Goal: Task Accomplishment & Management: Manage account settings

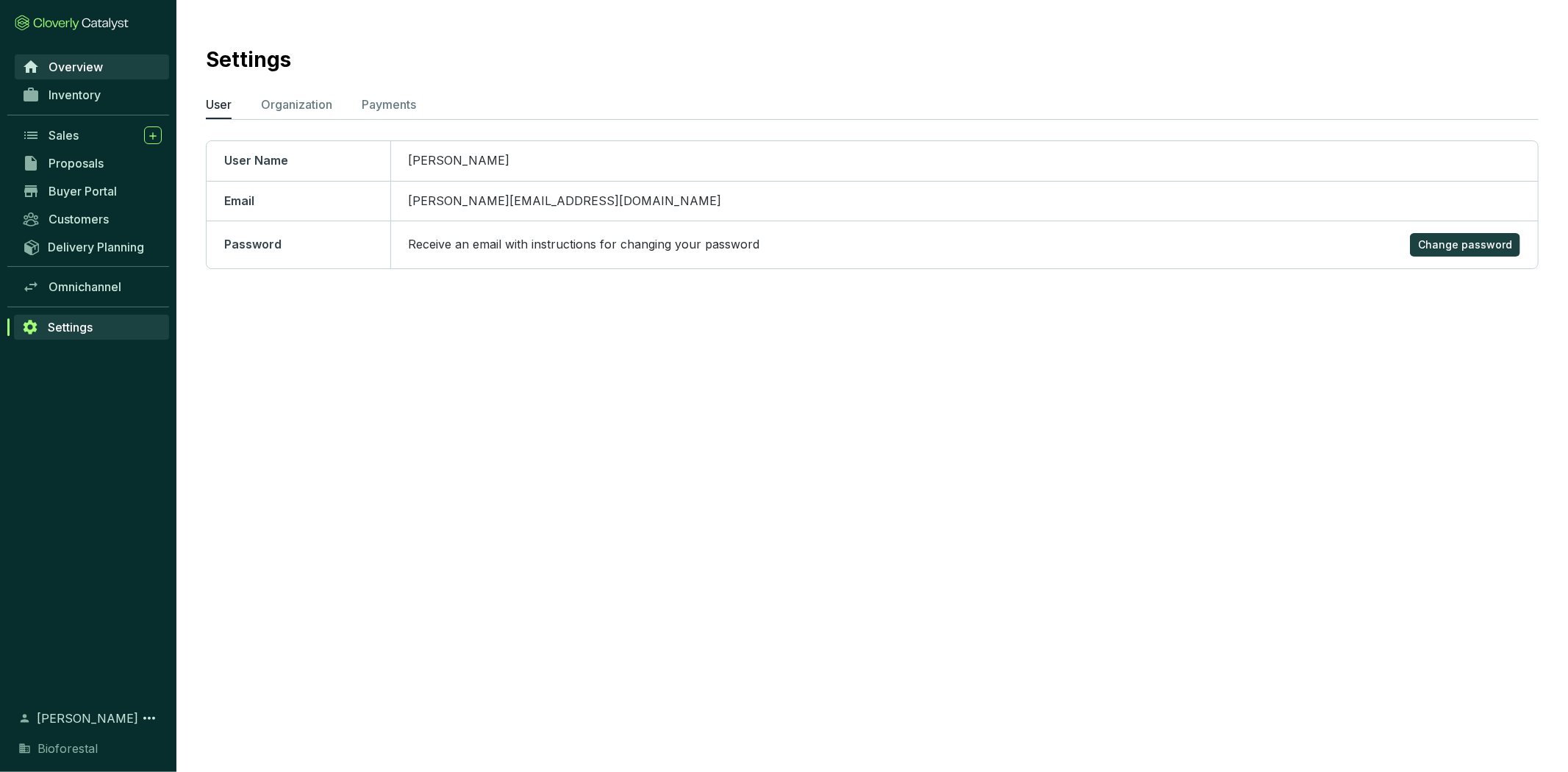
click at [113, 75] on link "Overview" at bounding box center [92, 66] width 154 height 25
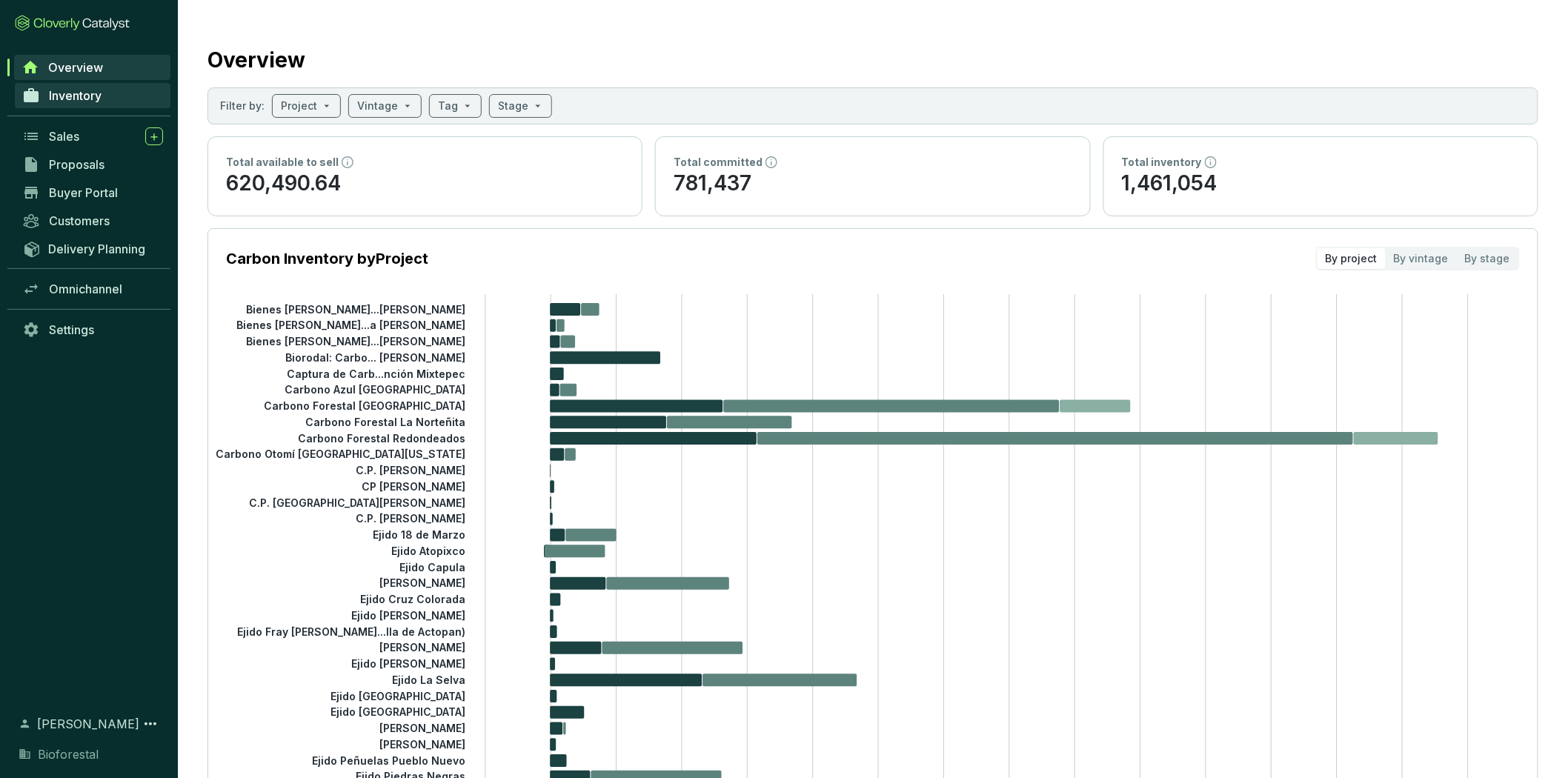
click at [65, 98] on span "Inventory" at bounding box center [75, 95] width 53 height 15
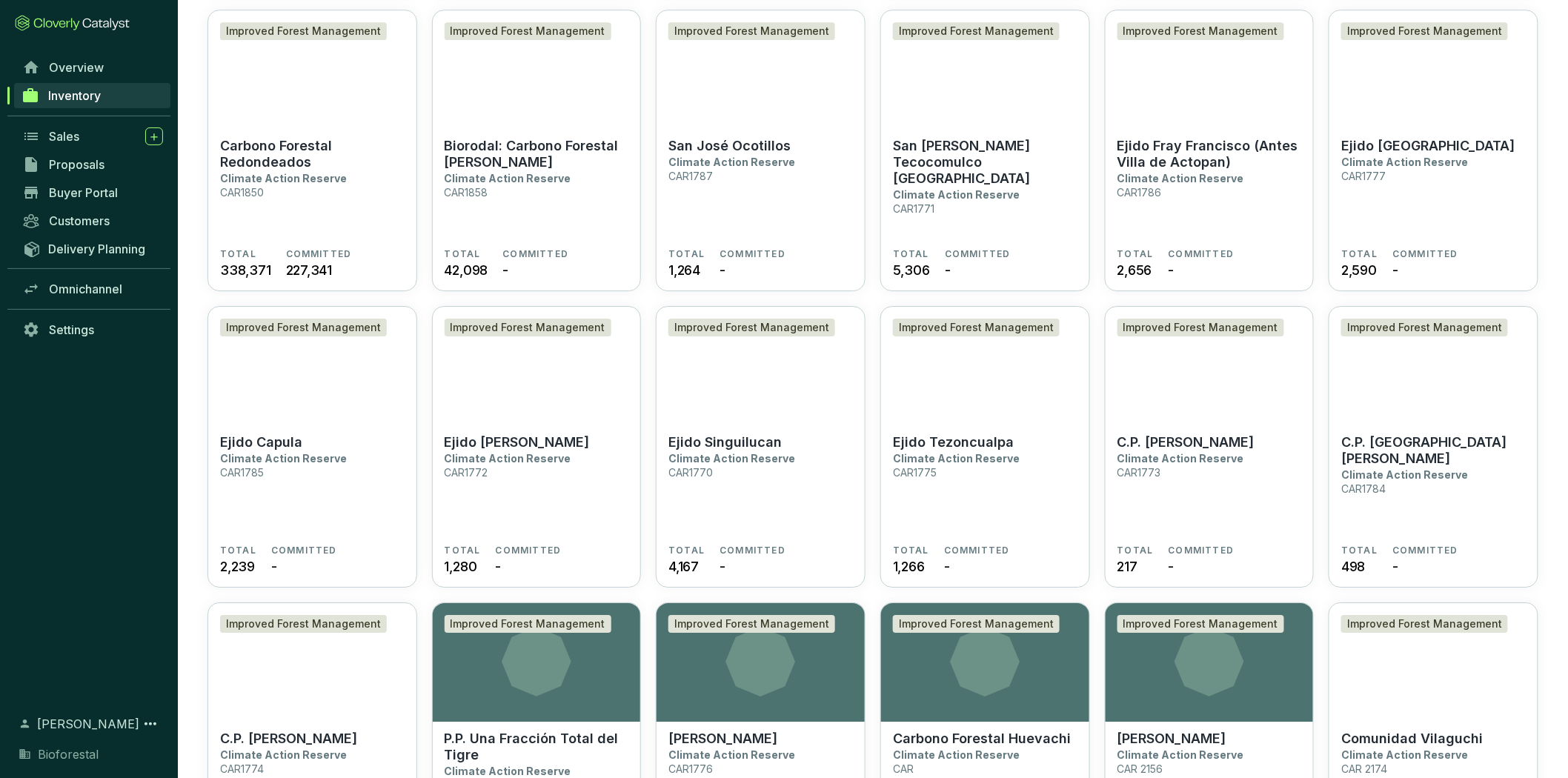
scroll to position [1939, 0]
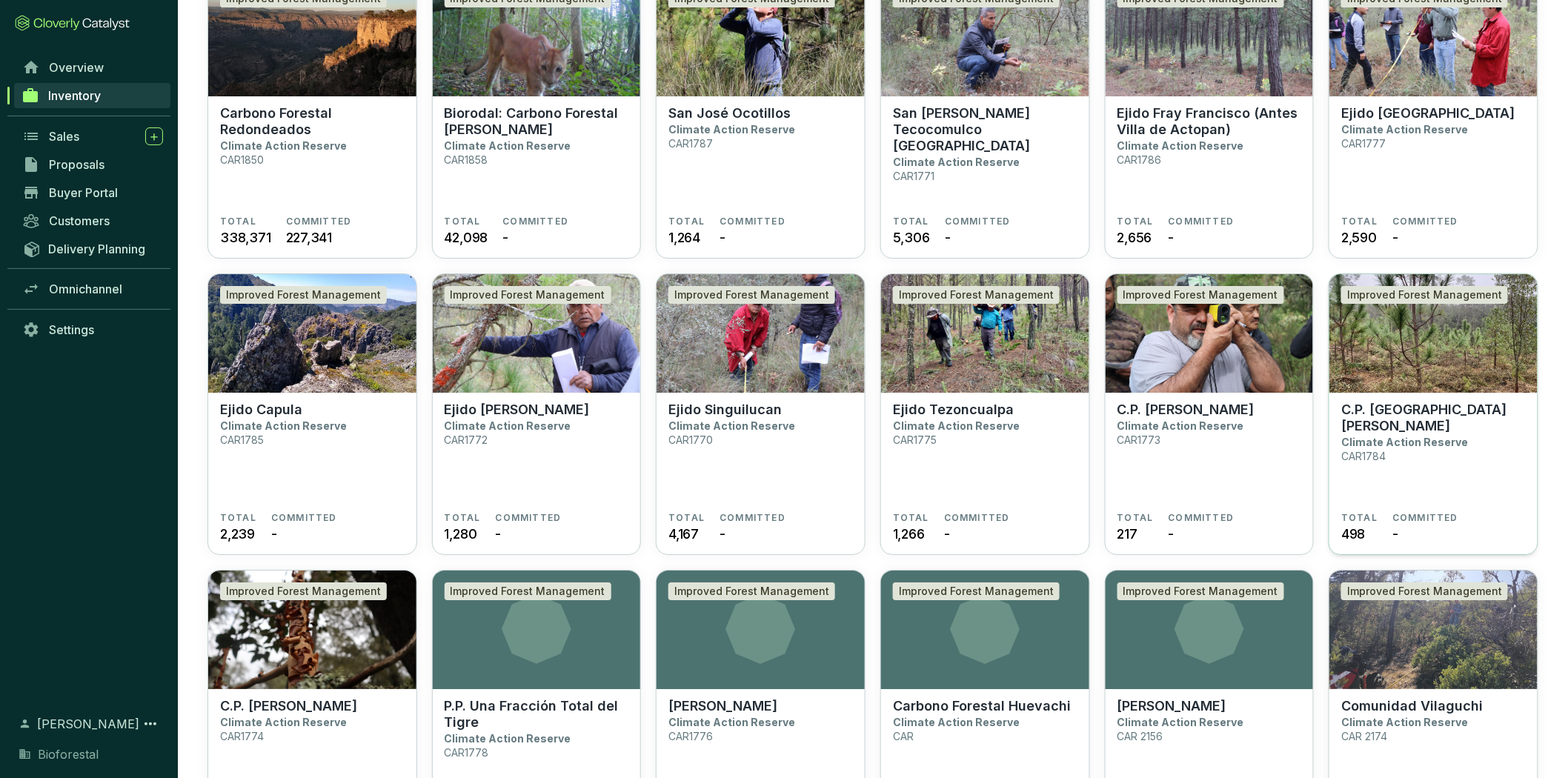
click at [1456, 435] on p "Climate Action Reserve" at bounding box center [1404, 441] width 127 height 13
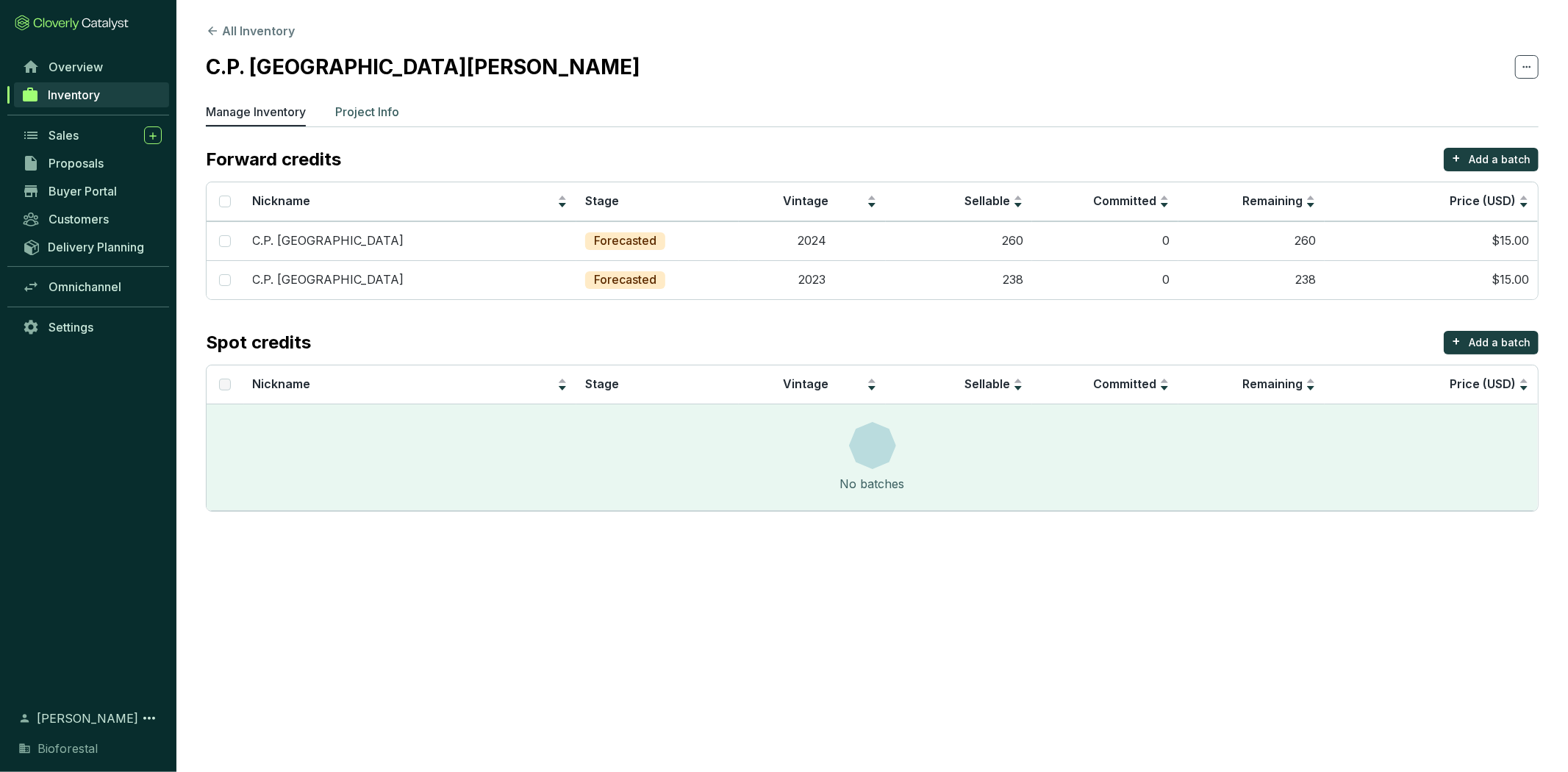
click at [385, 105] on p "Project Info" at bounding box center [367, 111] width 64 height 18
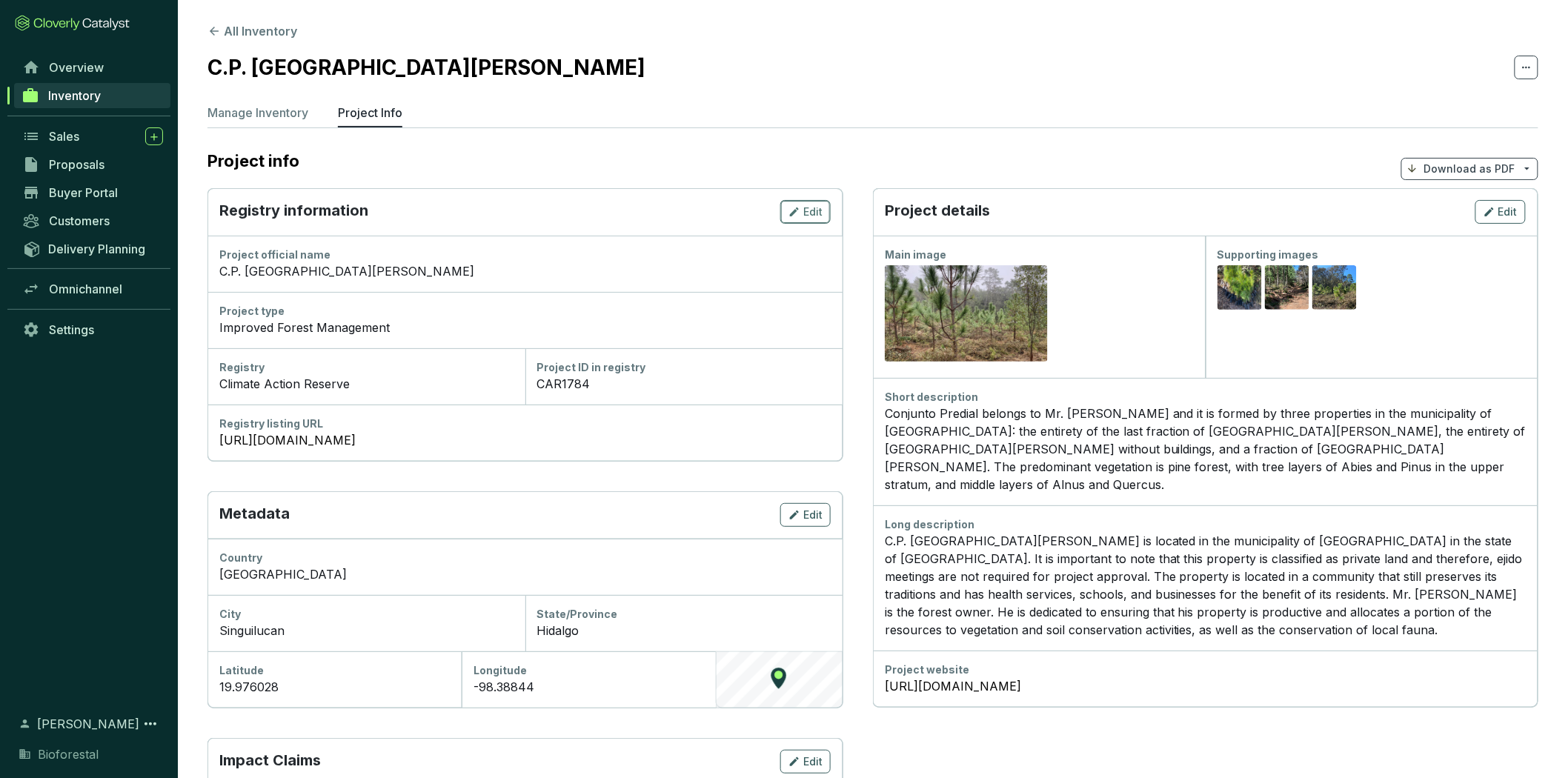
click at [790, 211] on icon "button" at bounding box center [795, 212] width 12 height 18
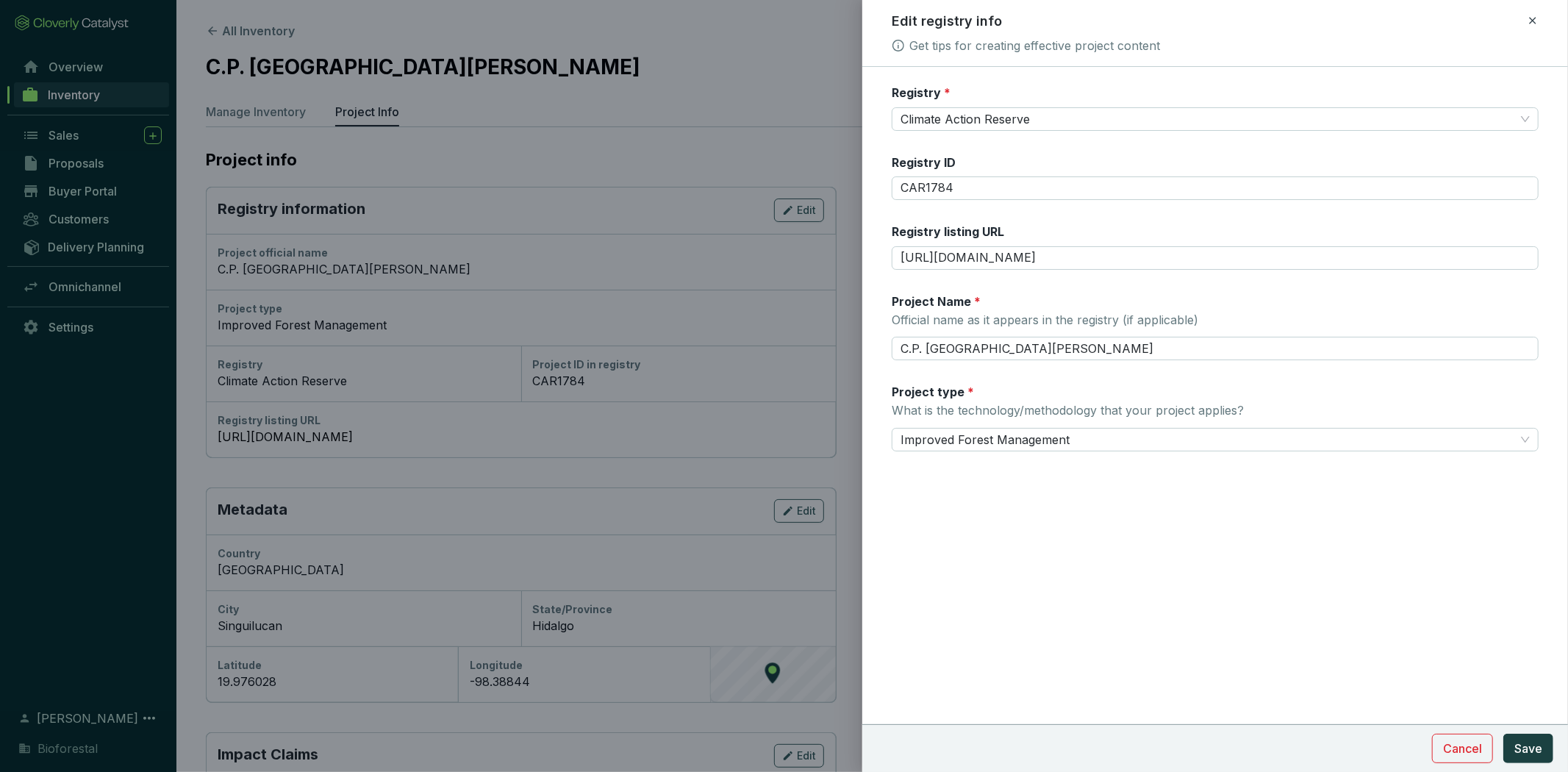
click at [604, 167] on div at bounding box center [784, 386] width 1568 height 772
click at [1529, 13] on icon at bounding box center [1532, 21] width 12 height 18
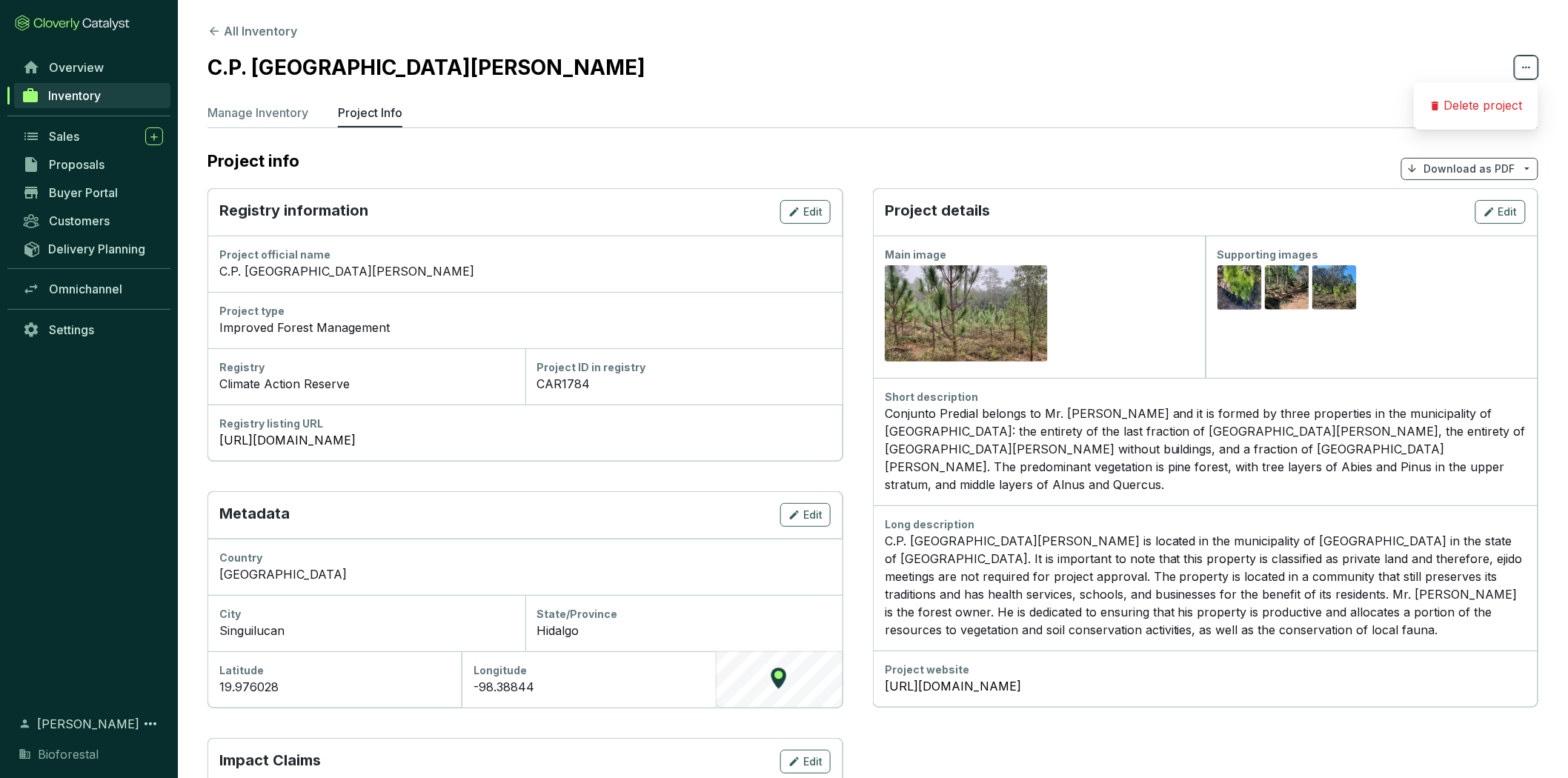
click at [1532, 64] on icon at bounding box center [1527, 67] width 12 height 18
click at [536, 67] on section "C.P. [GEOGRAPHIC_DATA]" at bounding box center [873, 67] width 1330 height 31
click at [409, 62] on h2 "C.P. [GEOGRAPHIC_DATA]" at bounding box center [426, 67] width 438 height 31
click at [403, 66] on h2 "C.P. [GEOGRAPHIC_DATA]" at bounding box center [426, 67] width 438 height 31
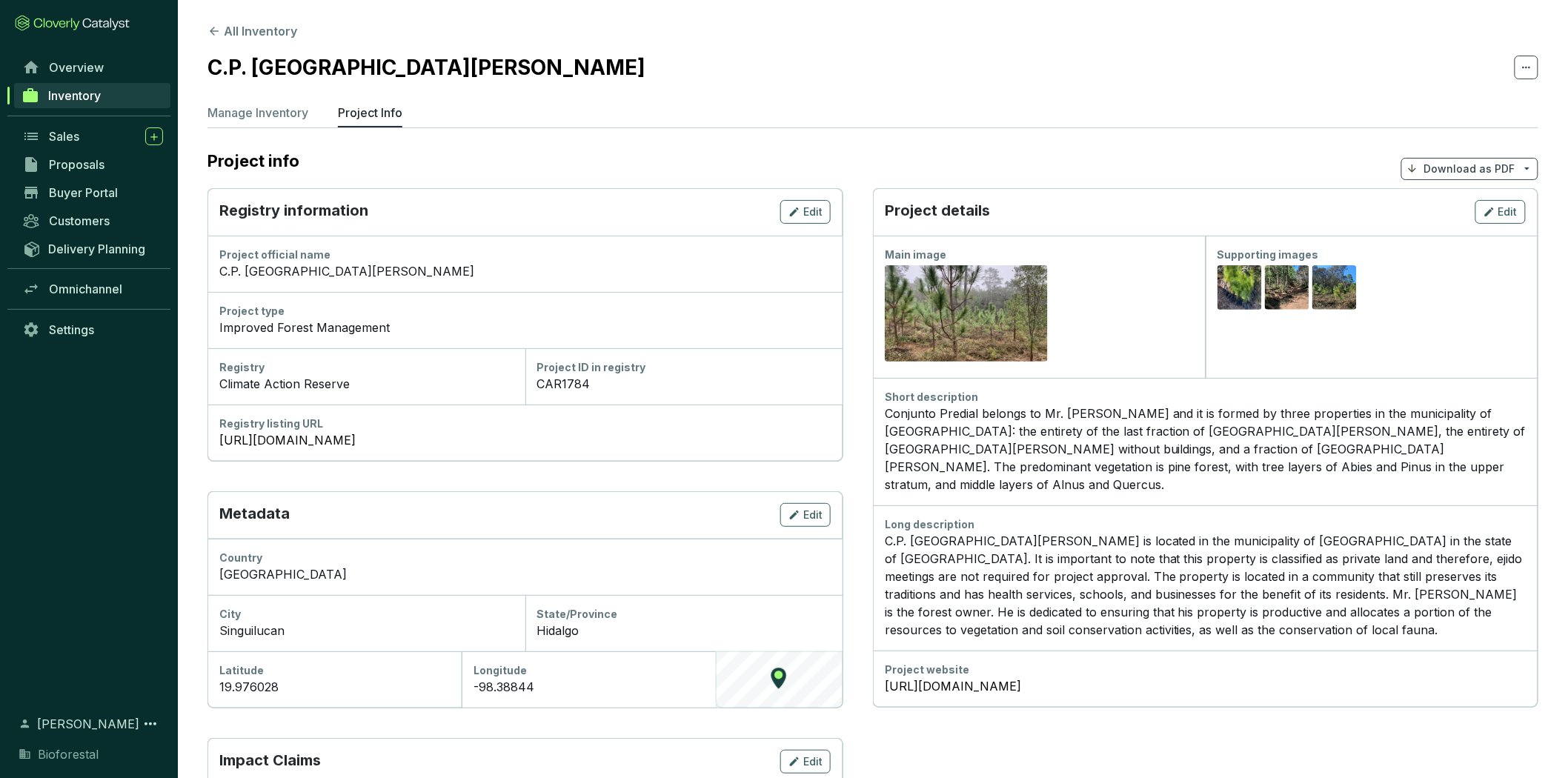
click at [403, 69] on h2 "C.P. [GEOGRAPHIC_DATA]" at bounding box center [426, 67] width 438 height 31
click at [408, 69] on h2 "C.P. [GEOGRAPHIC_DATA]" at bounding box center [426, 67] width 438 height 31
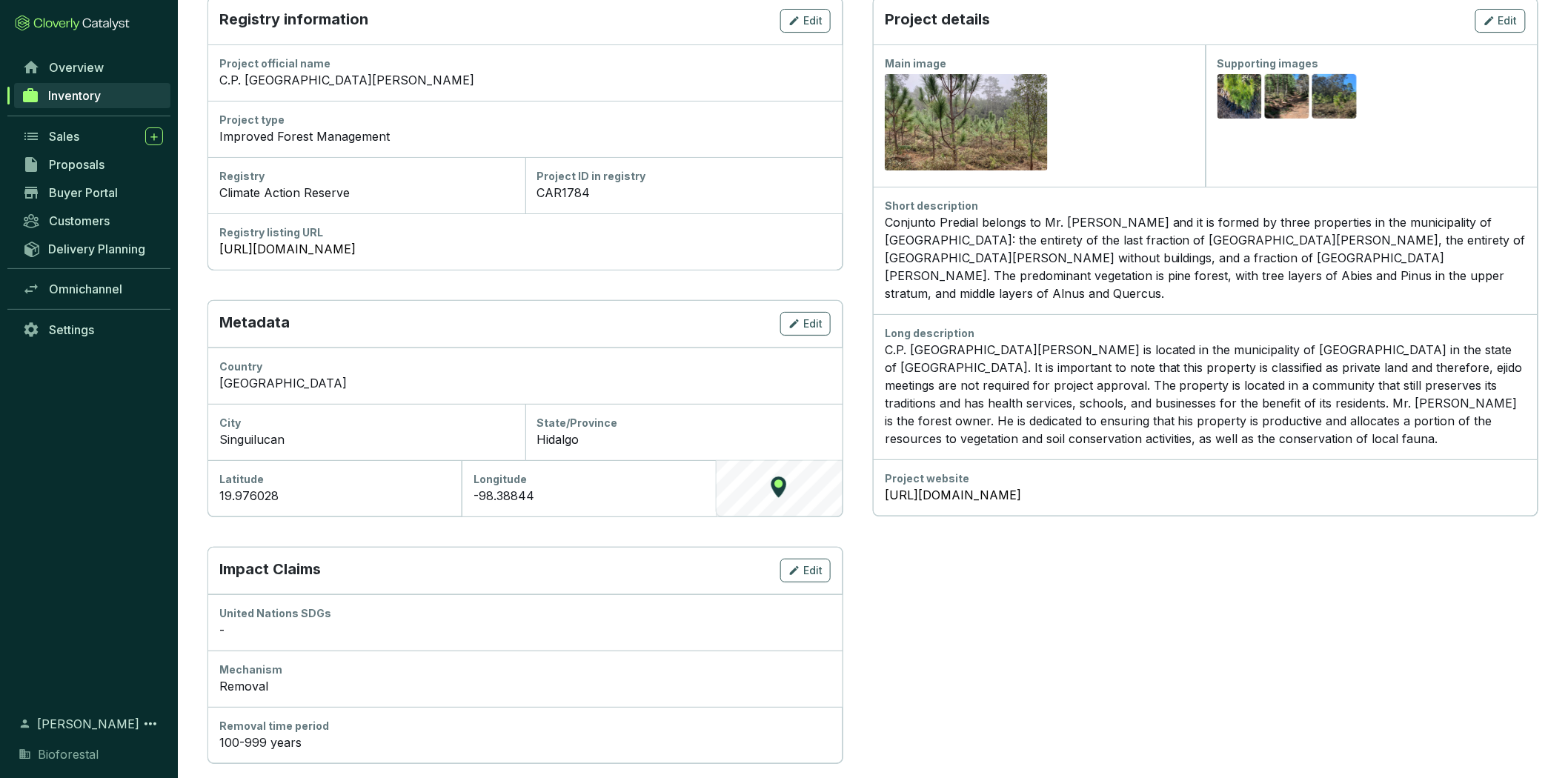
scroll to position [324, 0]
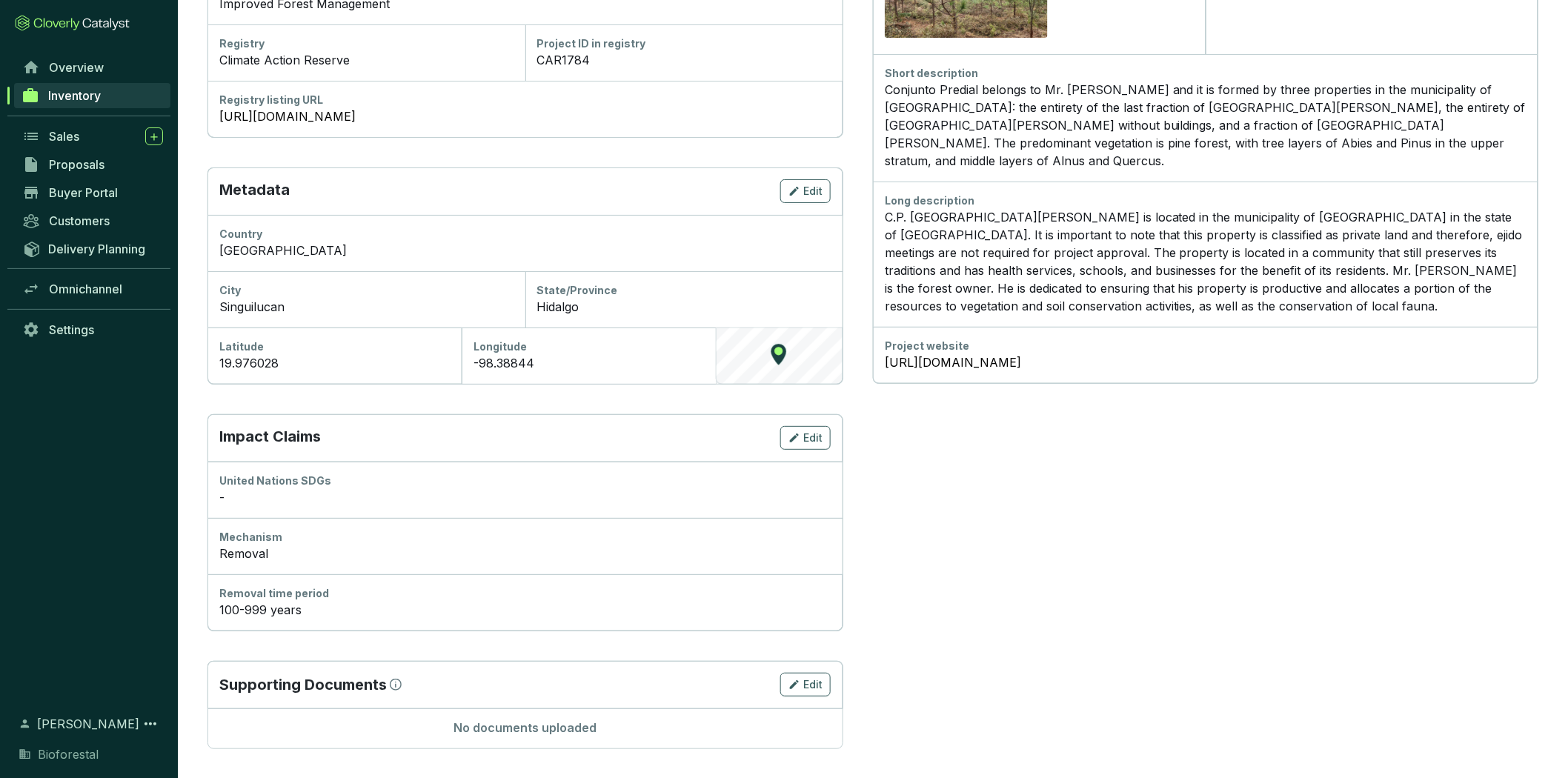
click at [92, 102] on span "Inventory" at bounding box center [74, 95] width 53 height 15
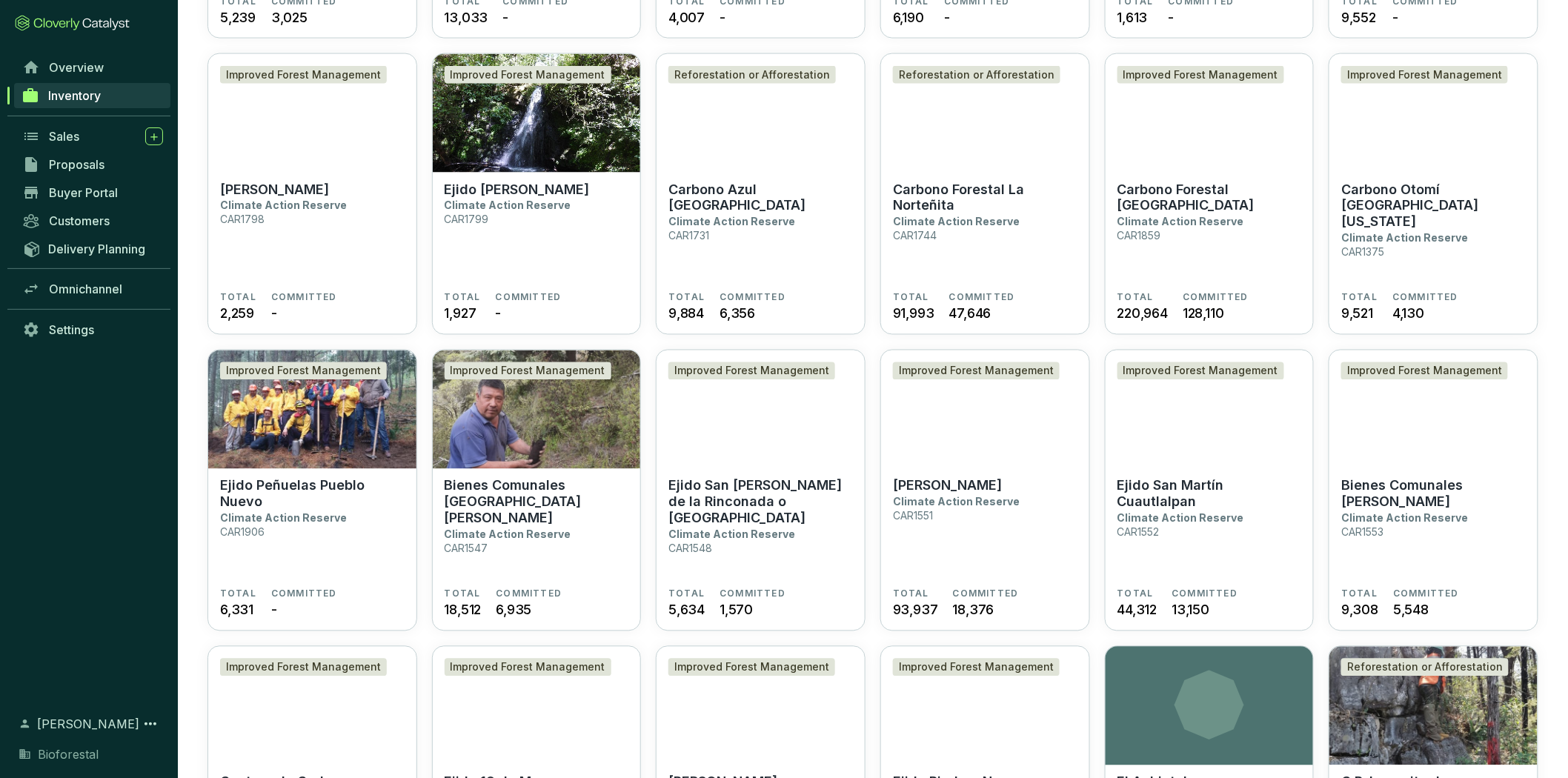
scroll to position [976, 0]
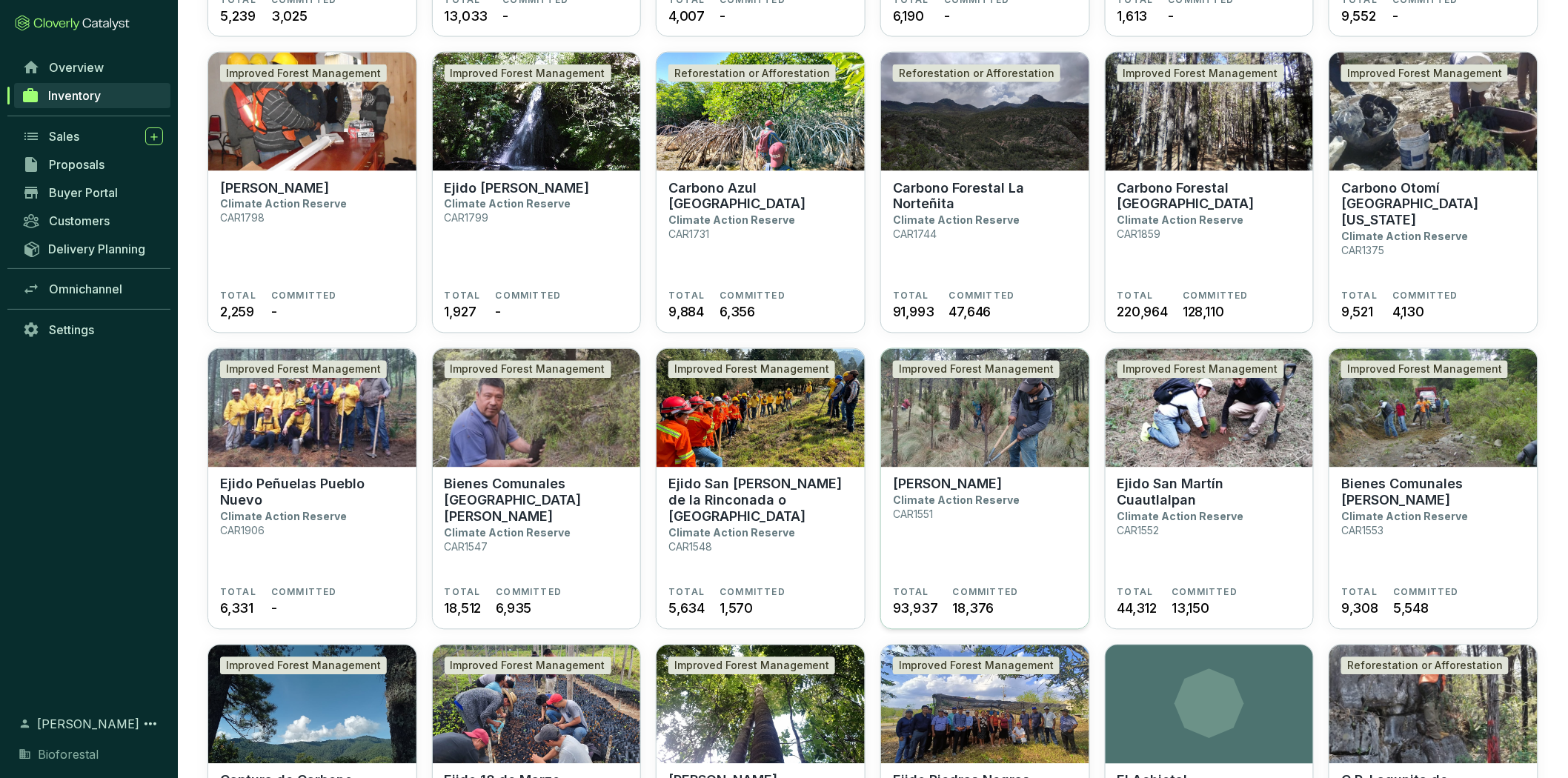
click at [950, 477] on p "[PERSON_NAME]" at bounding box center [948, 484] width 109 height 16
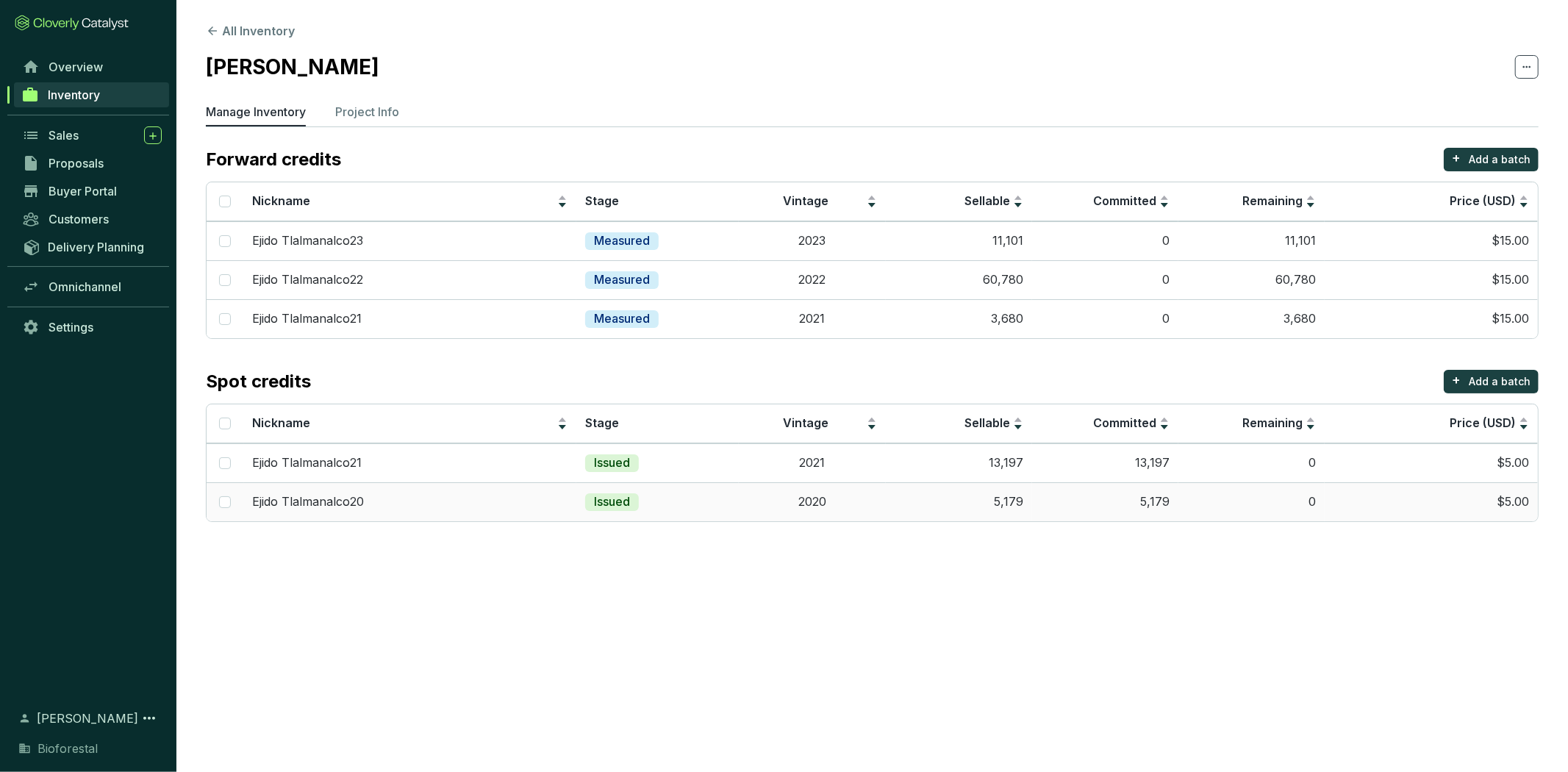
click at [584, 499] on td "Issued" at bounding box center [657, 501] width 163 height 39
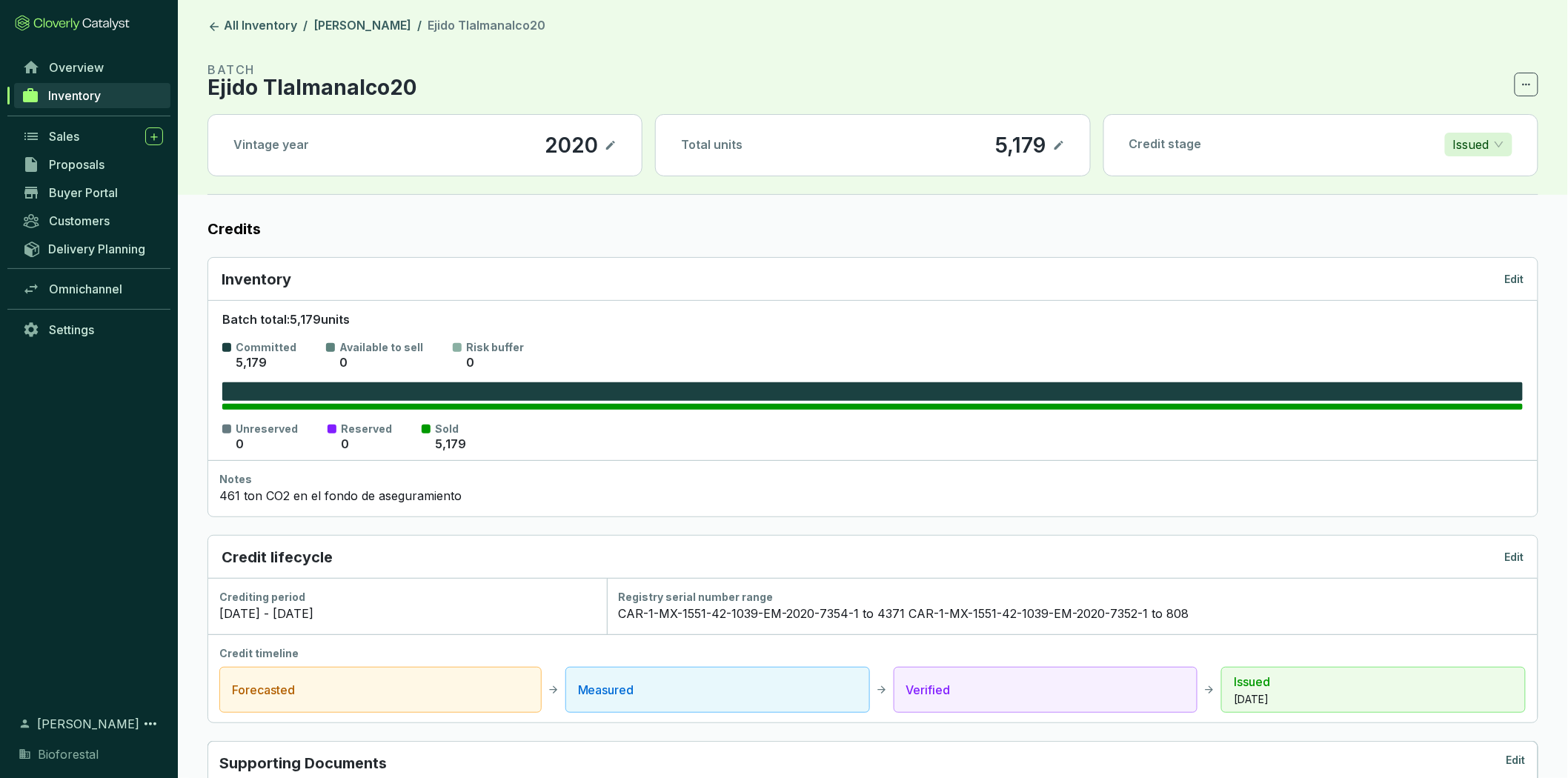
click at [1515, 274] on p "Edit" at bounding box center [1514, 279] width 19 height 15
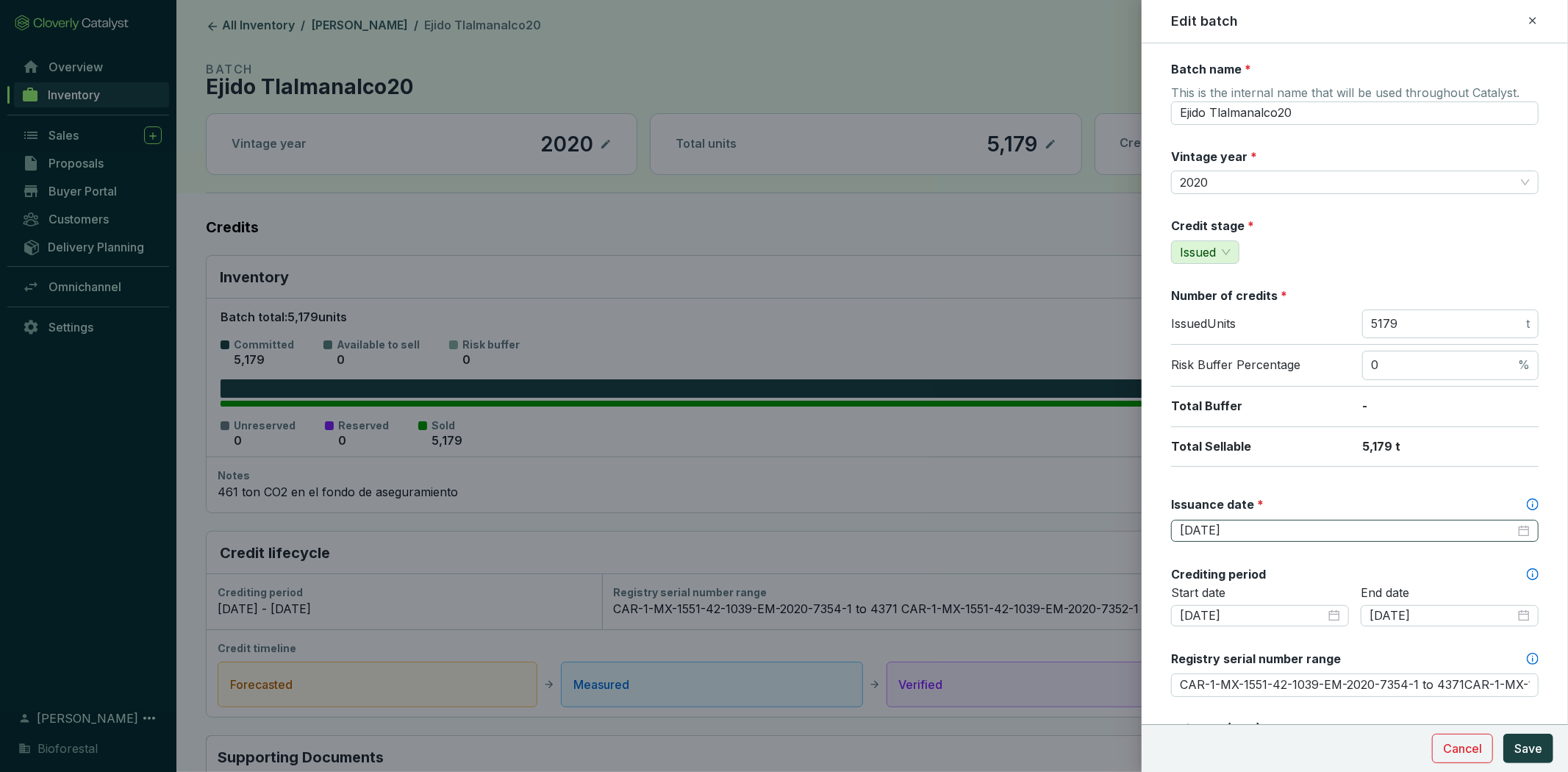
scroll to position [626, 0]
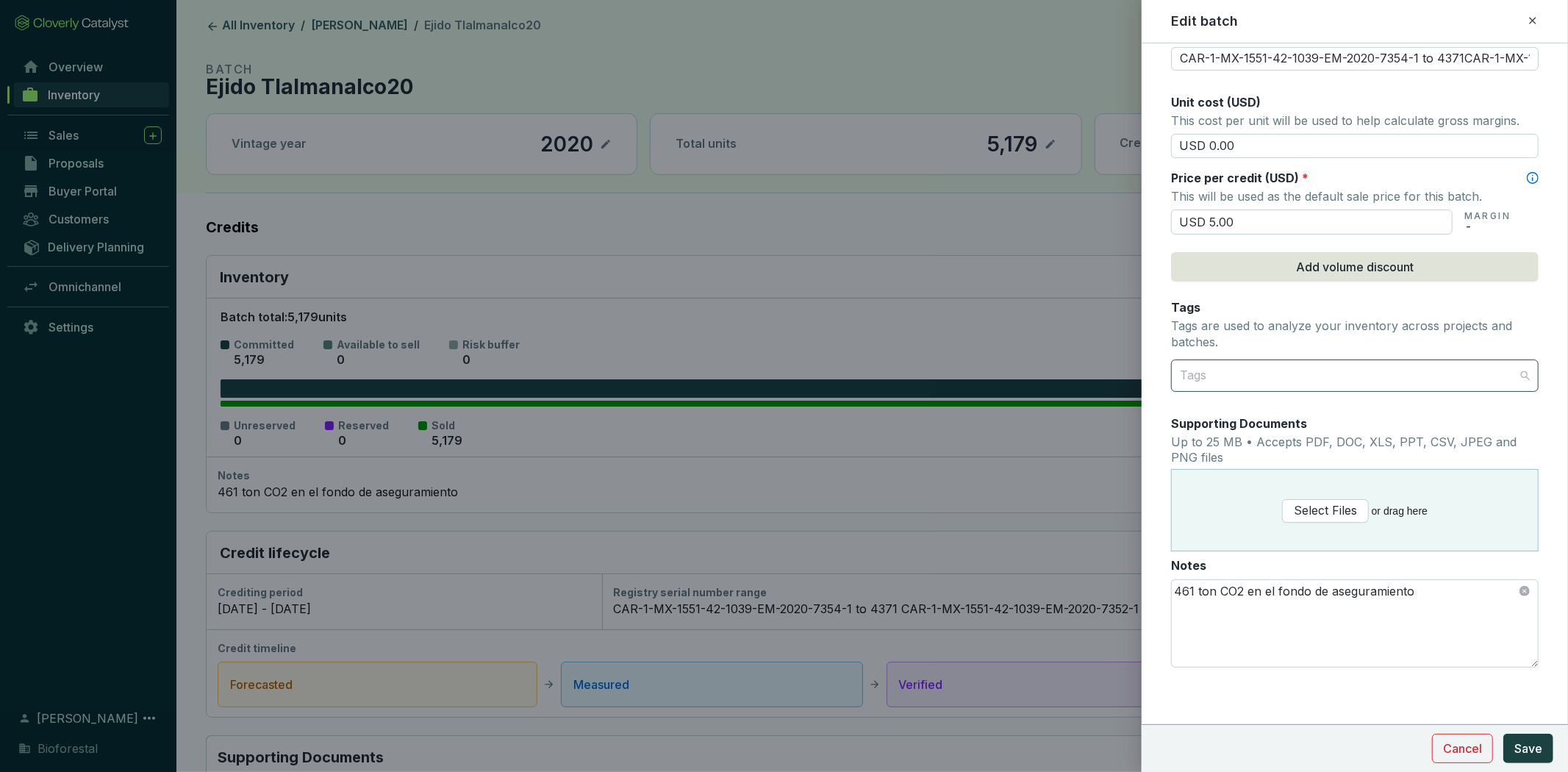
click at [1516, 369] on div "Tags" at bounding box center [1354, 375] width 368 height 33
click at [1475, 372] on div at bounding box center [1346, 375] width 344 height 29
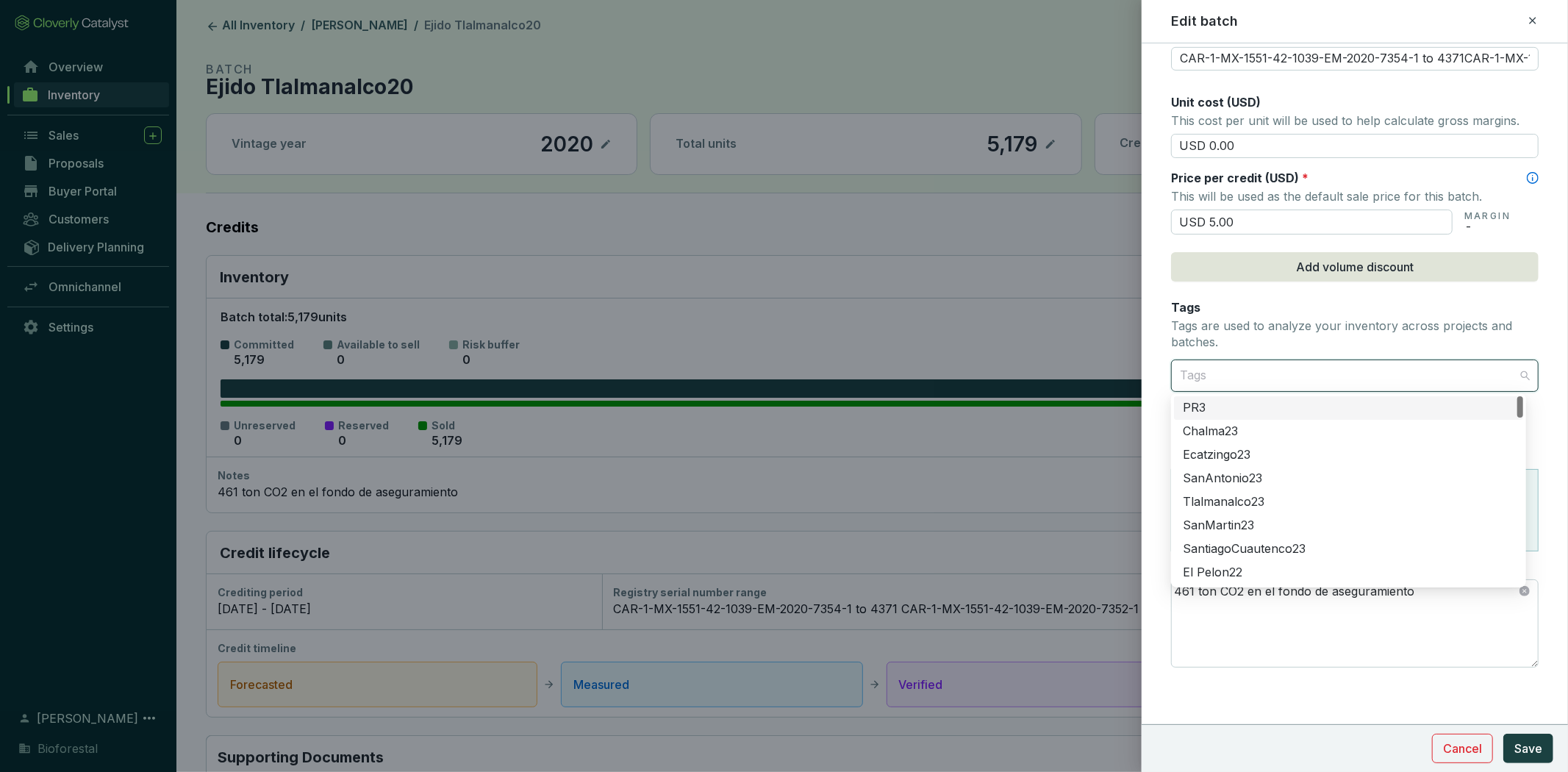
click at [1475, 372] on div at bounding box center [1346, 375] width 344 height 29
type input "iz"
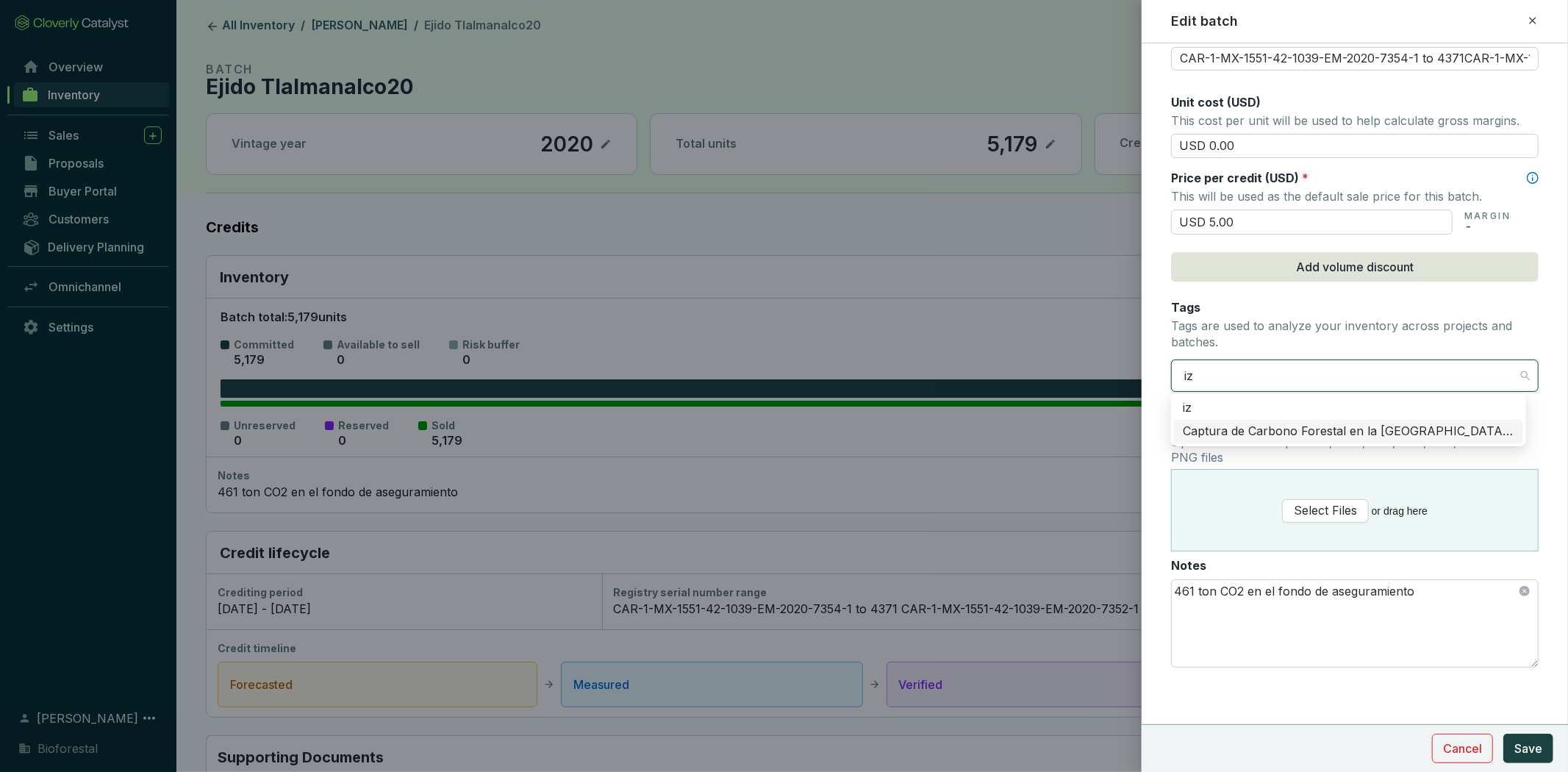
click at [1475, 430] on div "Captura de Carbono Forestal en la [GEOGRAPHIC_DATA]-Popo" at bounding box center [1348, 431] width 332 height 16
type input "CAR-1-MX-1551-42-1039-EM-2020-7354-1 to 4371CAR-1-MX-1551-42-1039-EM-2020-7352-…"
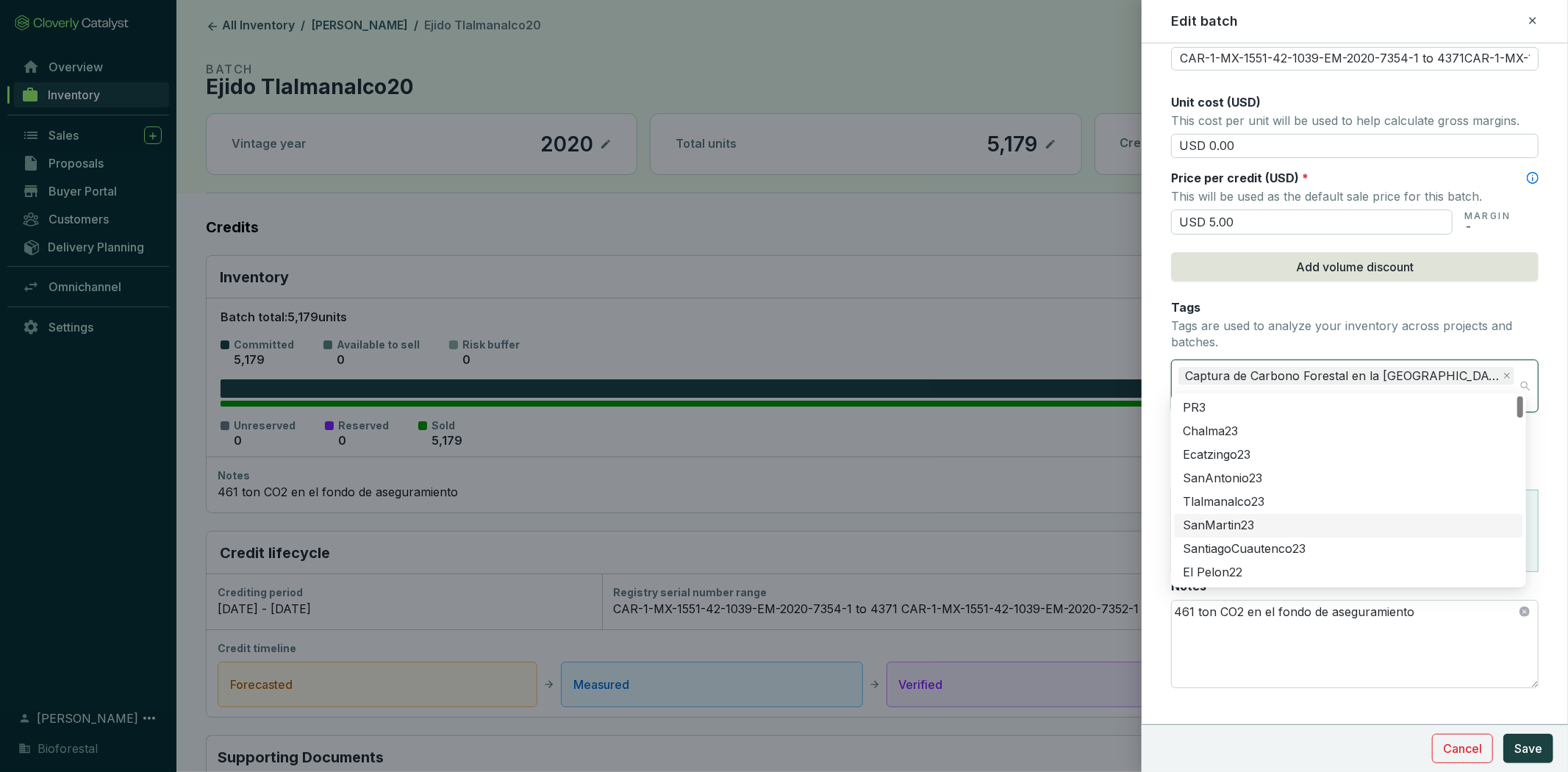
click at [1362, 691] on form "Batch name * This is the internal name that will be used throughout Catalyst. E…" at bounding box center [1354, 105] width 426 height 1341
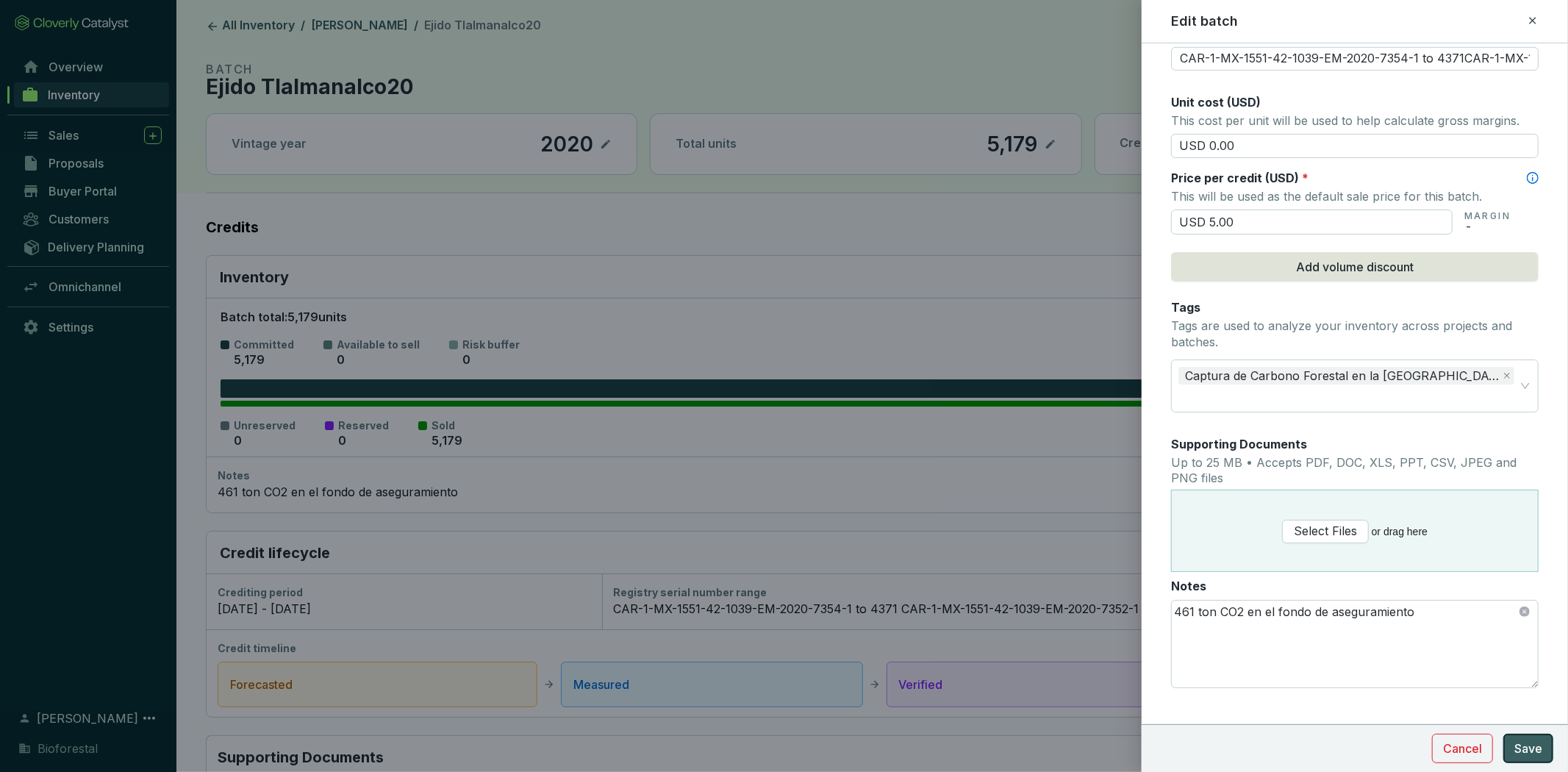
click at [1536, 747] on span "Save" at bounding box center [1528, 748] width 28 height 18
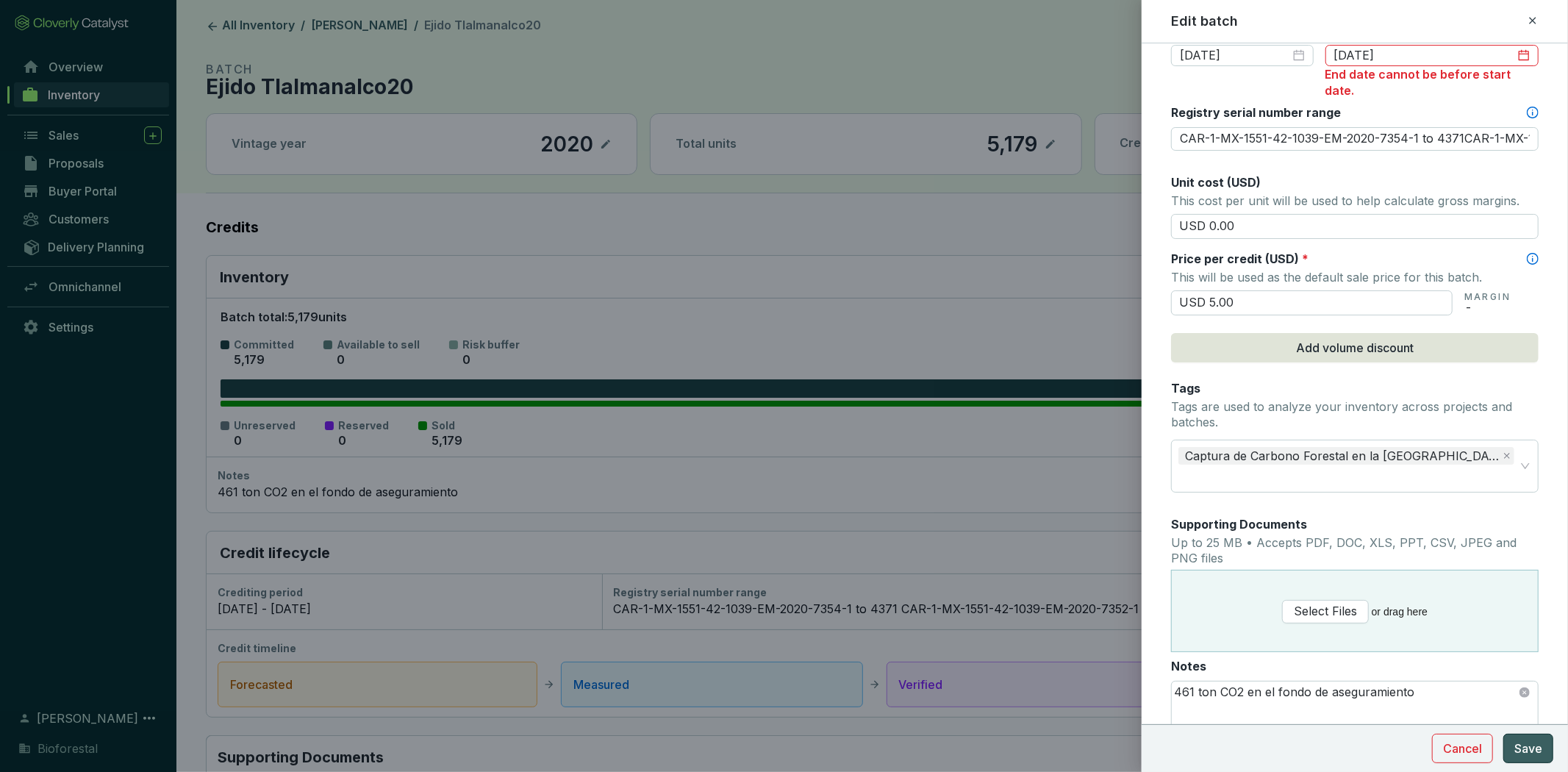
scroll to position [69, 0]
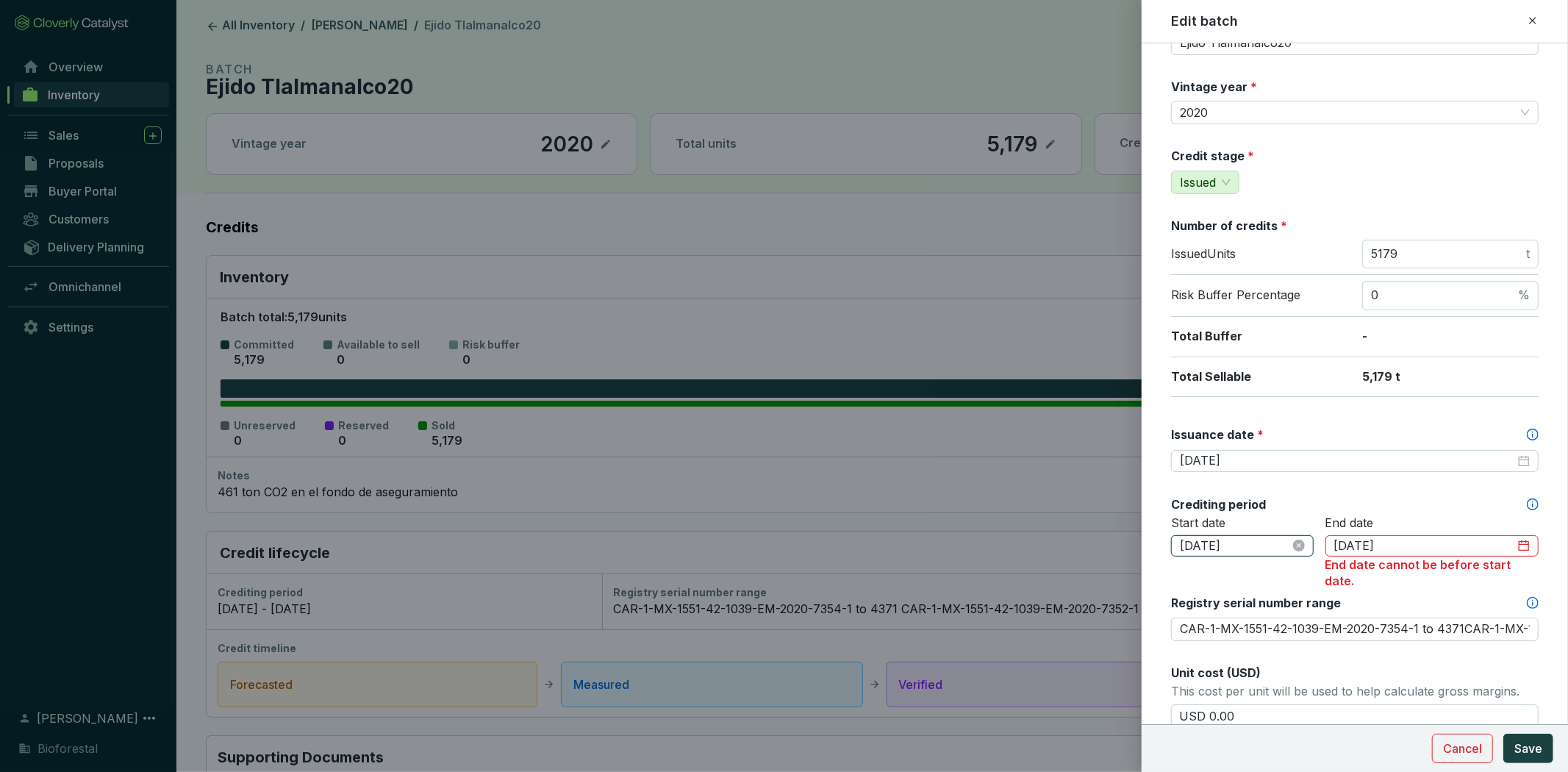
click at [1253, 548] on input "[DATE]" at bounding box center [1235, 546] width 111 height 16
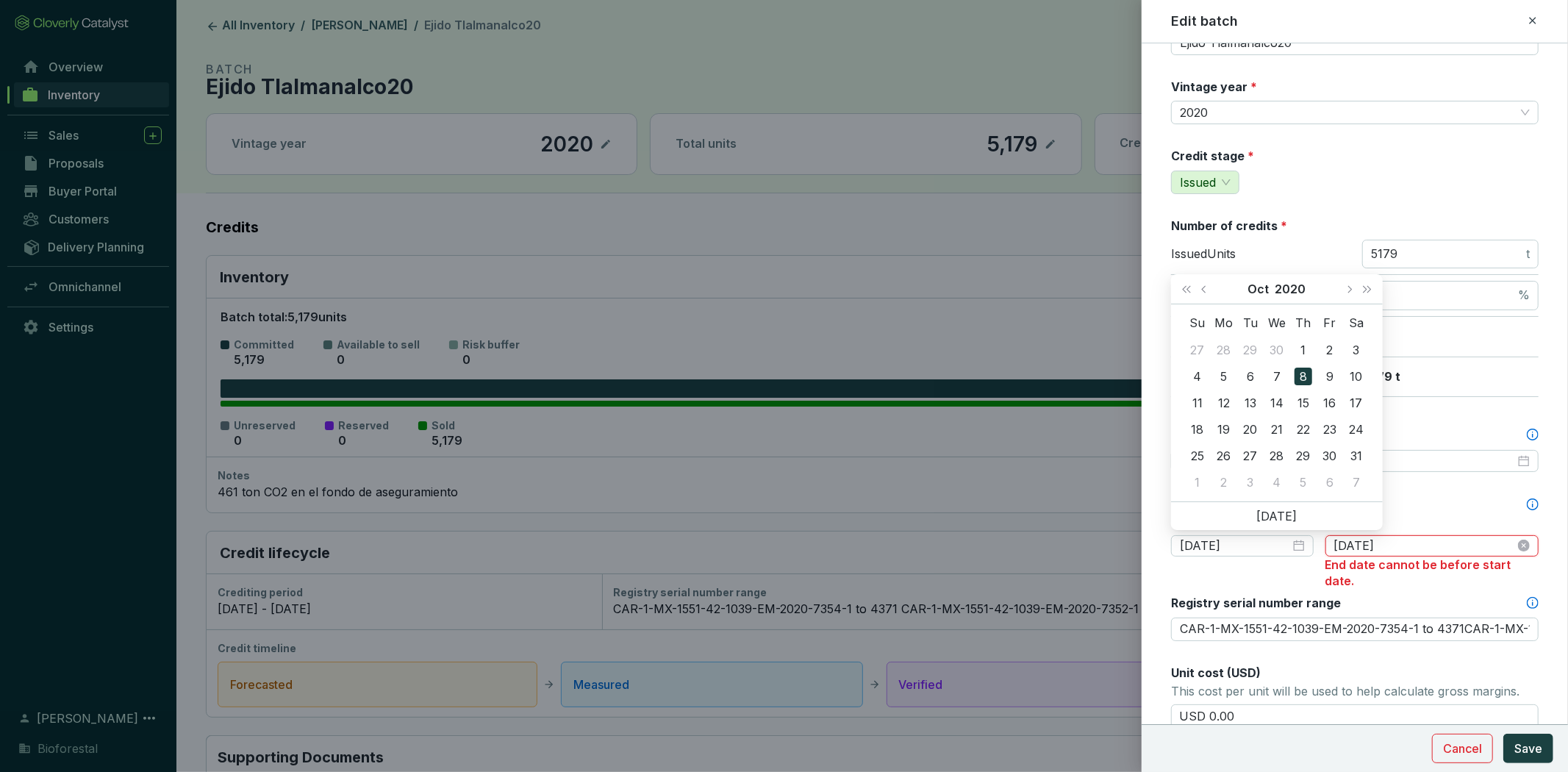
click at [1383, 542] on input "[DATE]" at bounding box center [1424, 546] width 181 height 16
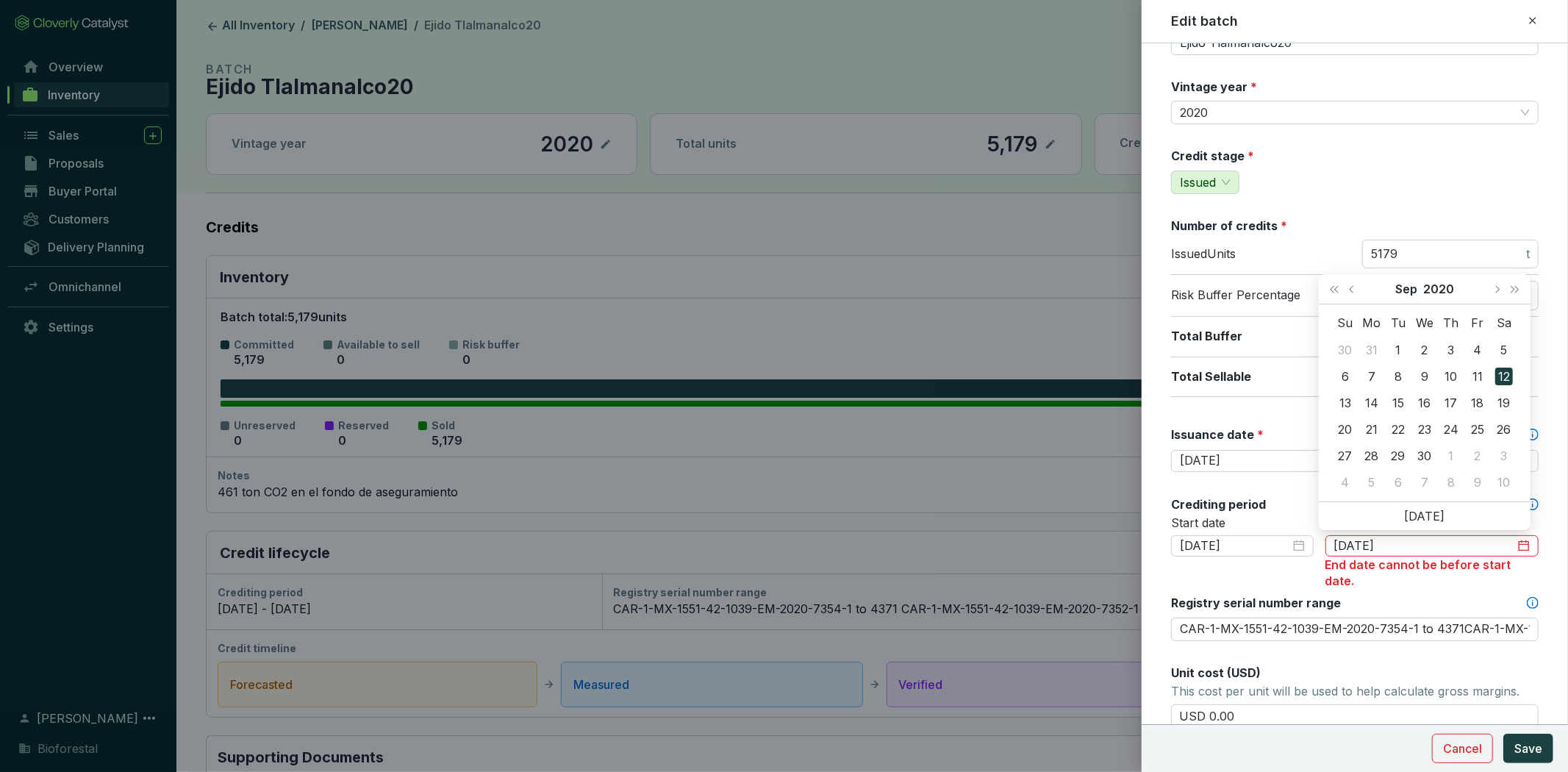
click at [1284, 501] on div "Crediting period" at bounding box center [1354, 504] width 368 height 16
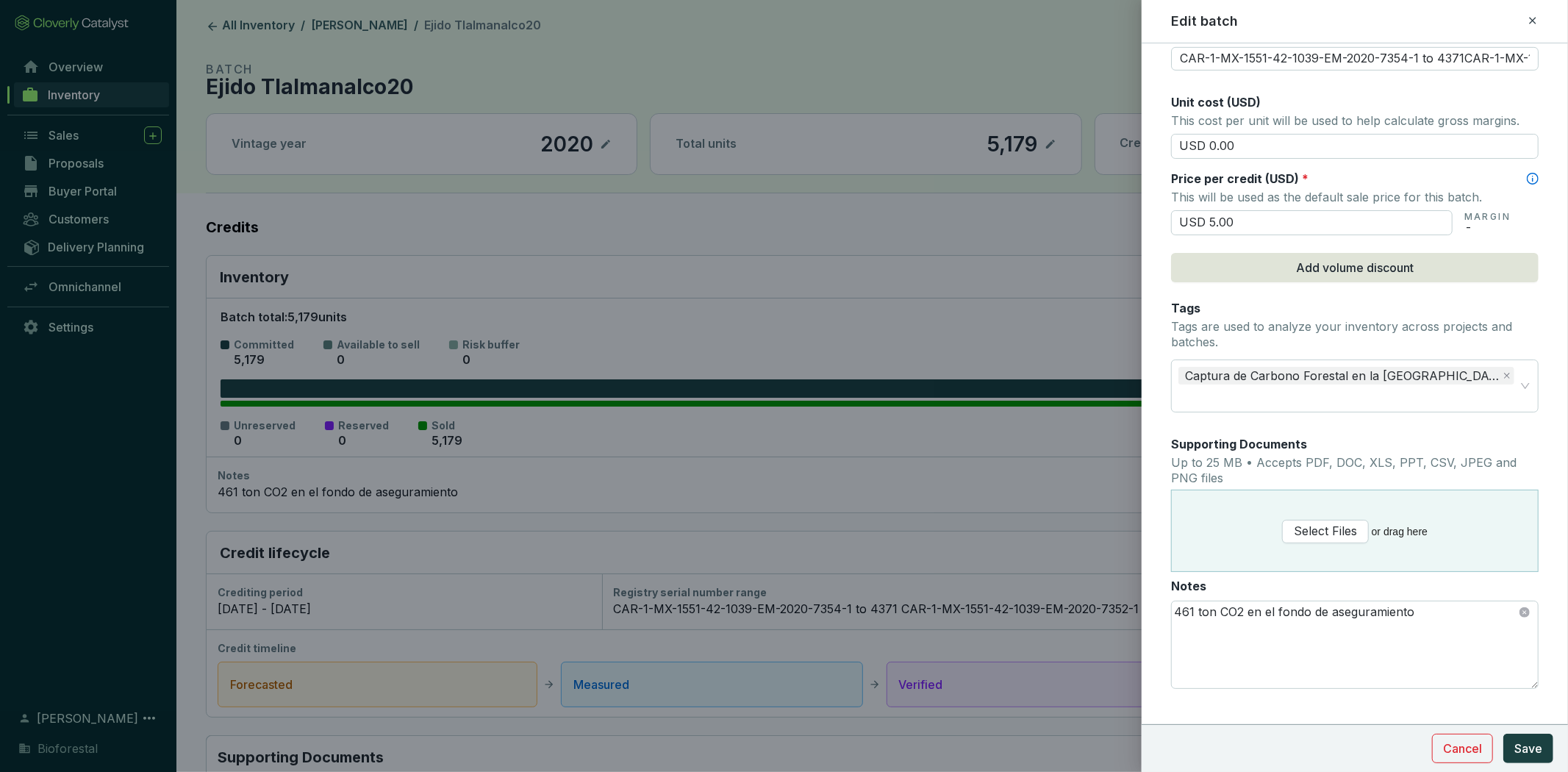
scroll to position [150, 0]
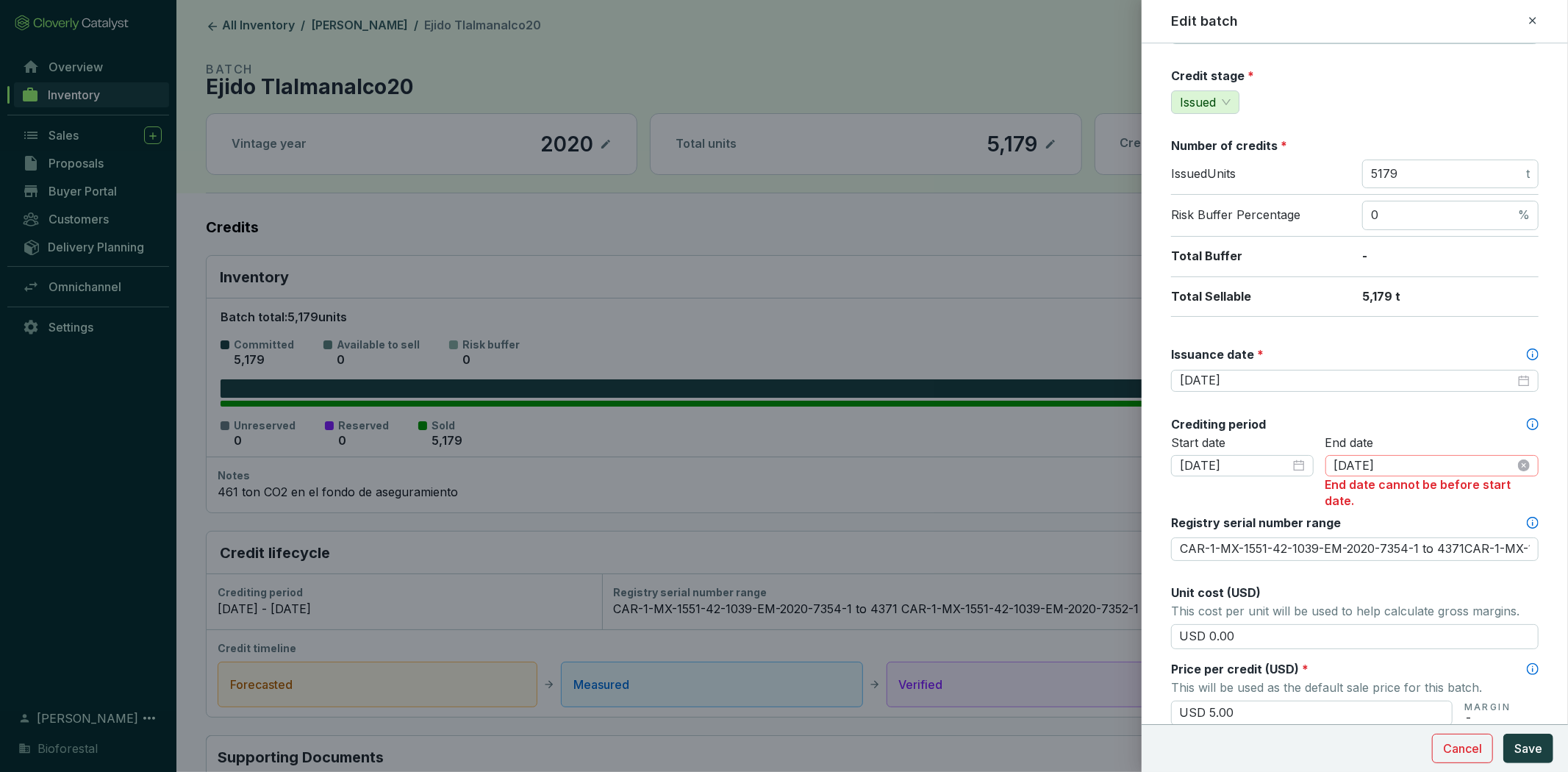
click at [1374, 455] on div "[DATE]" at bounding box center [1431, 466] width 213 height 22
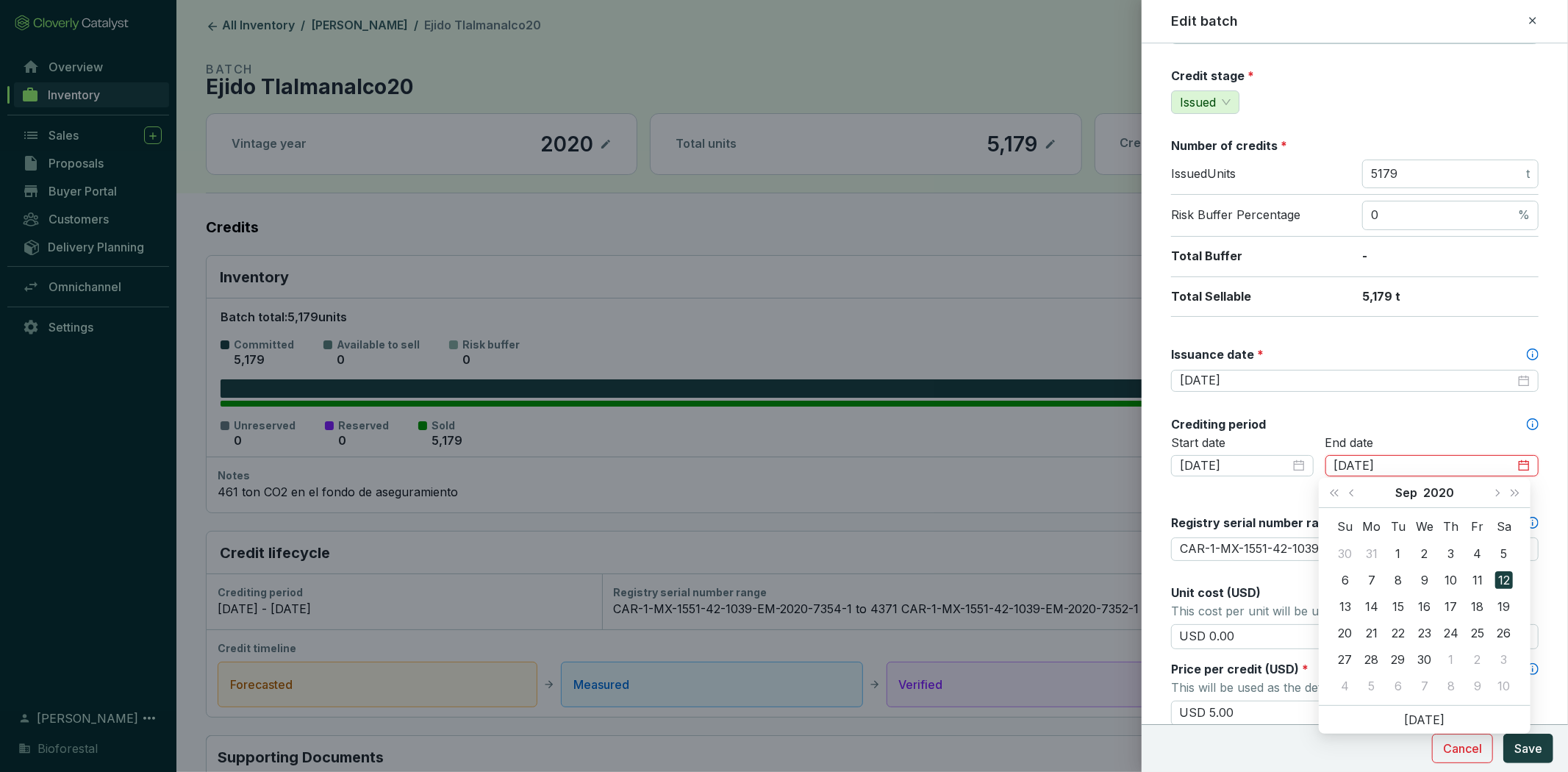
type input "[DATE]"
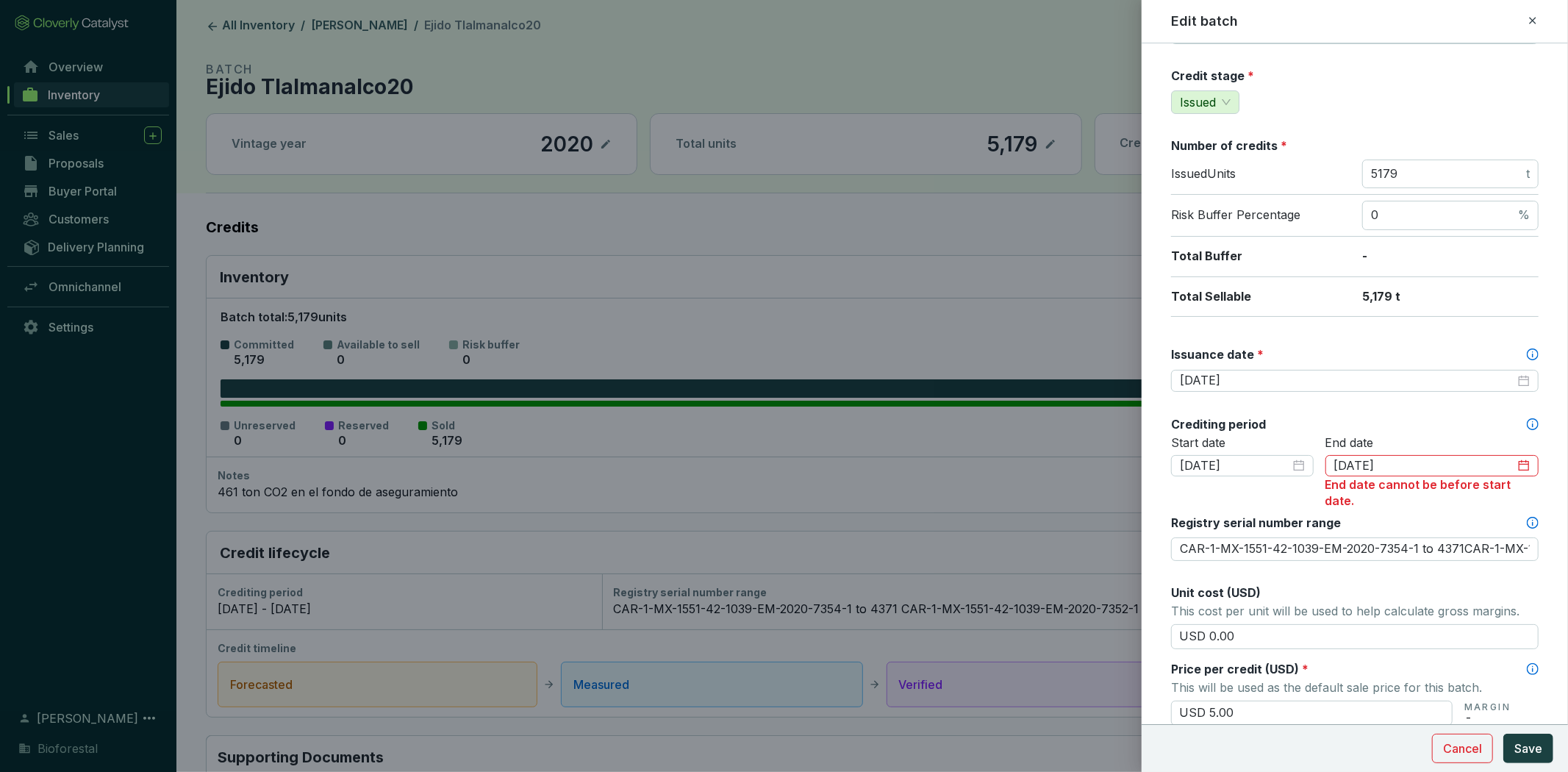
type input "CAR-1-MX-1551-42-1039-EM-2020-7354-1 to 4371CAR-1-MX-1551-42-1039-EM-2020-7352-…"
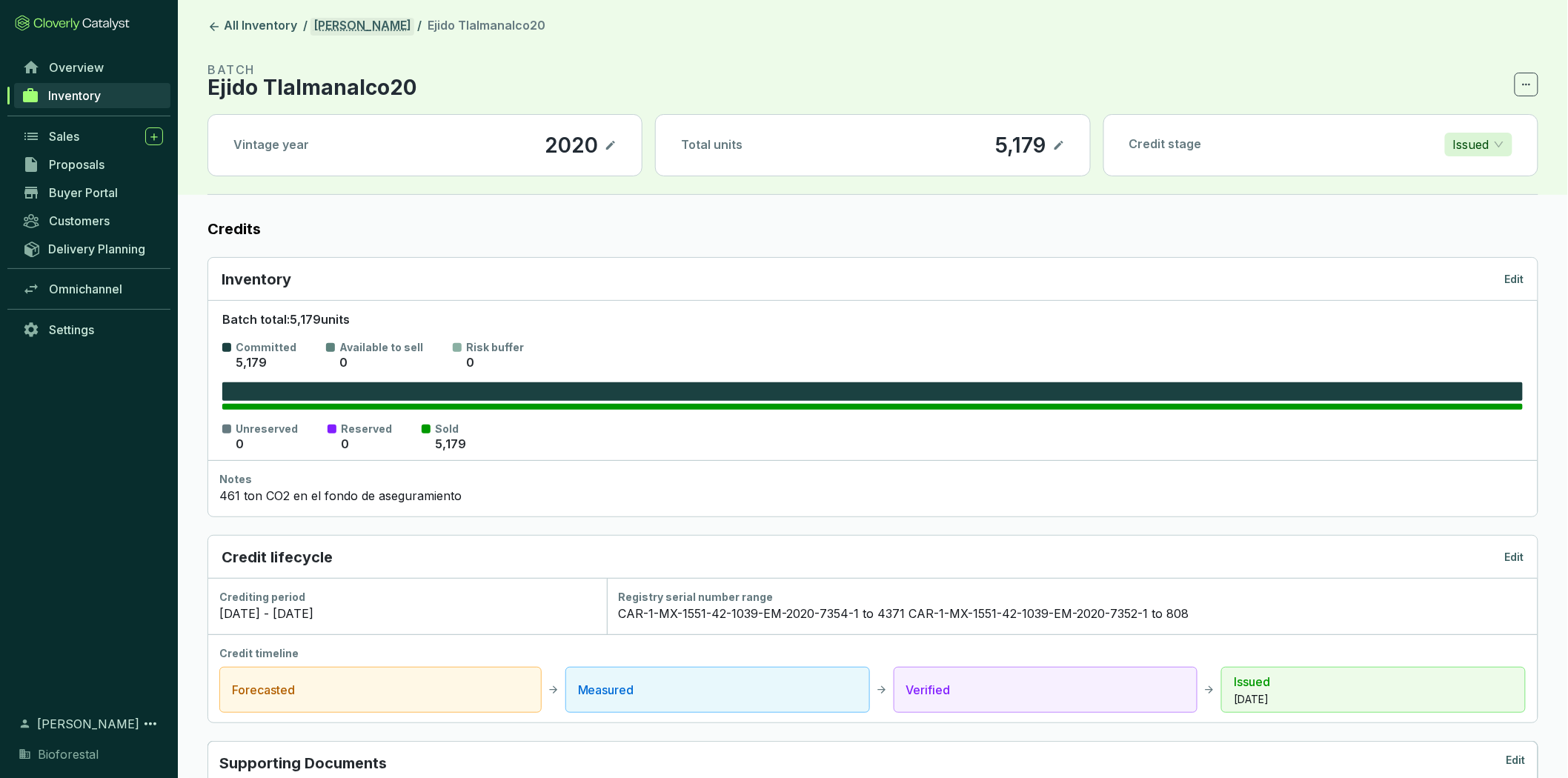
click at [352, 22] on link "[PERSON_NAME]" at bounding box center [362, 27] width 104 height 18
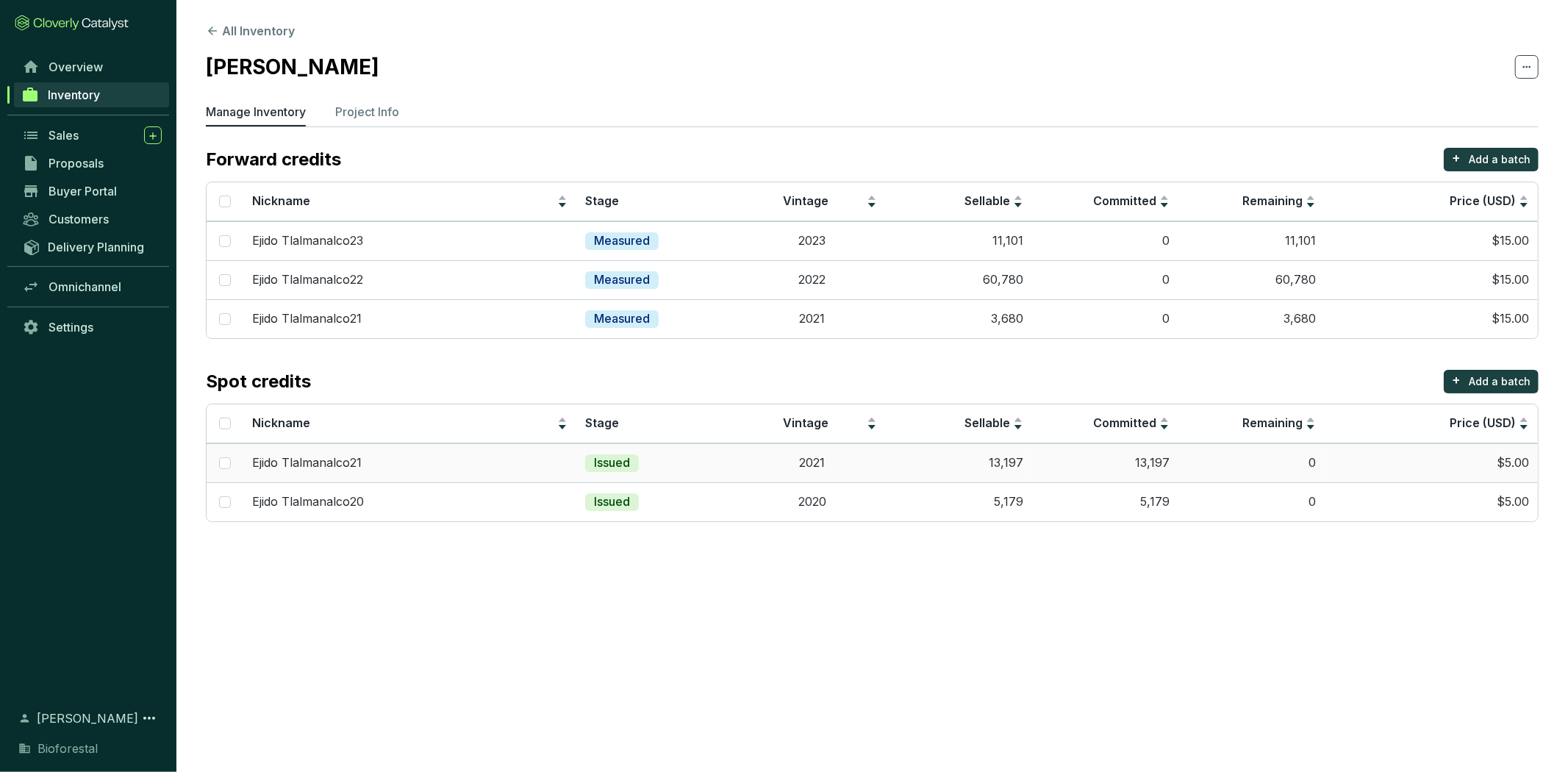
click at [863, 468] on td "2021" at bounding box center [811, 462] width 147 height 39
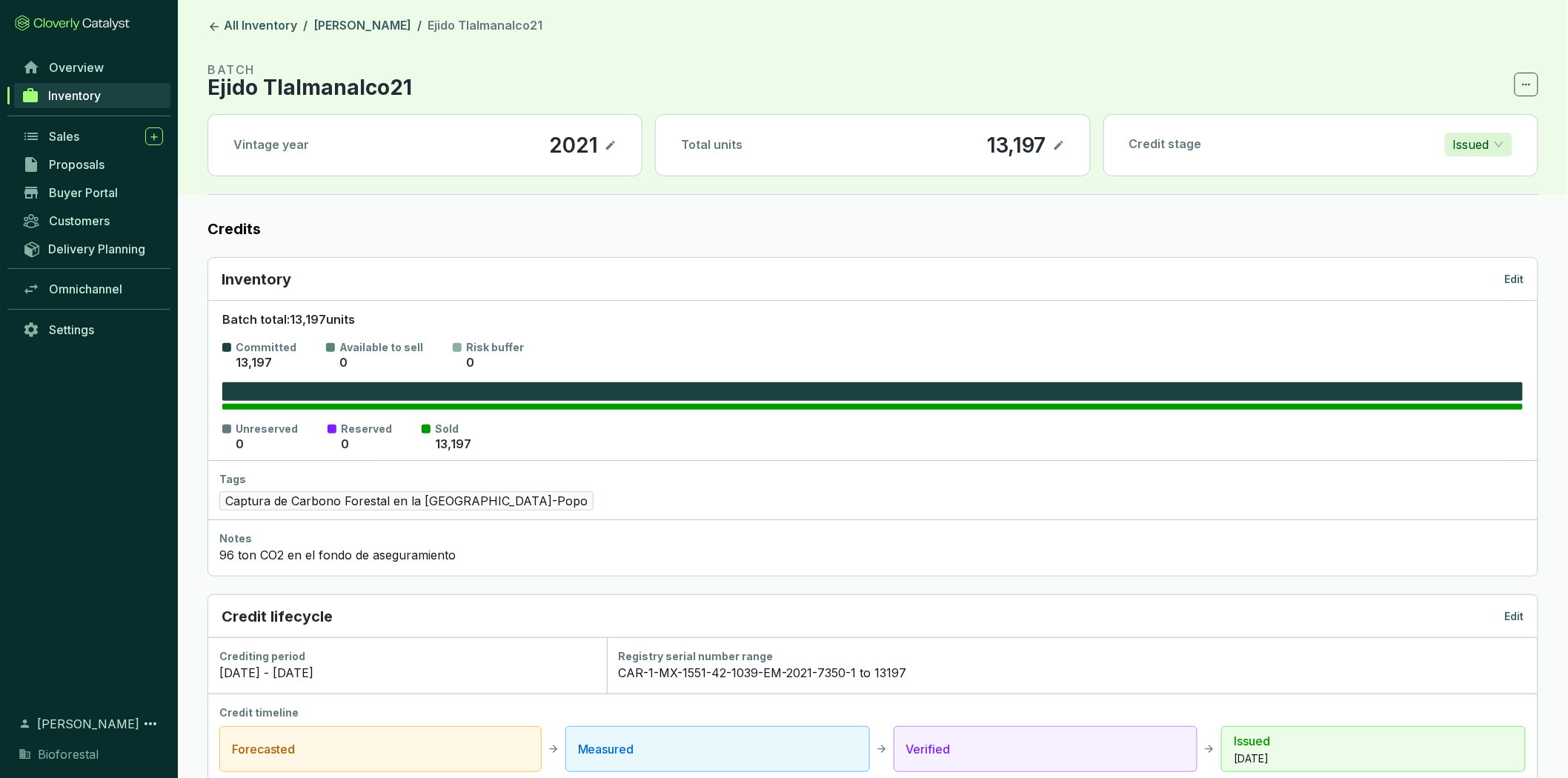
click at [1515, 274] on p "Edit" at bounding box center [1514, 279] width 19 height 15
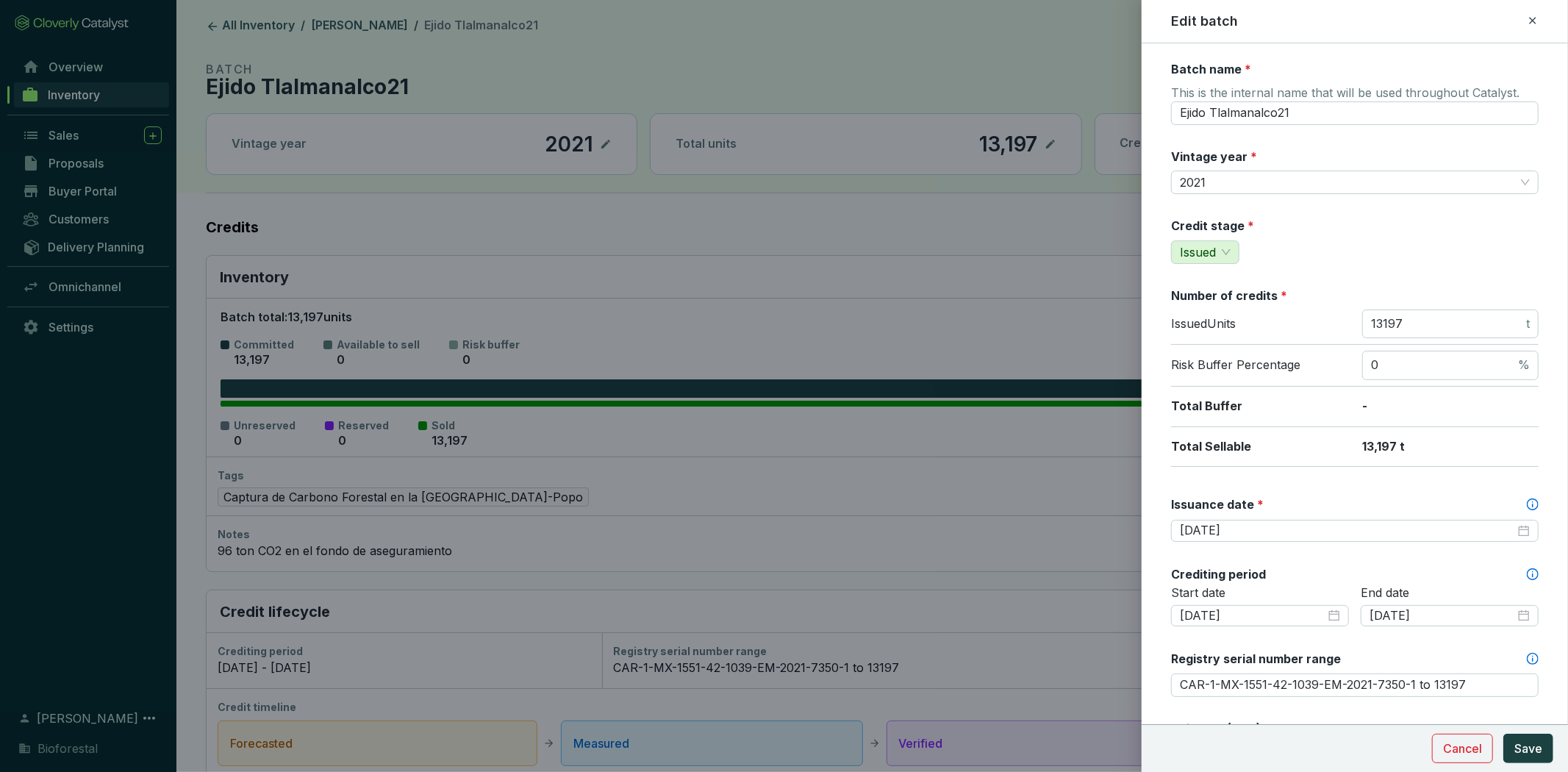
click at [652, 33] on div at bounding box center [784, 386] width 1568 height 772
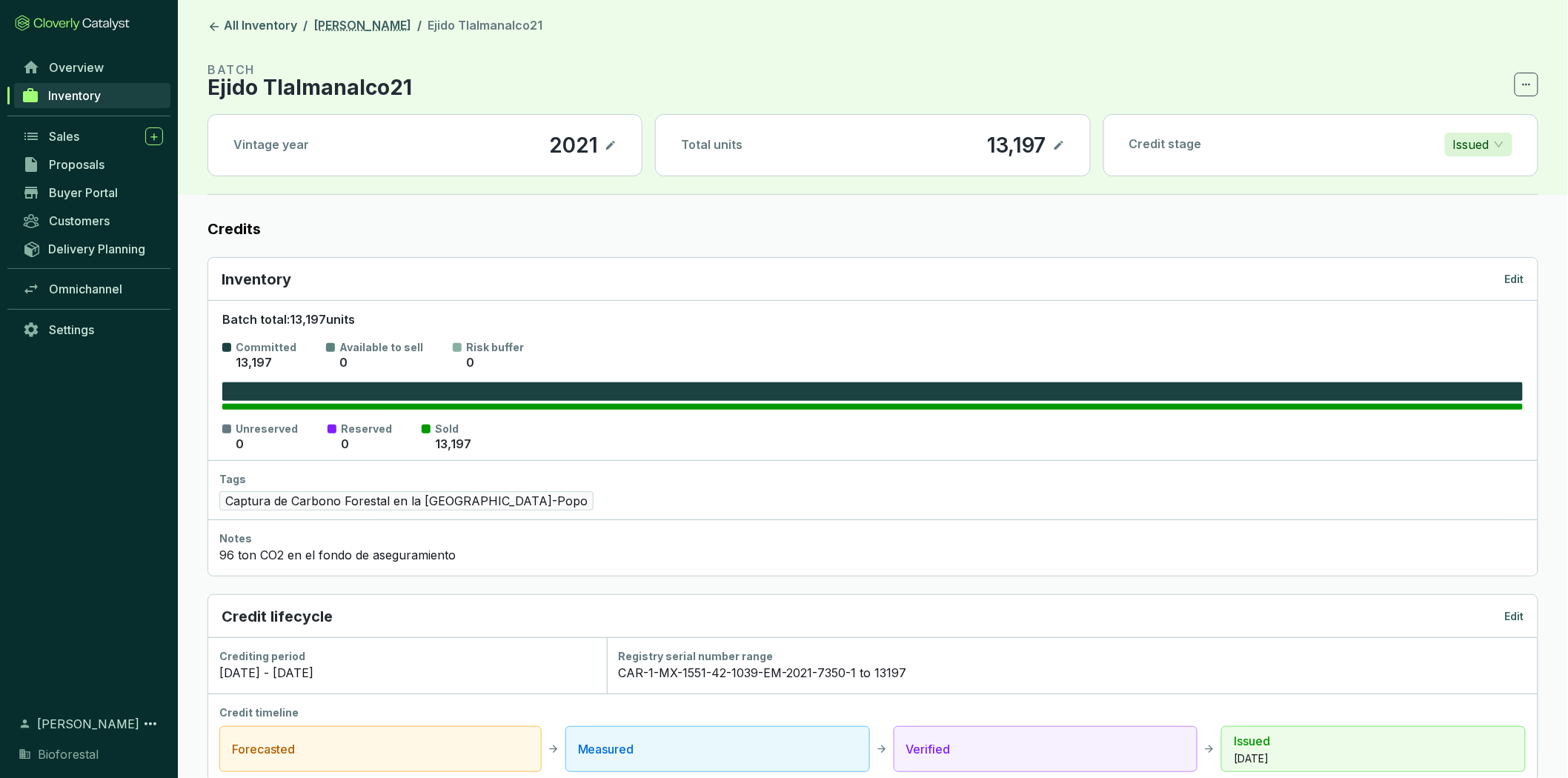
click at [387, 25] on link "[PERSON_NAME]" at bounding box center [362, 27] width 104 height 18
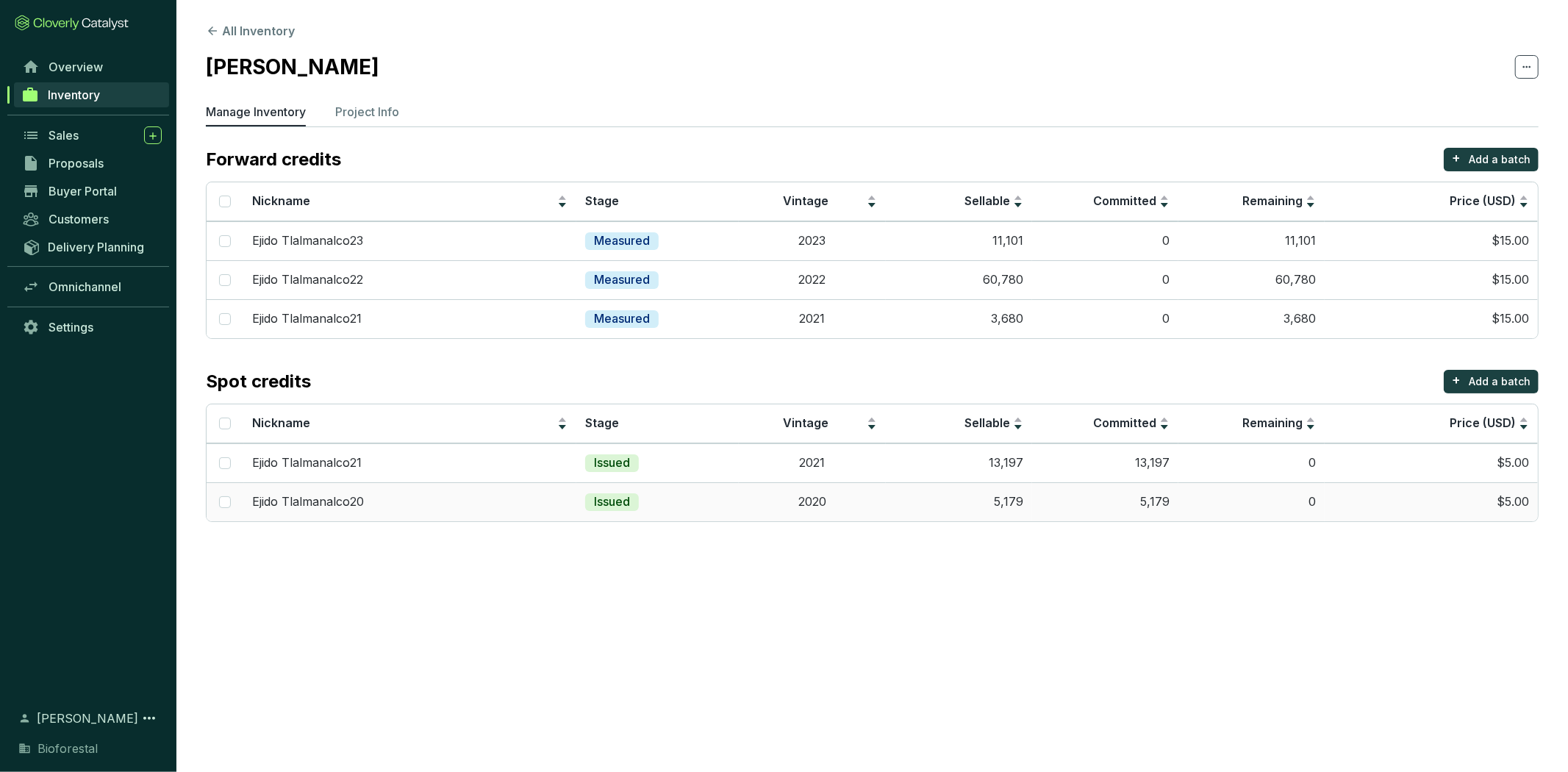
click at [700, 502] on td "Issued" at bounding box center [657, 501] width 163 height 39
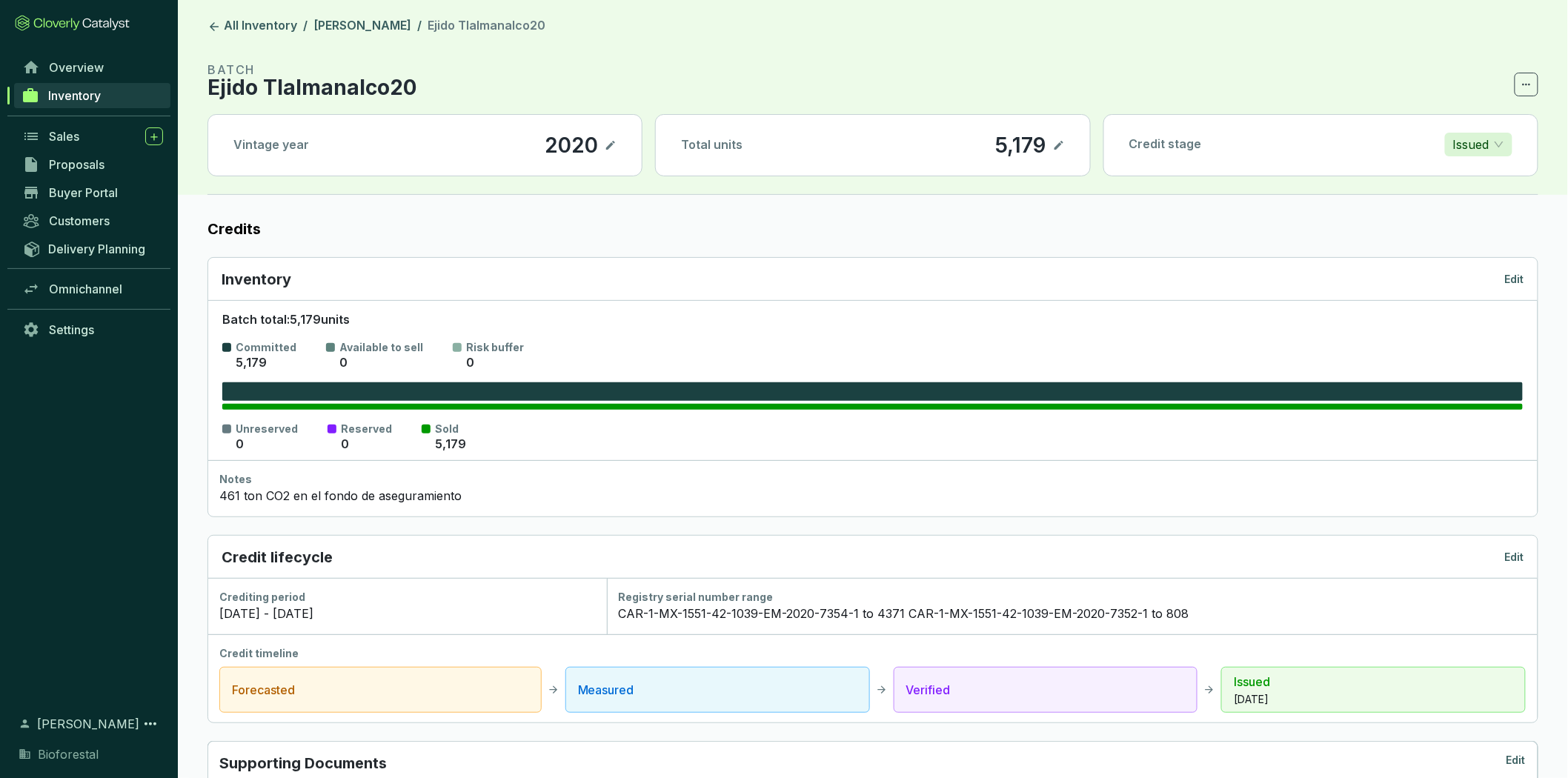
click at [1513, 273] on p "Edit" at bounding box center [1514, 279] width 19 height 15
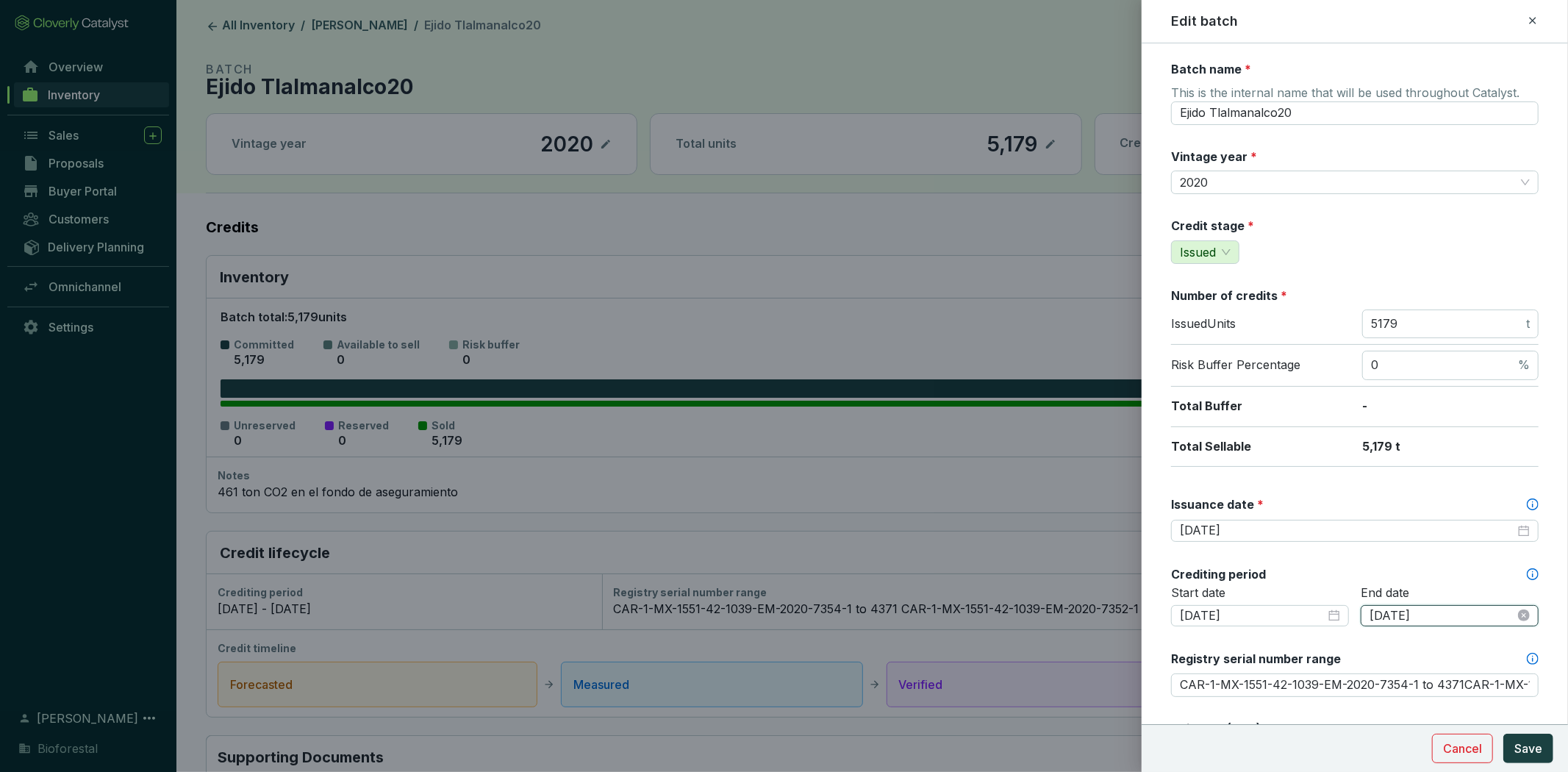
click at [1412, 610] on input "[DATE]" at bounding box center [1442, 615] width 146 height 16
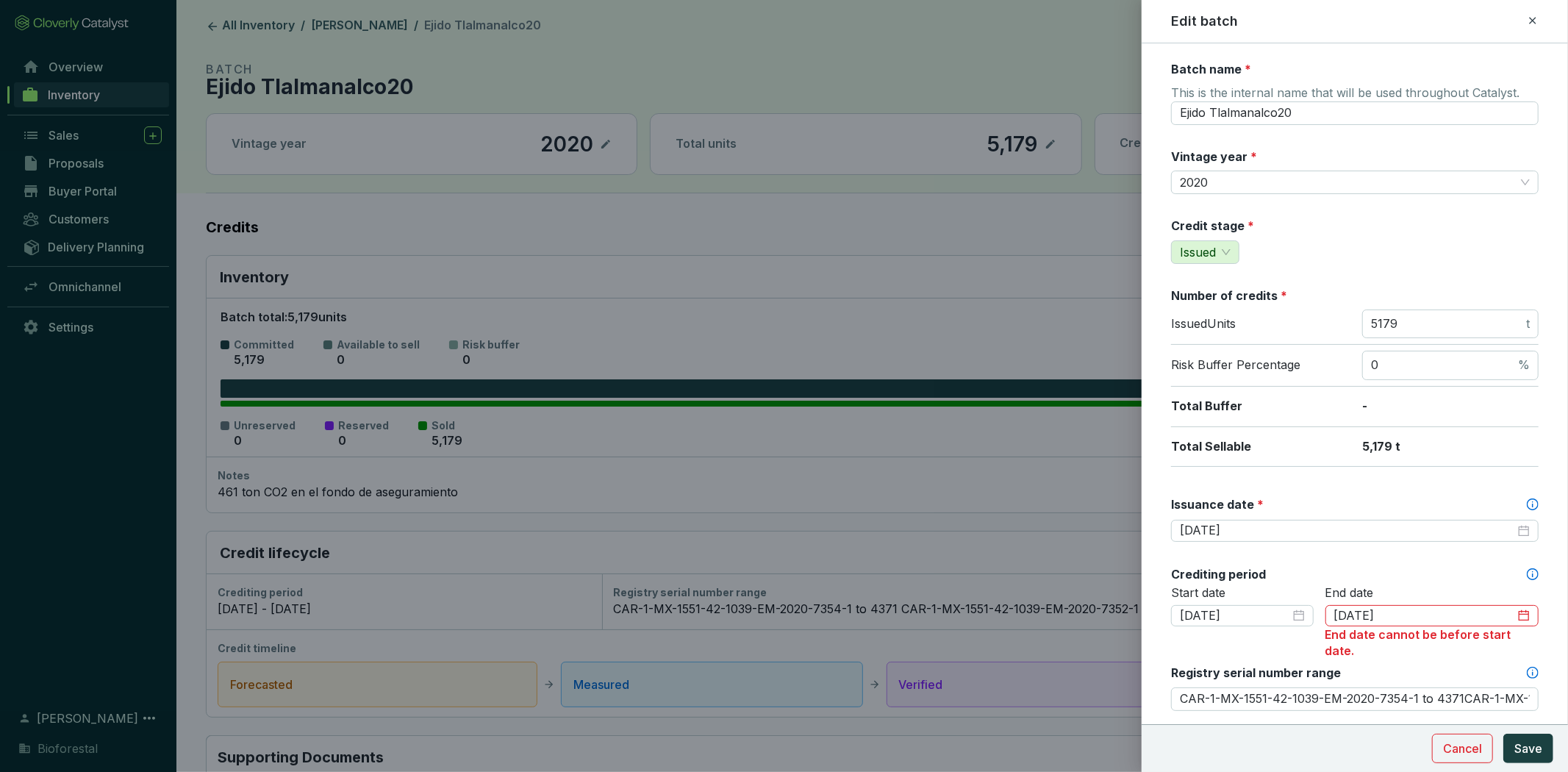
drag, startPoint x: 1516, startPoint y: 420, endPoint x: 1552, endPoint y: 450, distance: 46.9
click at [1552, 450] on form "Batch name * This is the internal name that will be used throughout Catalyst. E…" at bounding box center [1354, 728] width 426 height 1335
click at [1485, 612] on input "[DATE]" at bounding box center [1424, 615] width 181 height 16
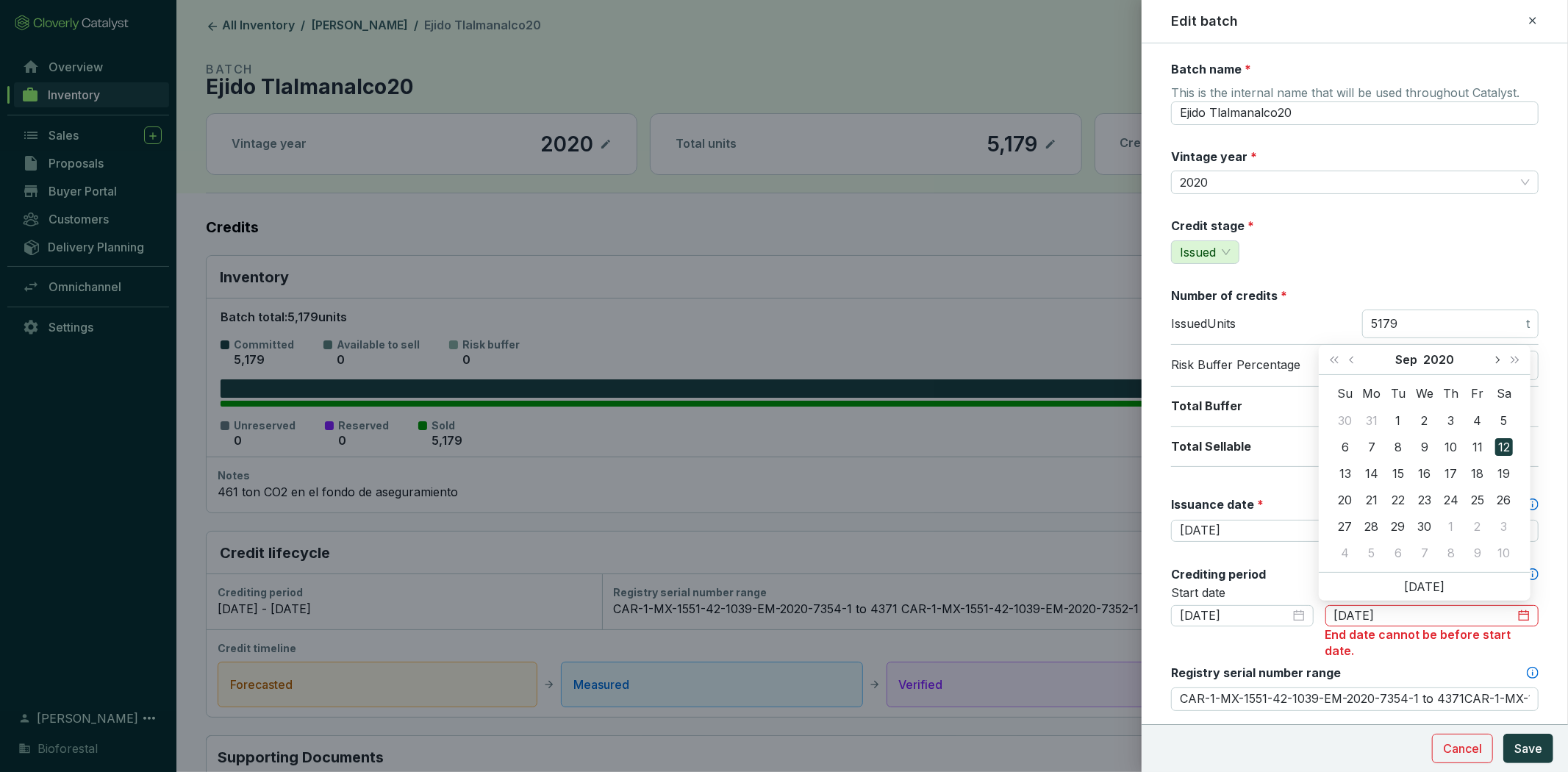
click at [1494, 362] on button "Next month (PageDown)" at bounding box center [1496, 359] width 19 height 29
click at [1495, 362] on span "Next month (PageDown)" at bounding box center [1496, 359] width 8 height 8
type input "[DATE]"
click at [1454, 525] on div "31" at bounding box center [1451, 526] width 18 height 18
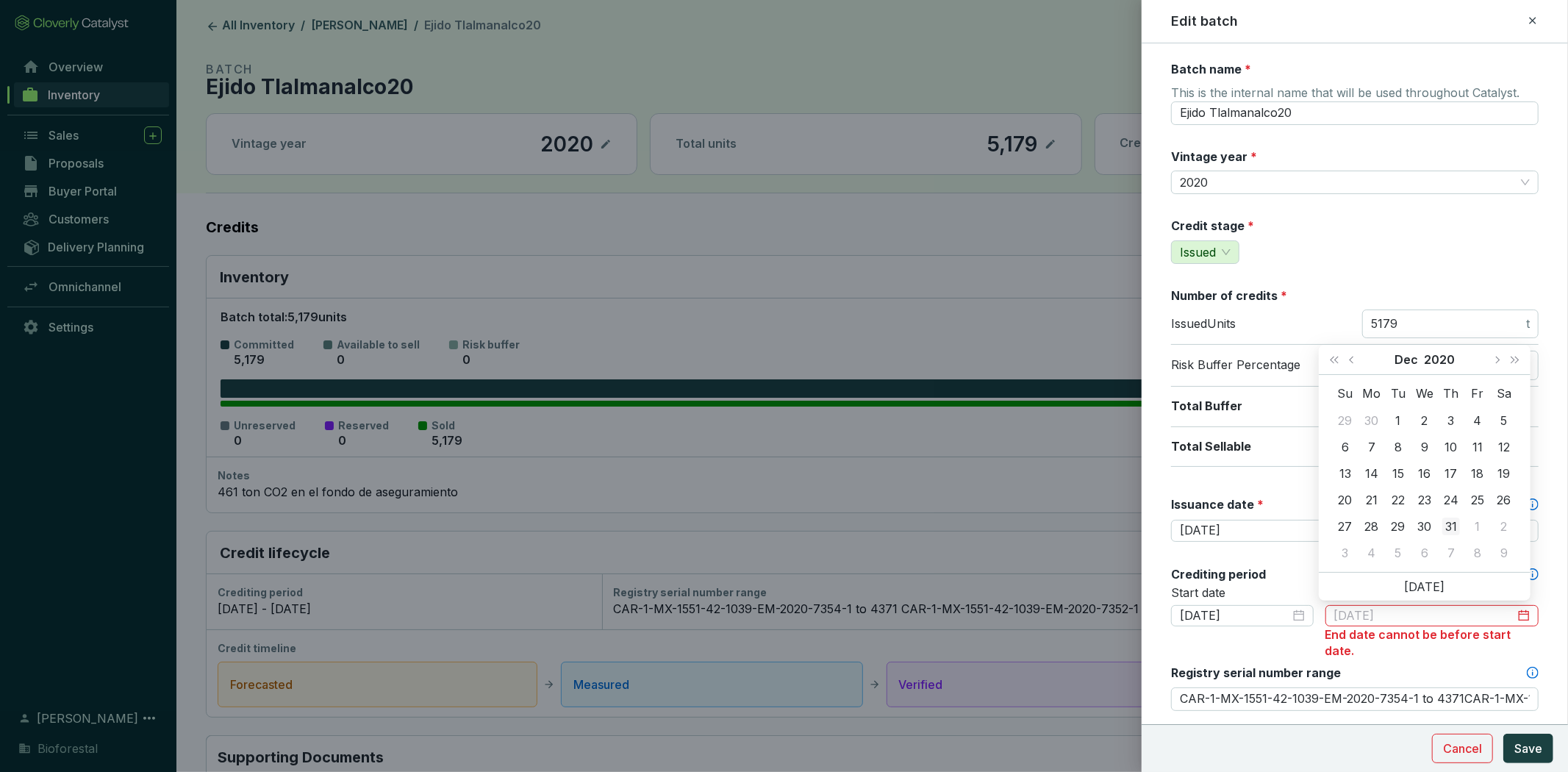
type input "CAR-1-MX-1551-42-1039-EM-2020-7354-1 to 4371CAR-1-MX-1551-42-1039-EM-2020-7352-…"
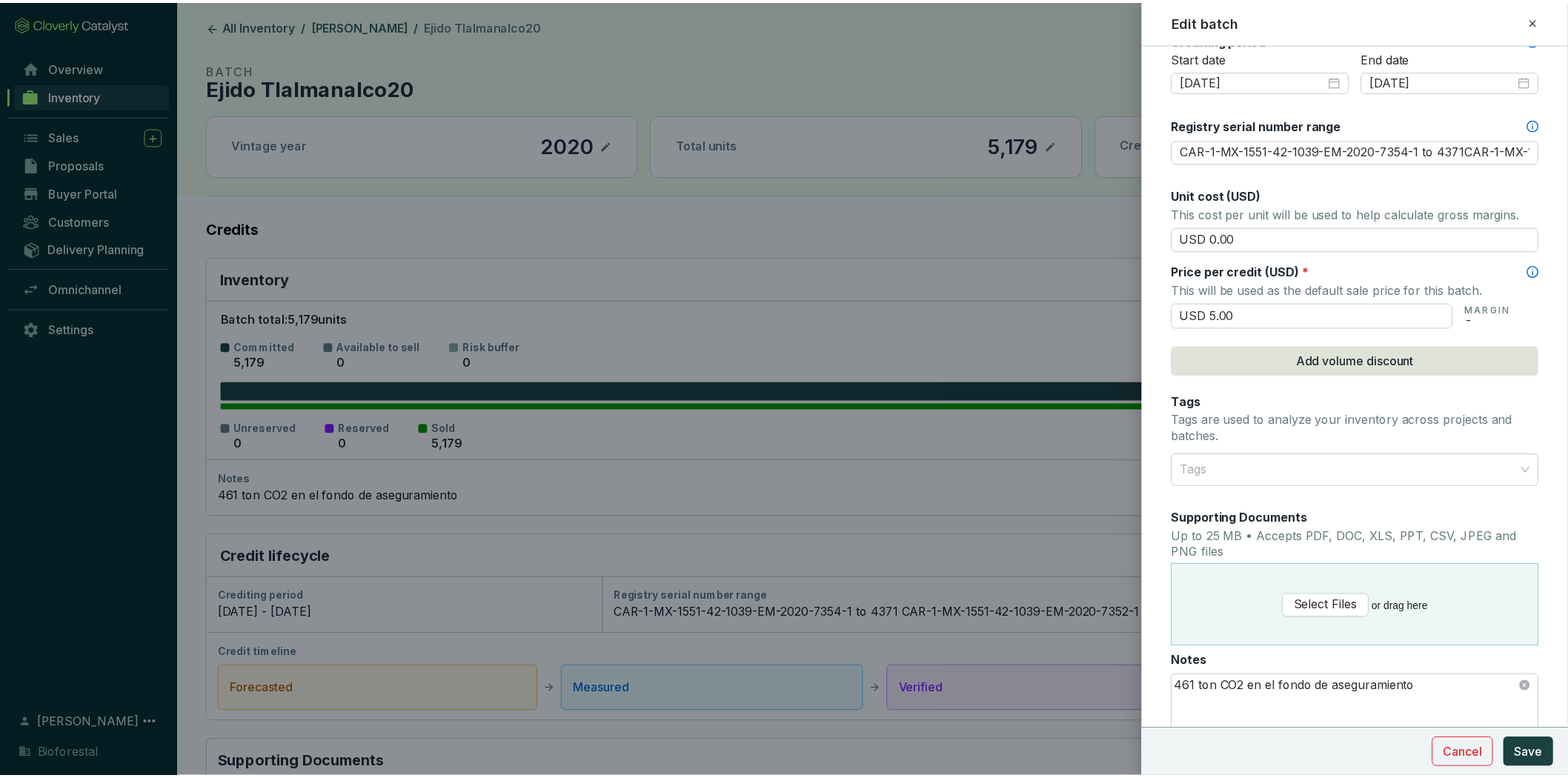
scroll to position [541, 0]
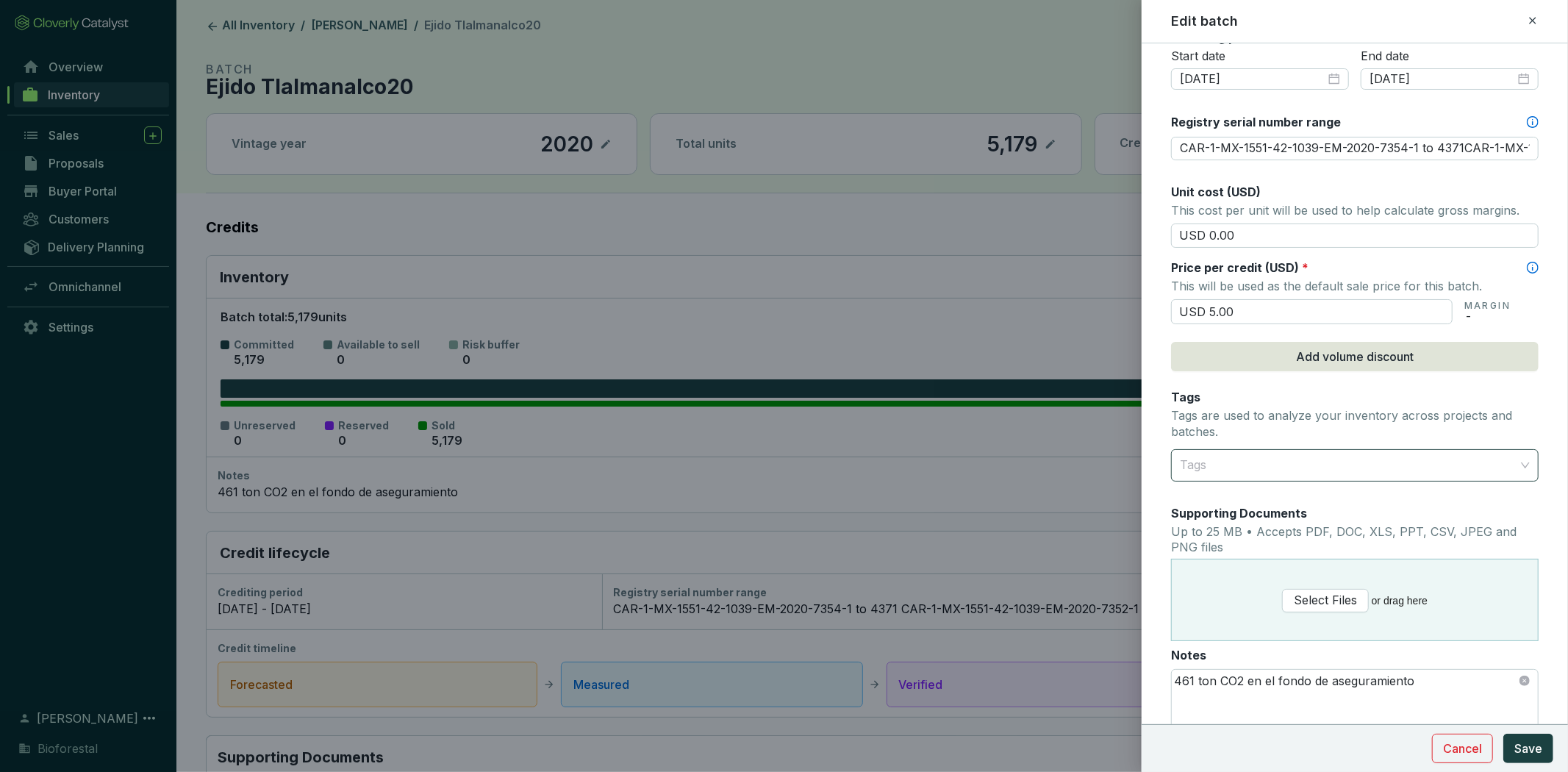
click at [1405, 463] on div at bounding box center [1346, 465] width 344 height 29
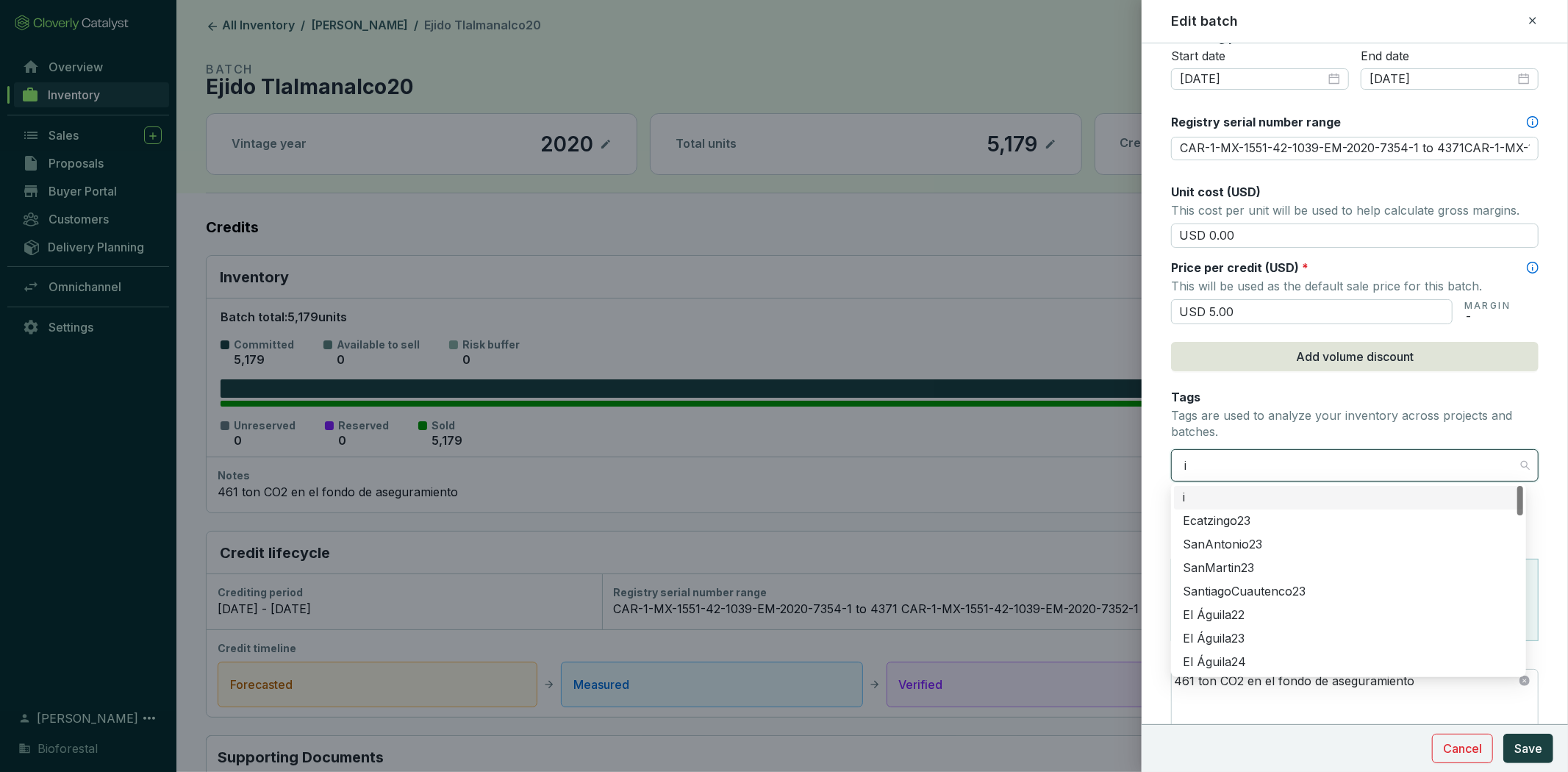
type input "iz"
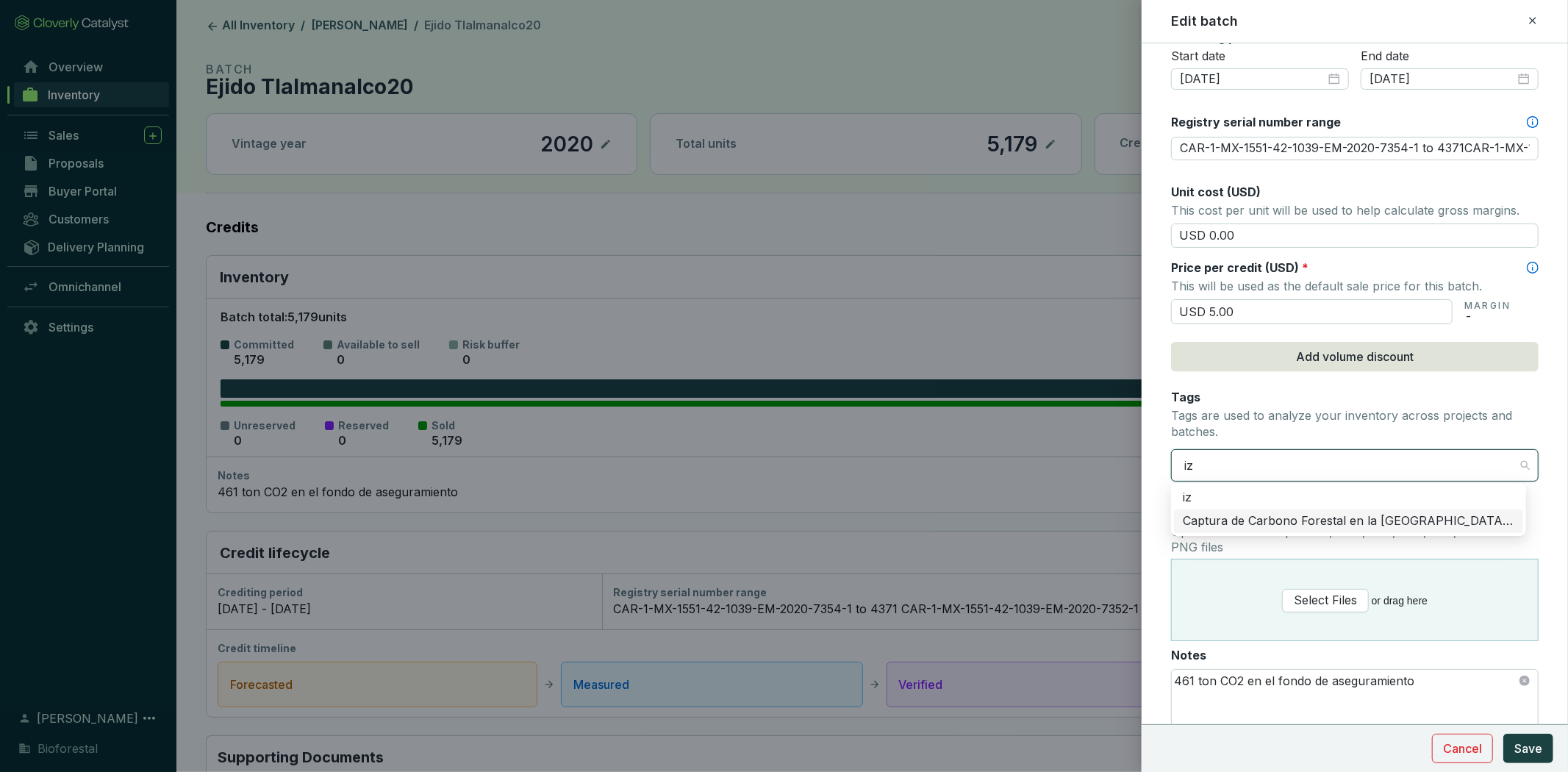
click at [1408, 514] on div "Captura de Carbono Forestal en la [GEOGRAPHIC_DATA]-Popo" at bounding box center [1348, 521] width 332 height 16
type input "CAR-1-MX-1551-42-1039-EM-2020-7354-1 to 4371CAR-1-MX-1551-42-1039-EM-2020-7352-…"
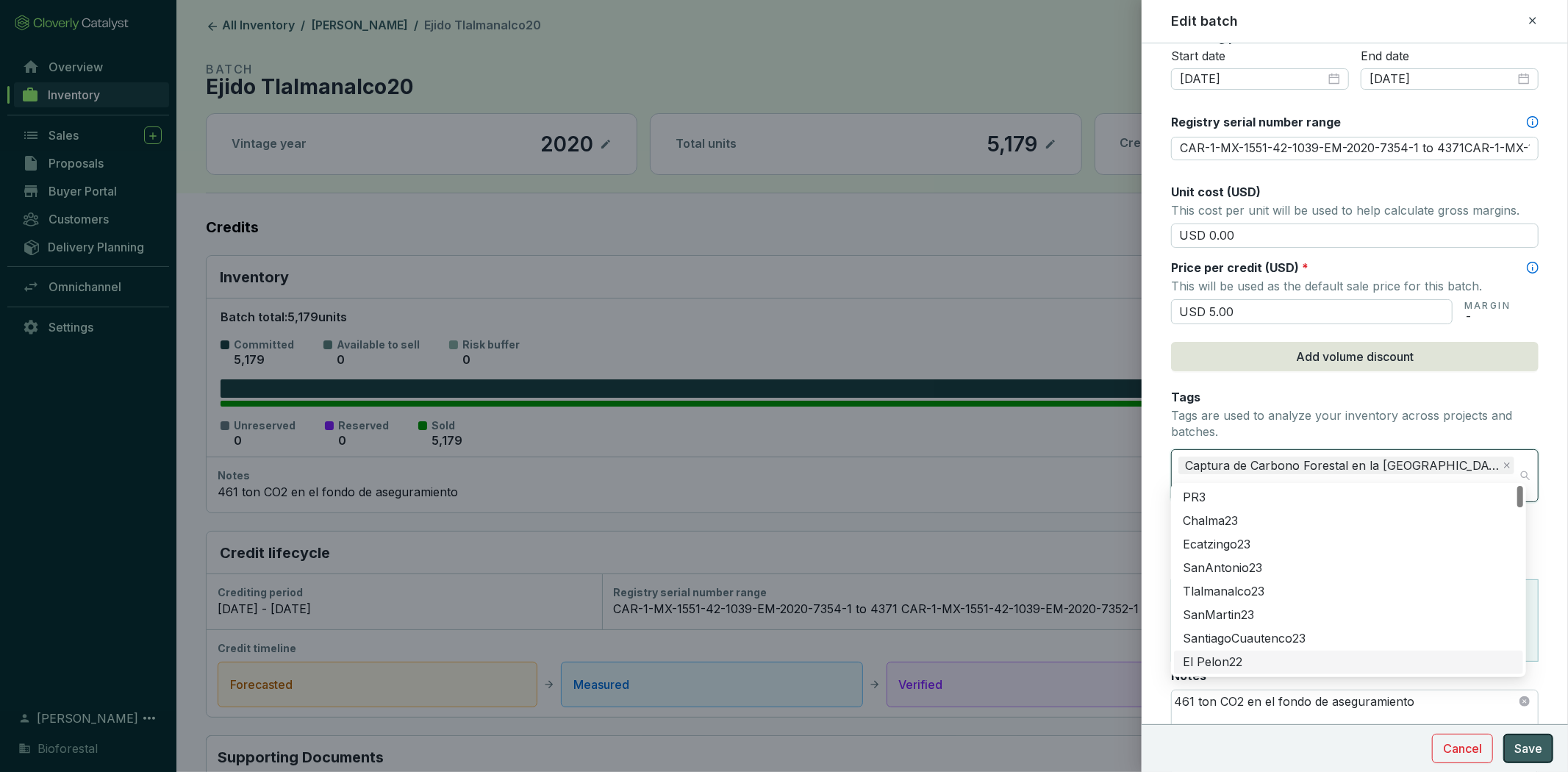
click at [1531, 756] on span "Save" at bounding box center [1528, 748] width 28 height 18
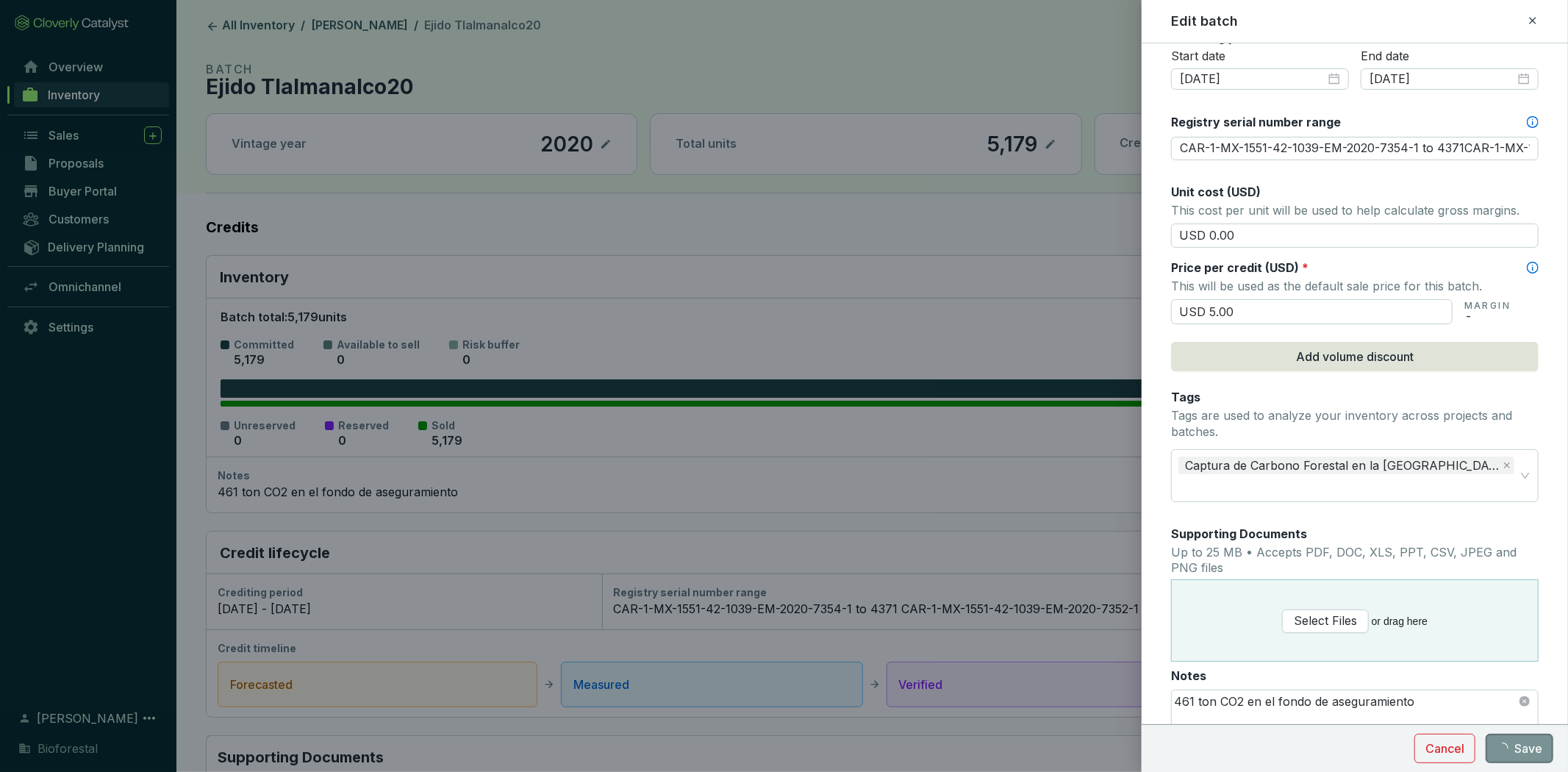
type input "CAR-1-MX-1551-42-1039-EM-2020-7354-1 to 4371CAR-1-MX-1551-42-1039-EM-2020-7352-…"
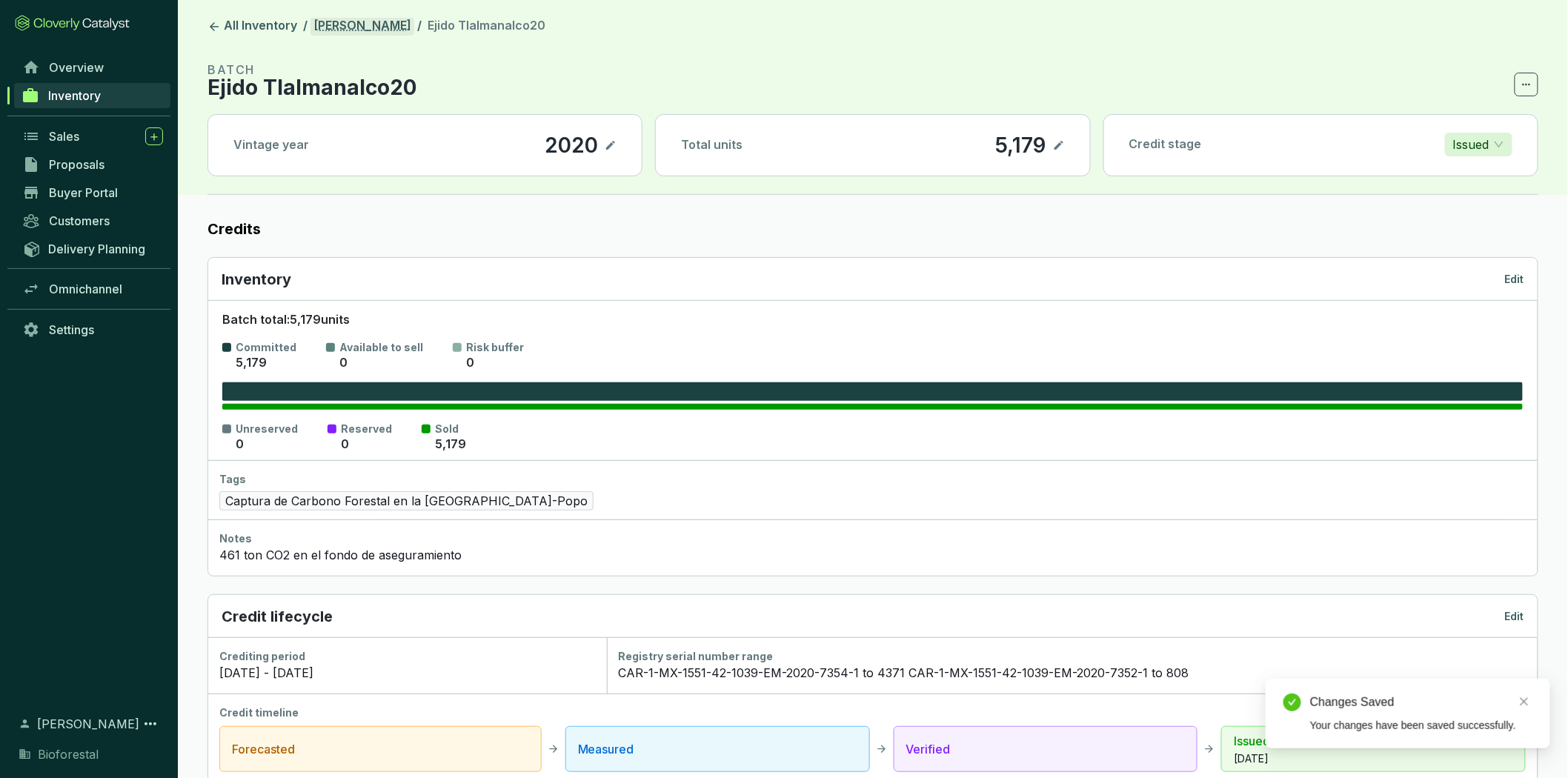
click at [393, 28] on link "[PERSON_NAME]" at bounding box center [362, 27] width 104 height 18
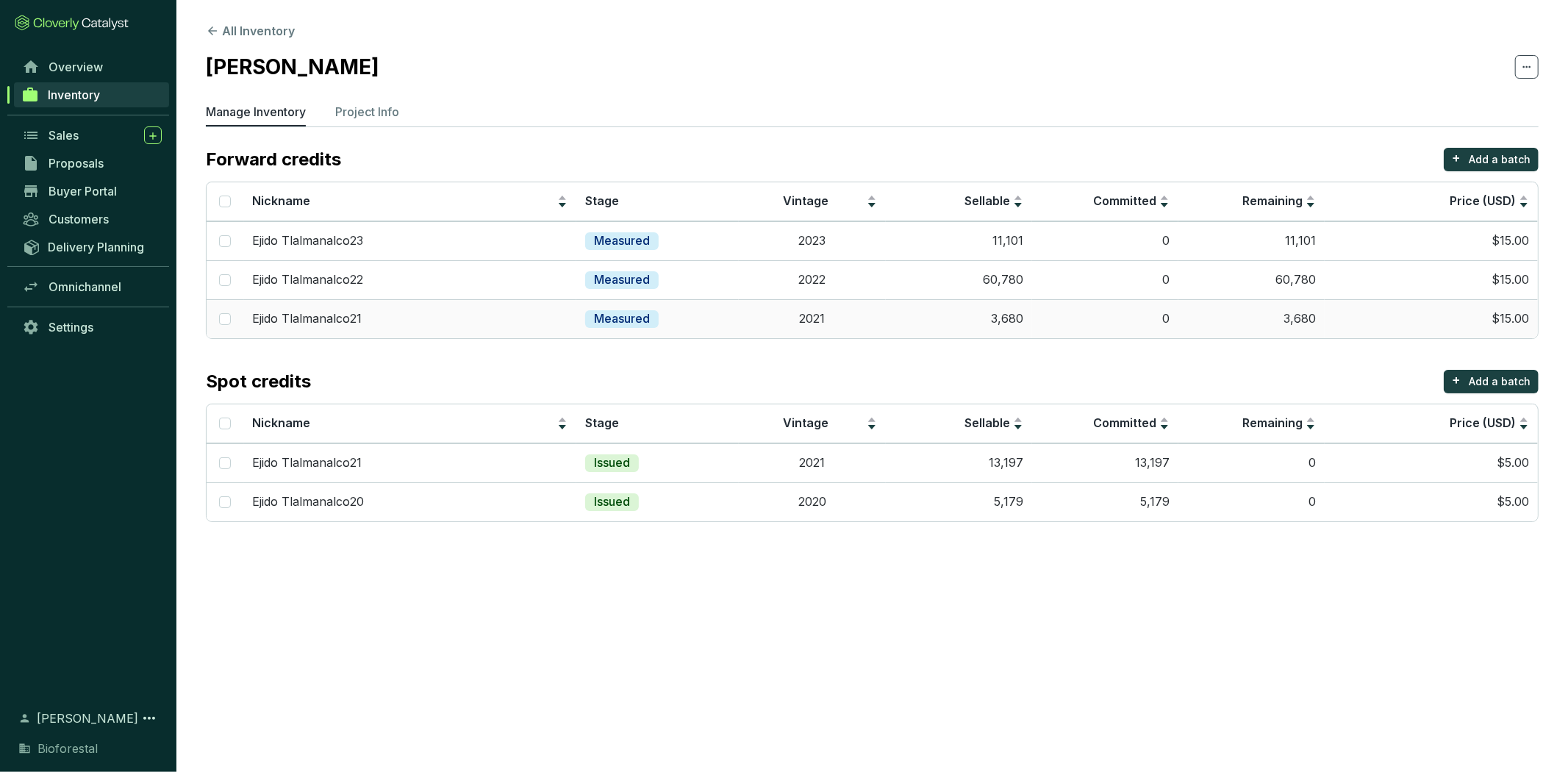
click at [841, 314] on td "2021" at bounding box center [811, 318] width 147 height 39
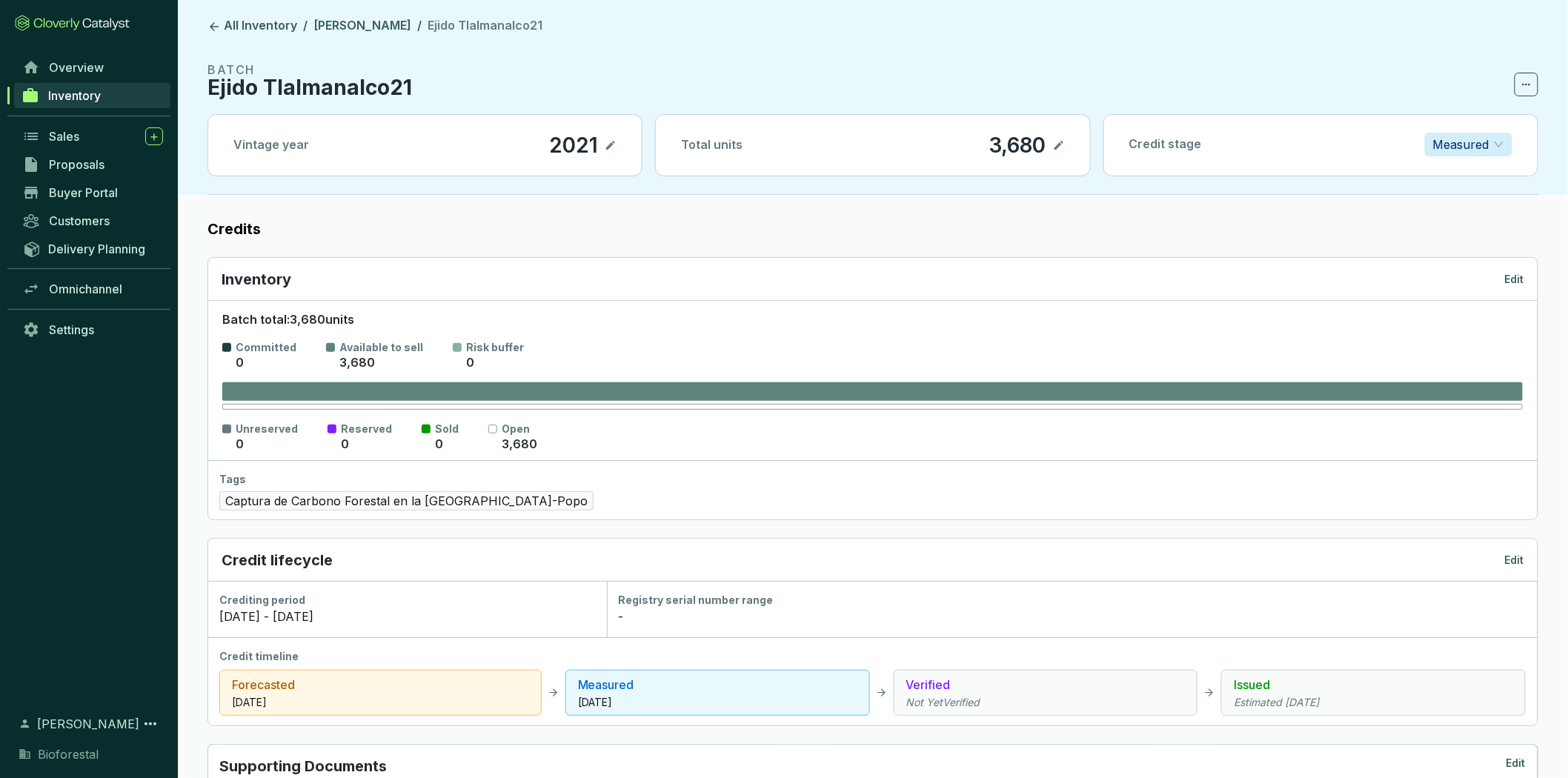
click at [1514, 284] on p "Edit" at bounding box center [1514, 279] width 19 height 15
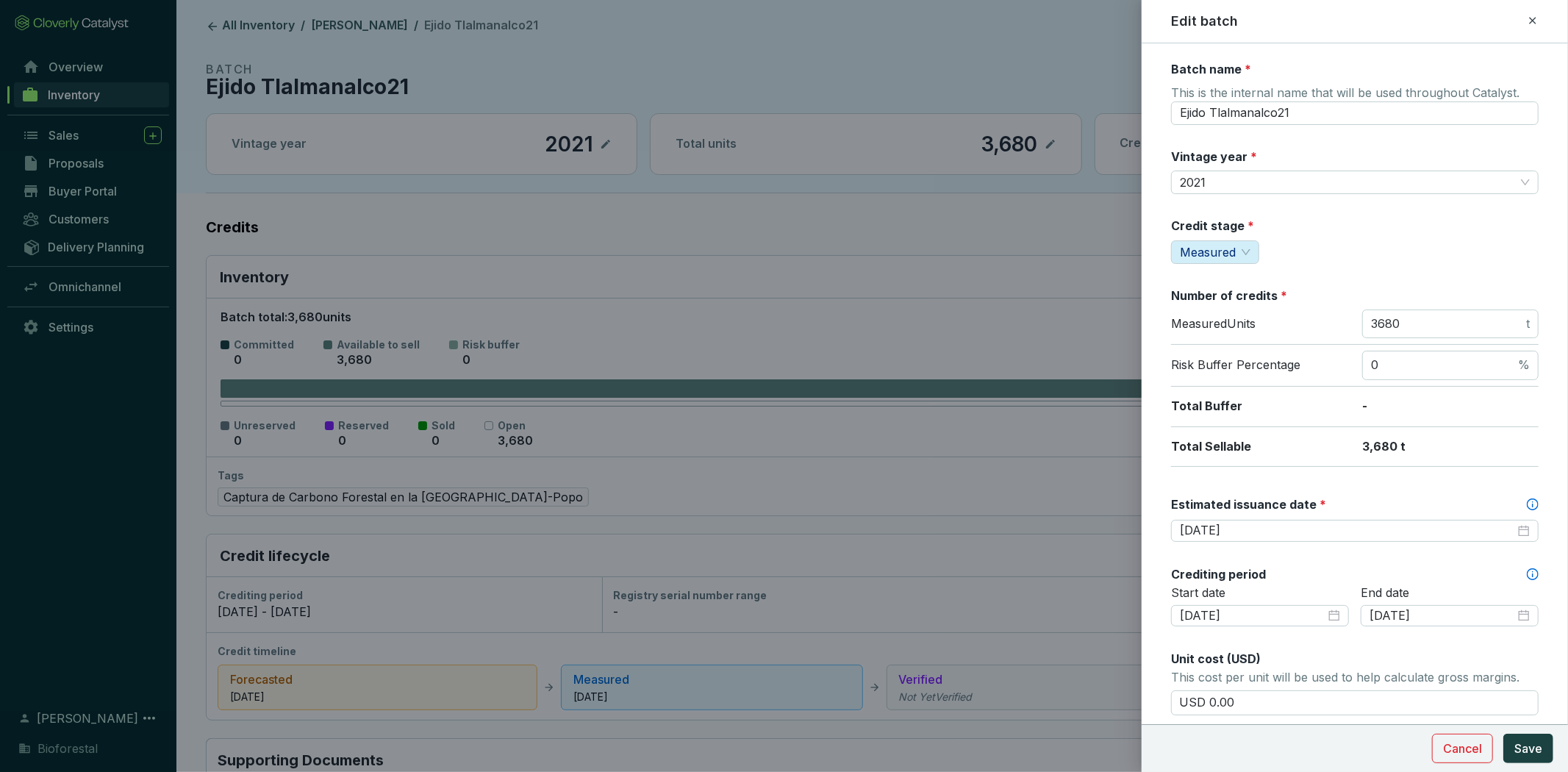
click at [1383, 575] on div "Crediting period" at bounding box center [1354, 573] width 368 height 16
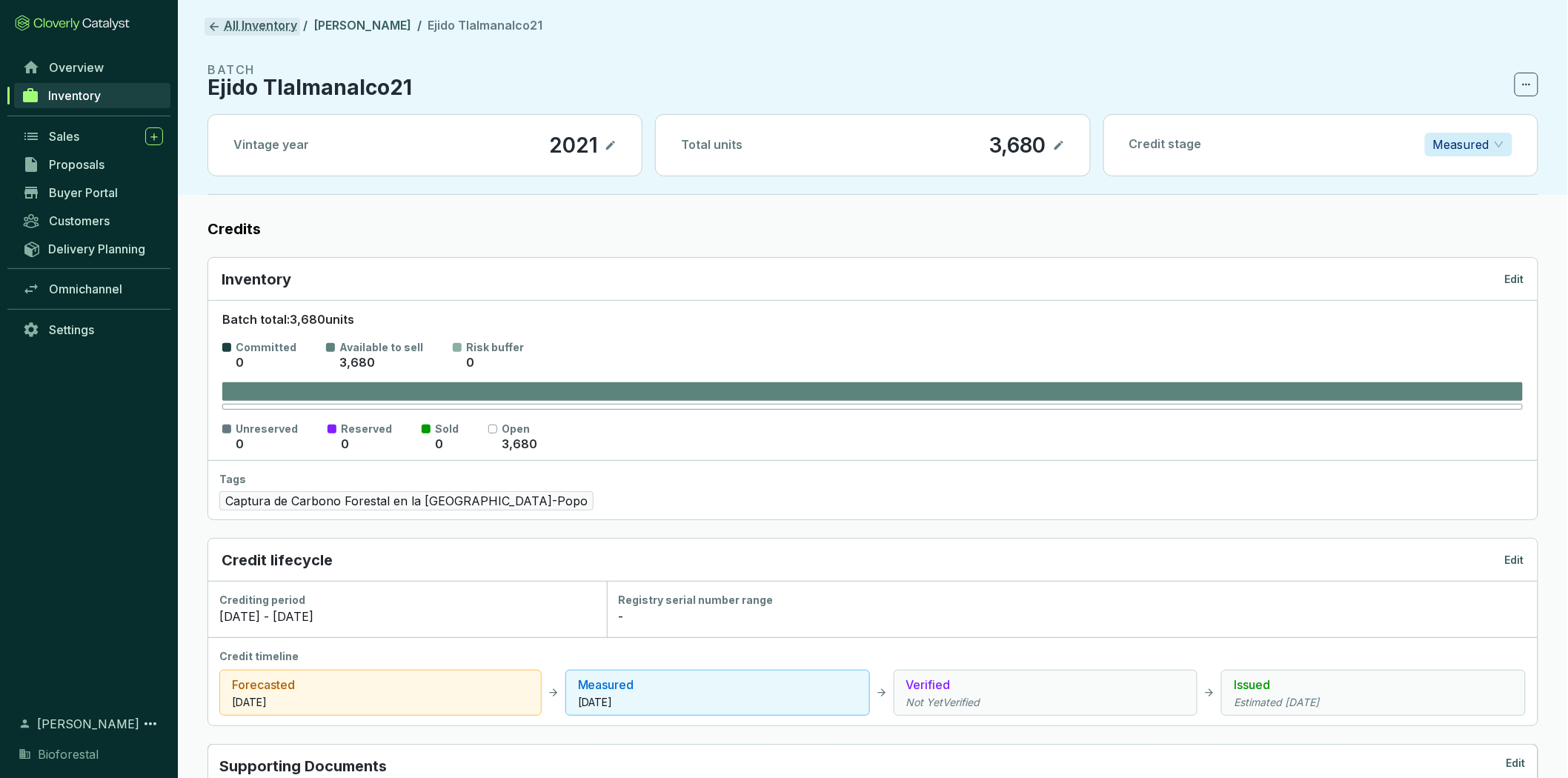
click at [253, 18] on link "All Inventory" at bounding box center [252, 27] width 96 height 18
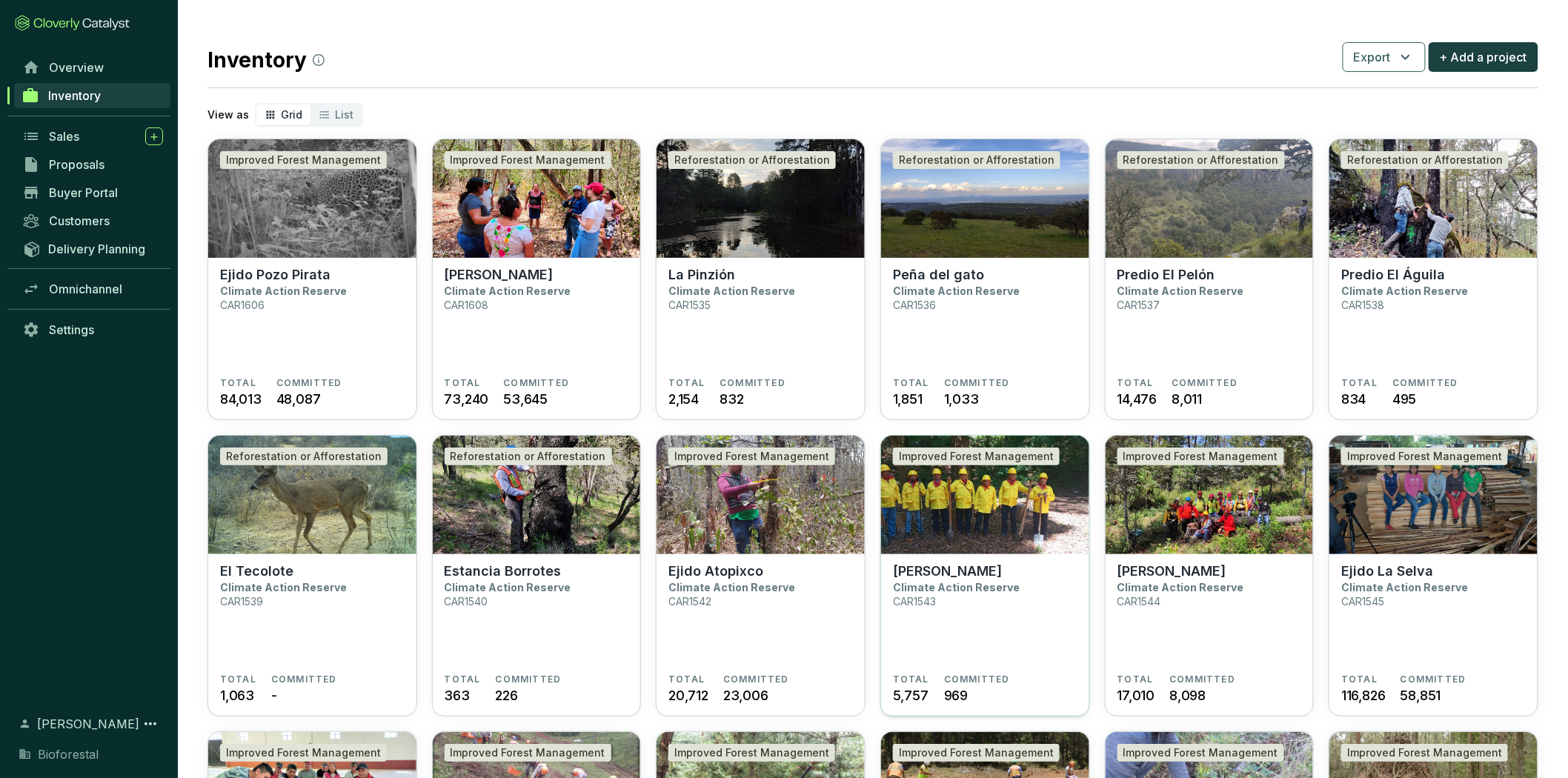
click at [936, 543] on img at bounding box center [985, 494] width 208 height 118
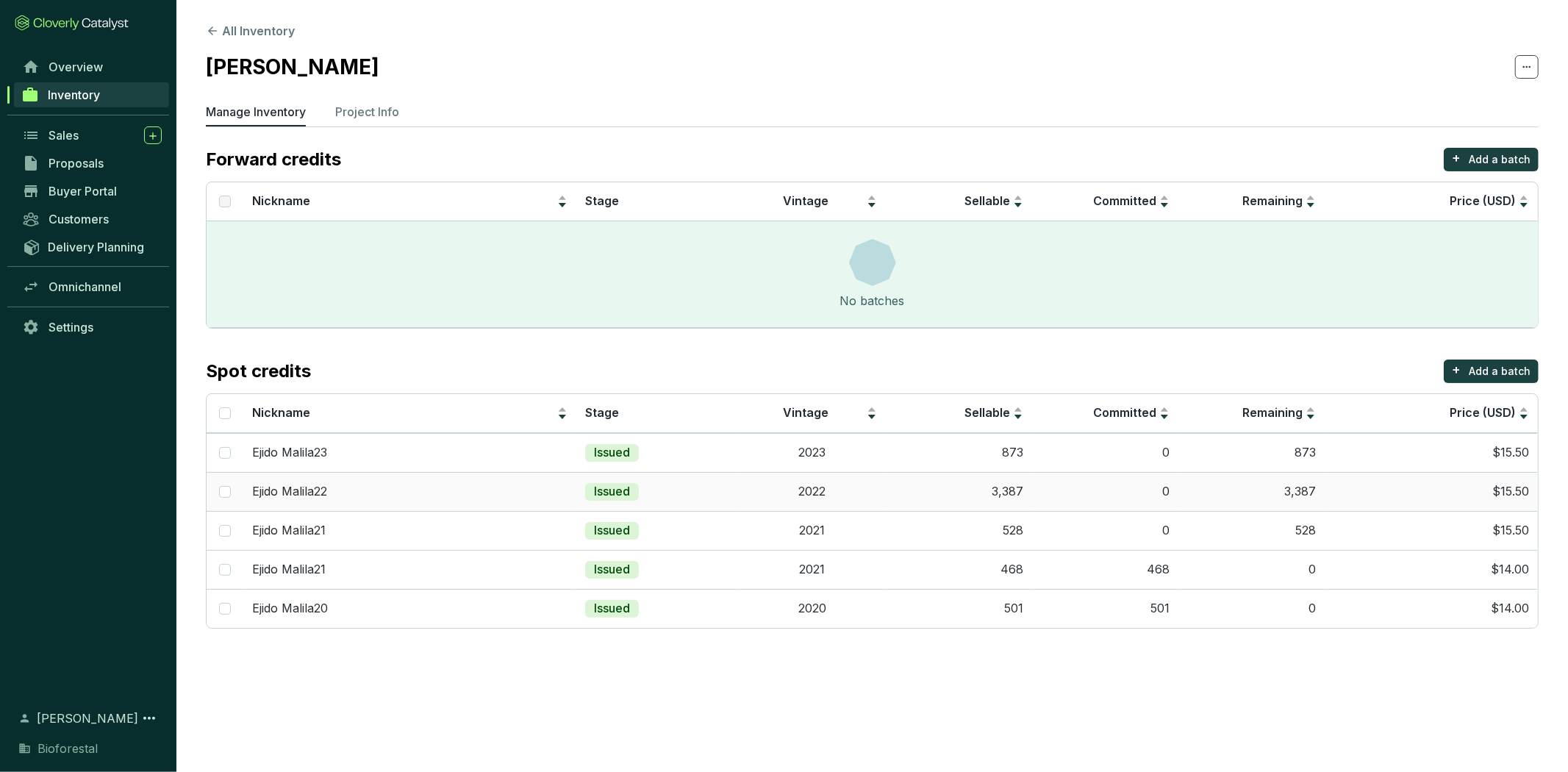
click at [839, 499] on td "2022" at bounding box center [811, 491] width 147 height 39
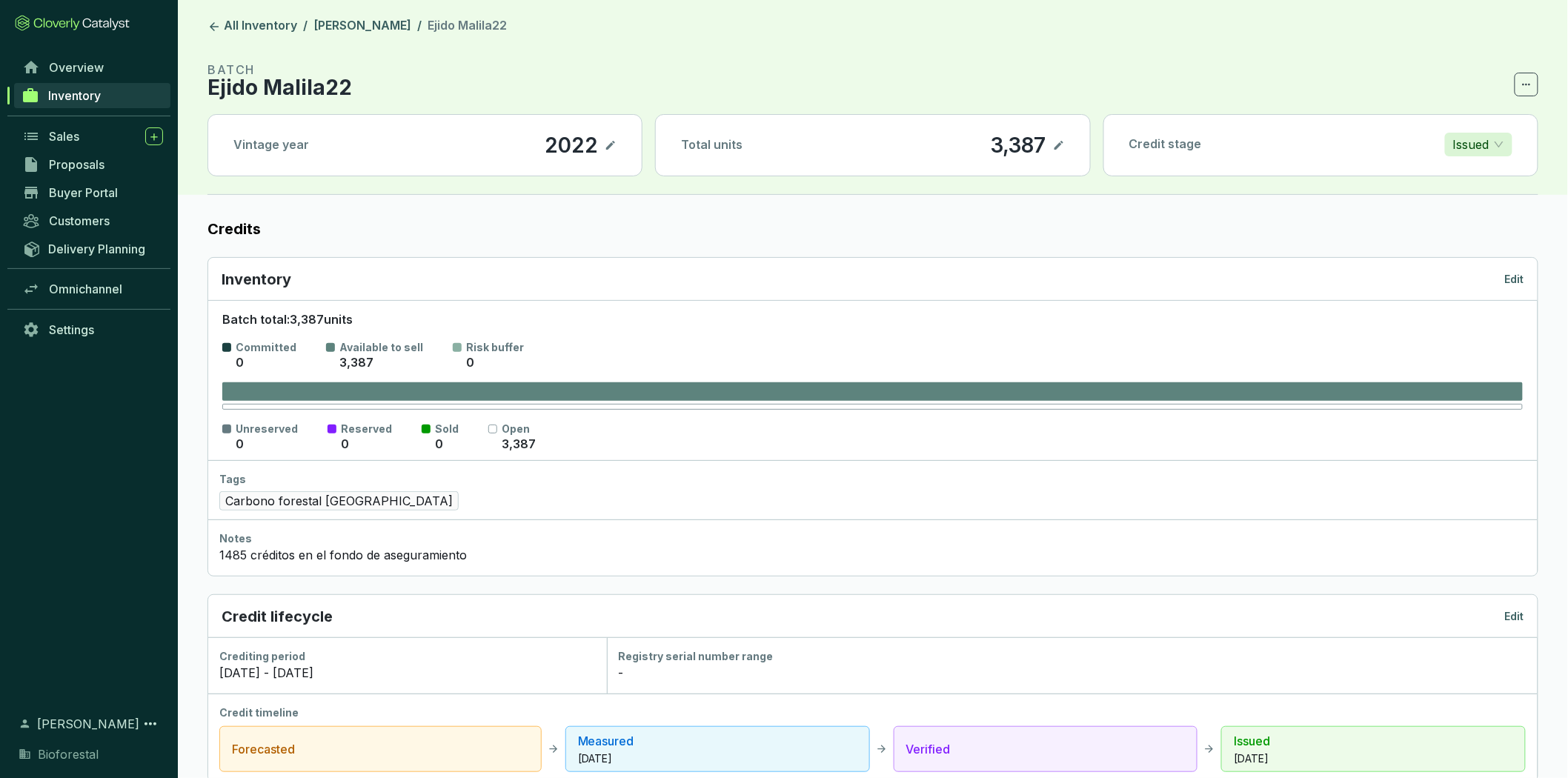
click at [1515, 283] on p "Edit" at bounding box center [1514, 279] width 19 height 15
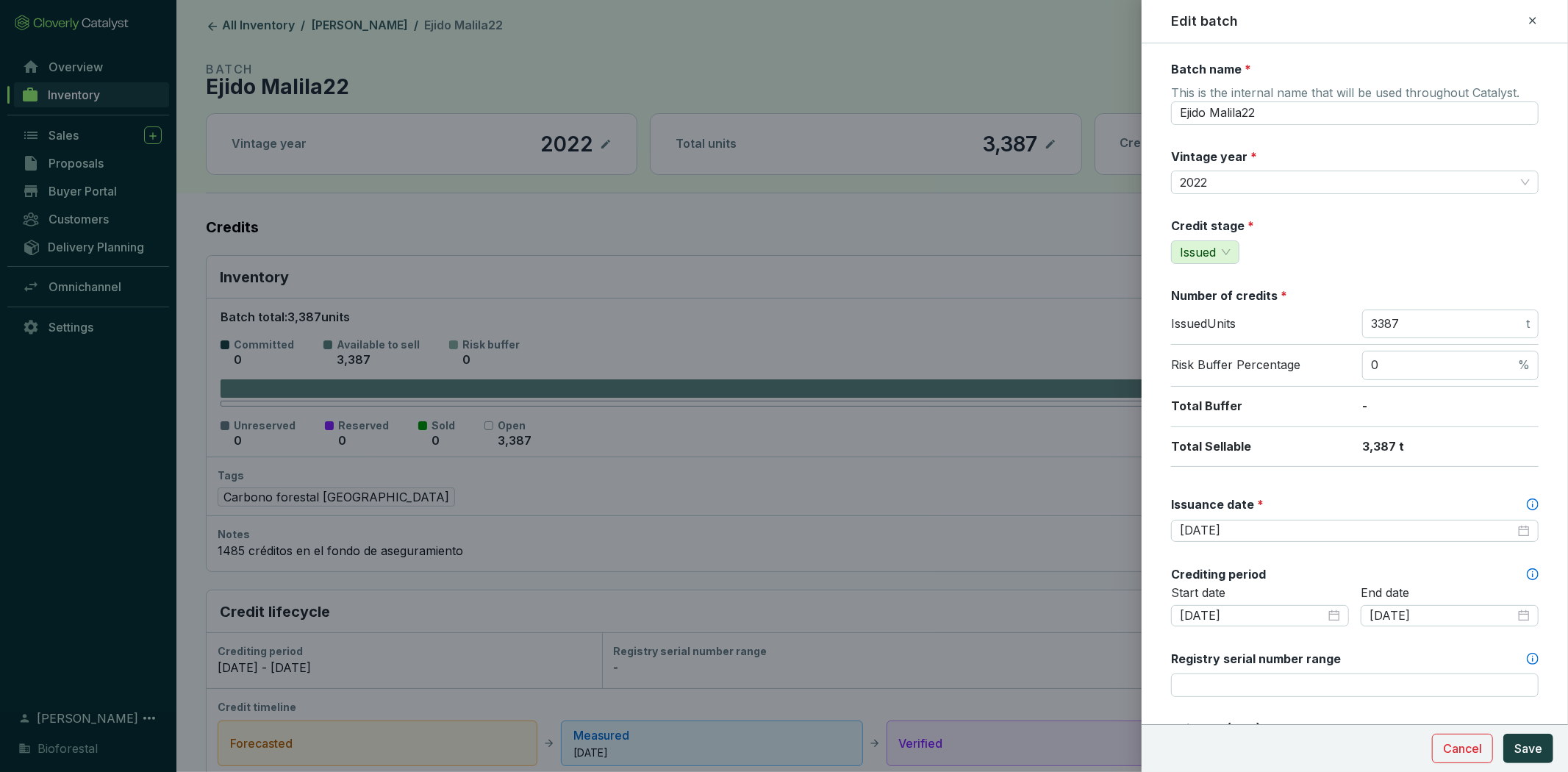
scroll to position [626, 0]
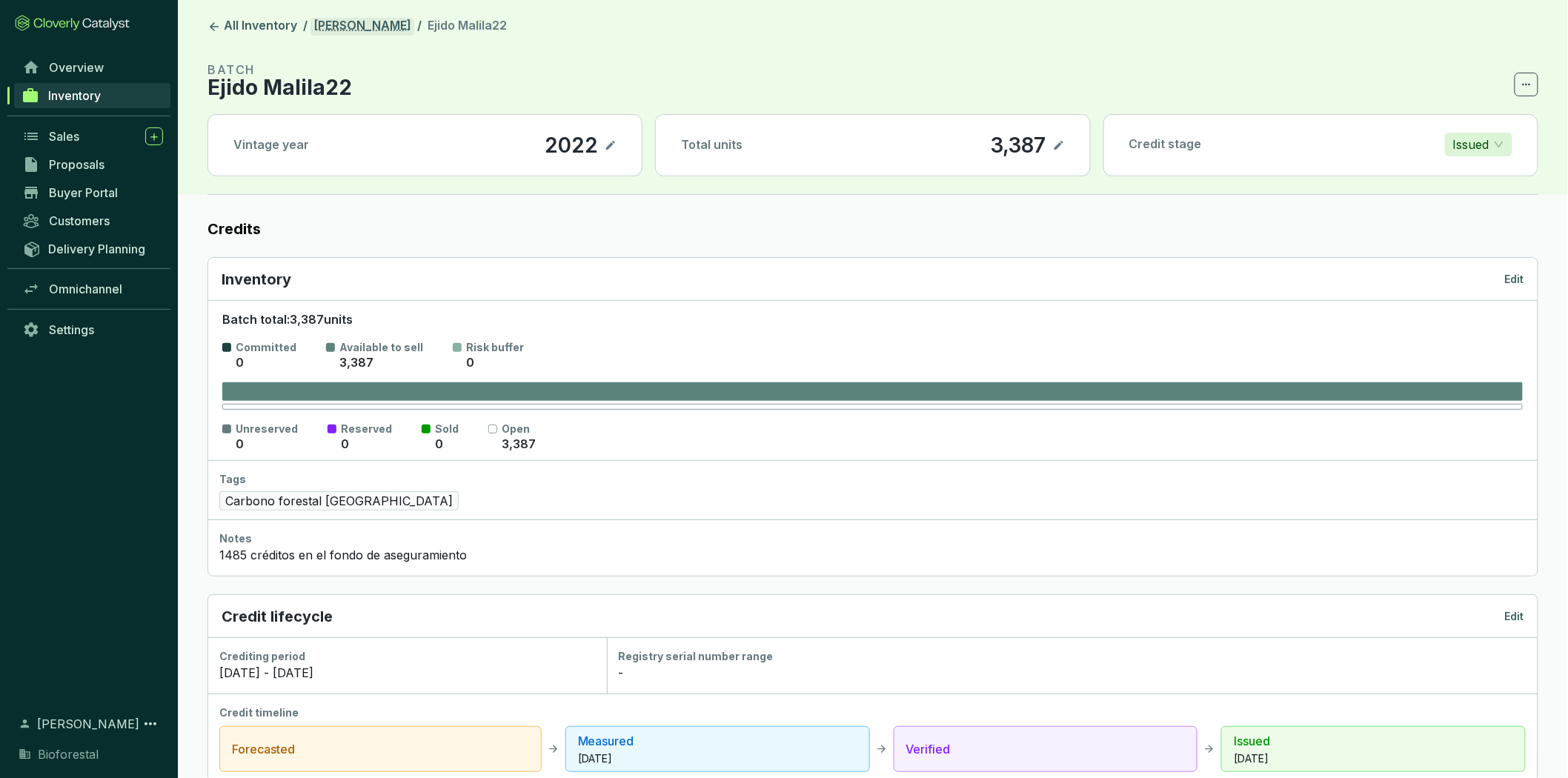
click at [341, 35] on link "[PERSON_NAME]" at bounding box center [362, 27] width 104 height 18
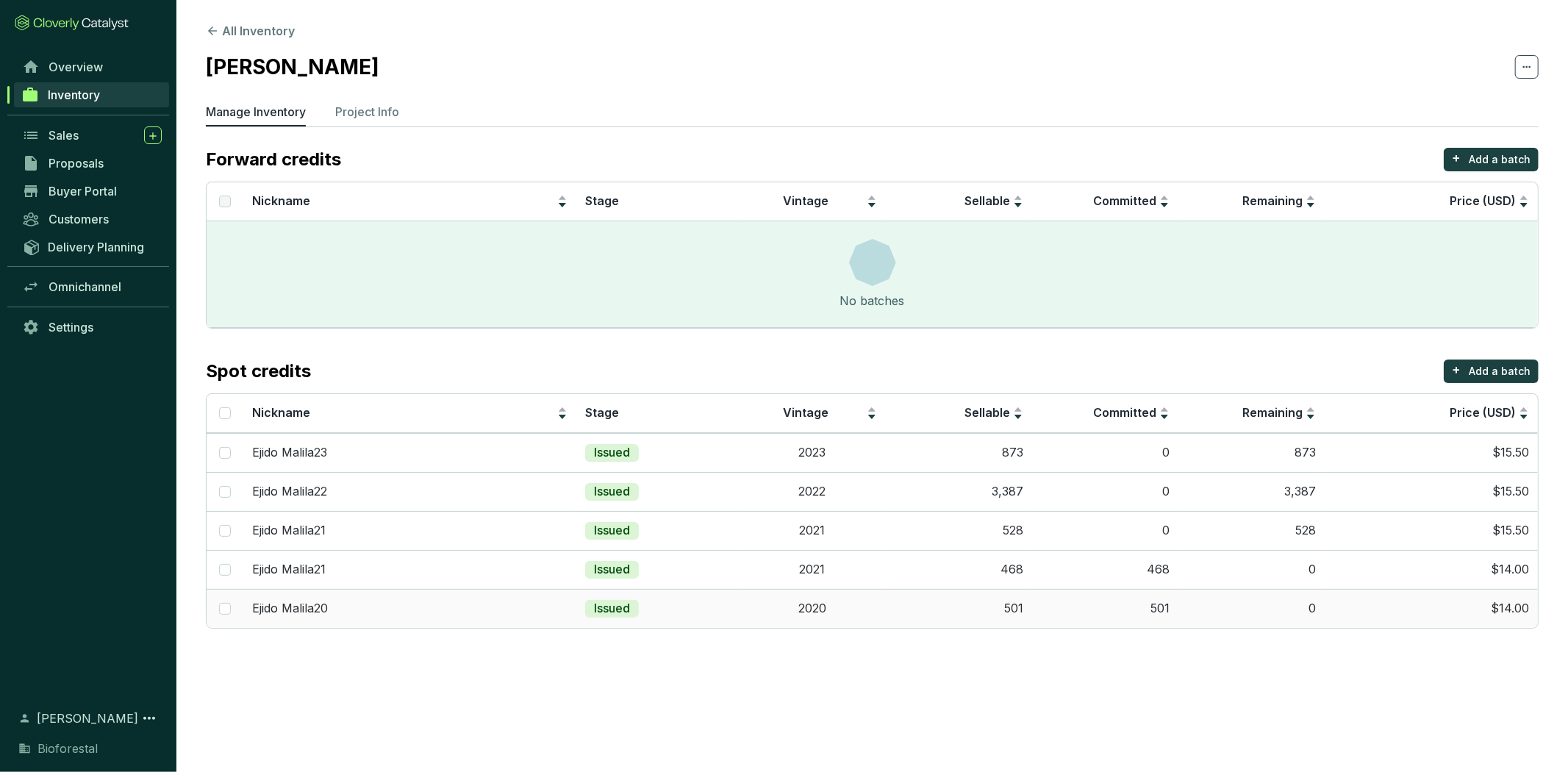
click at [867, 613] on td "2020" at bounding box center [811, 607] width 147 height 39
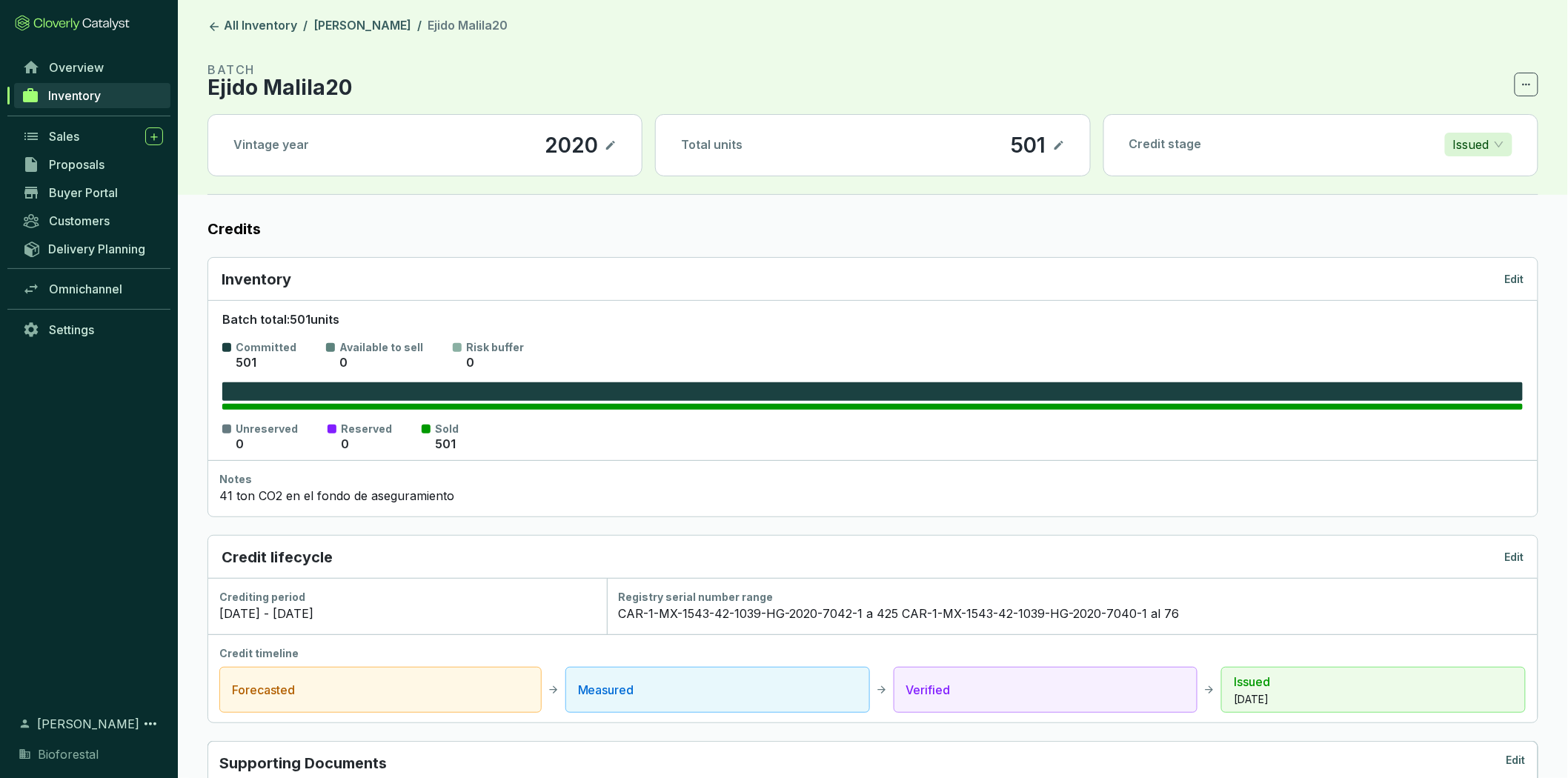
click at [1523, 284] on p "Edit" at bounding box center [1514, 279] width 19 height 15
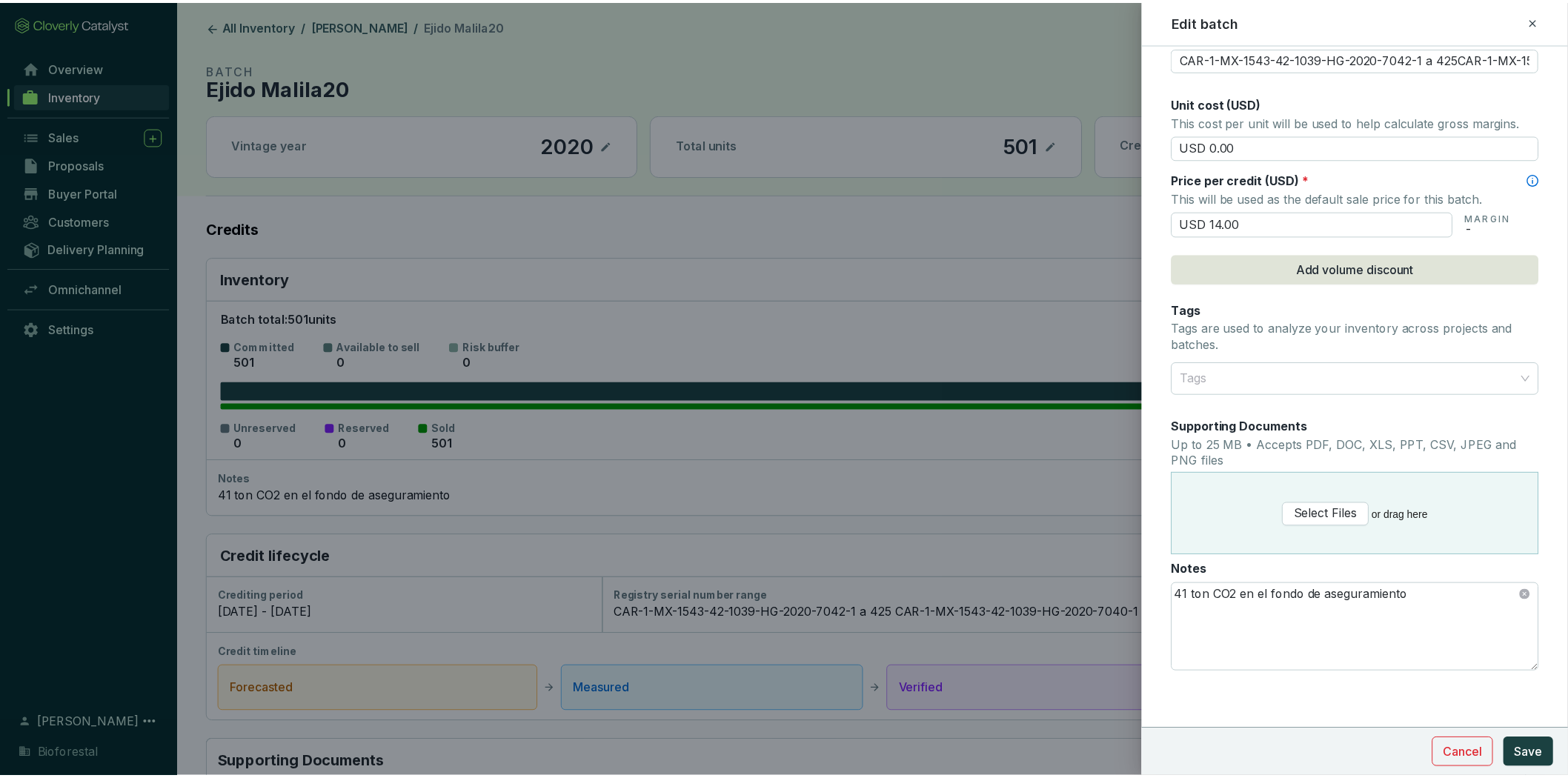
scroll to position [137, 0]
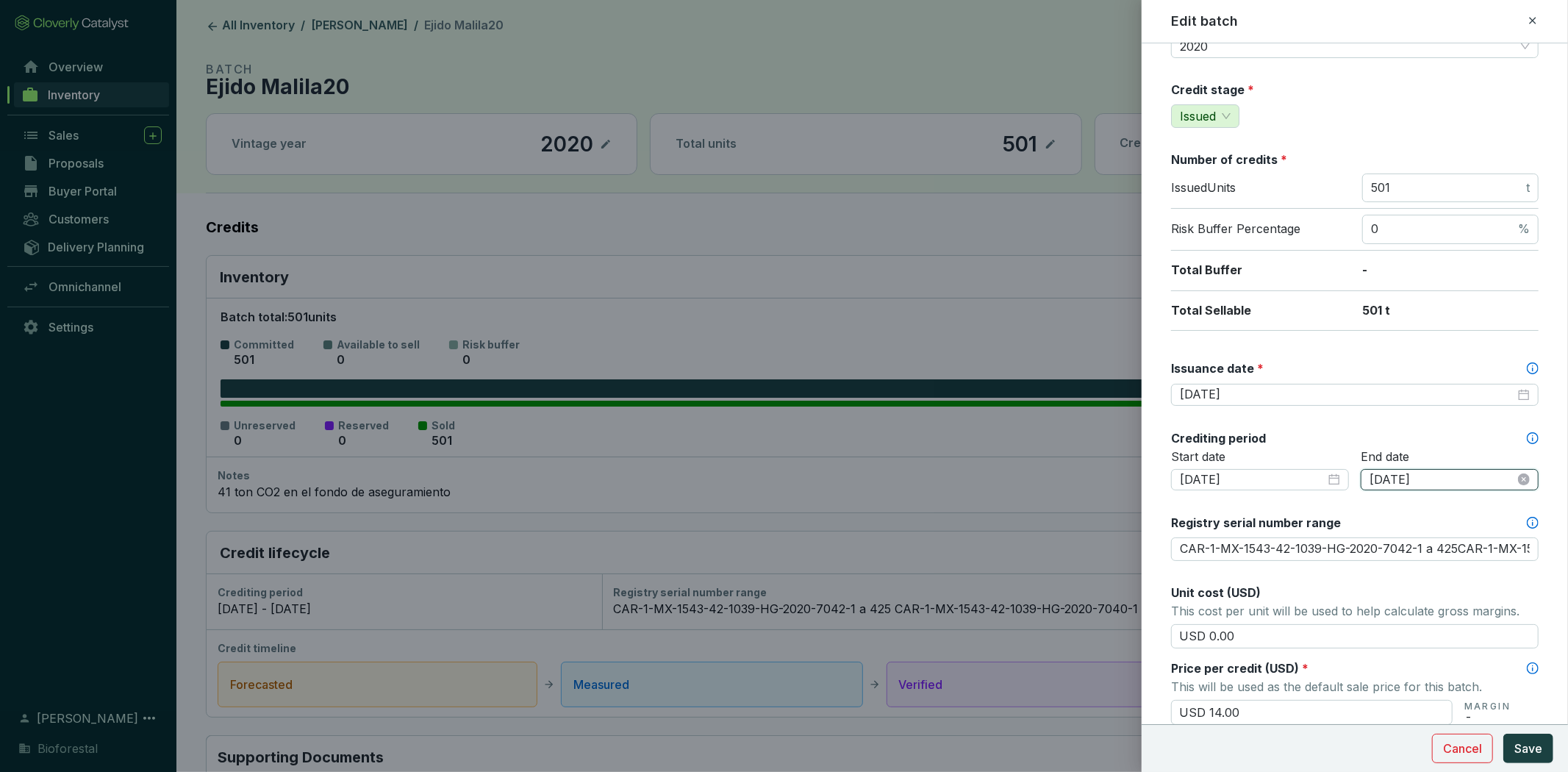
click at [1434, 480] on input "2020-09-11" at bounding box center [1442, 480] width 146 height 16
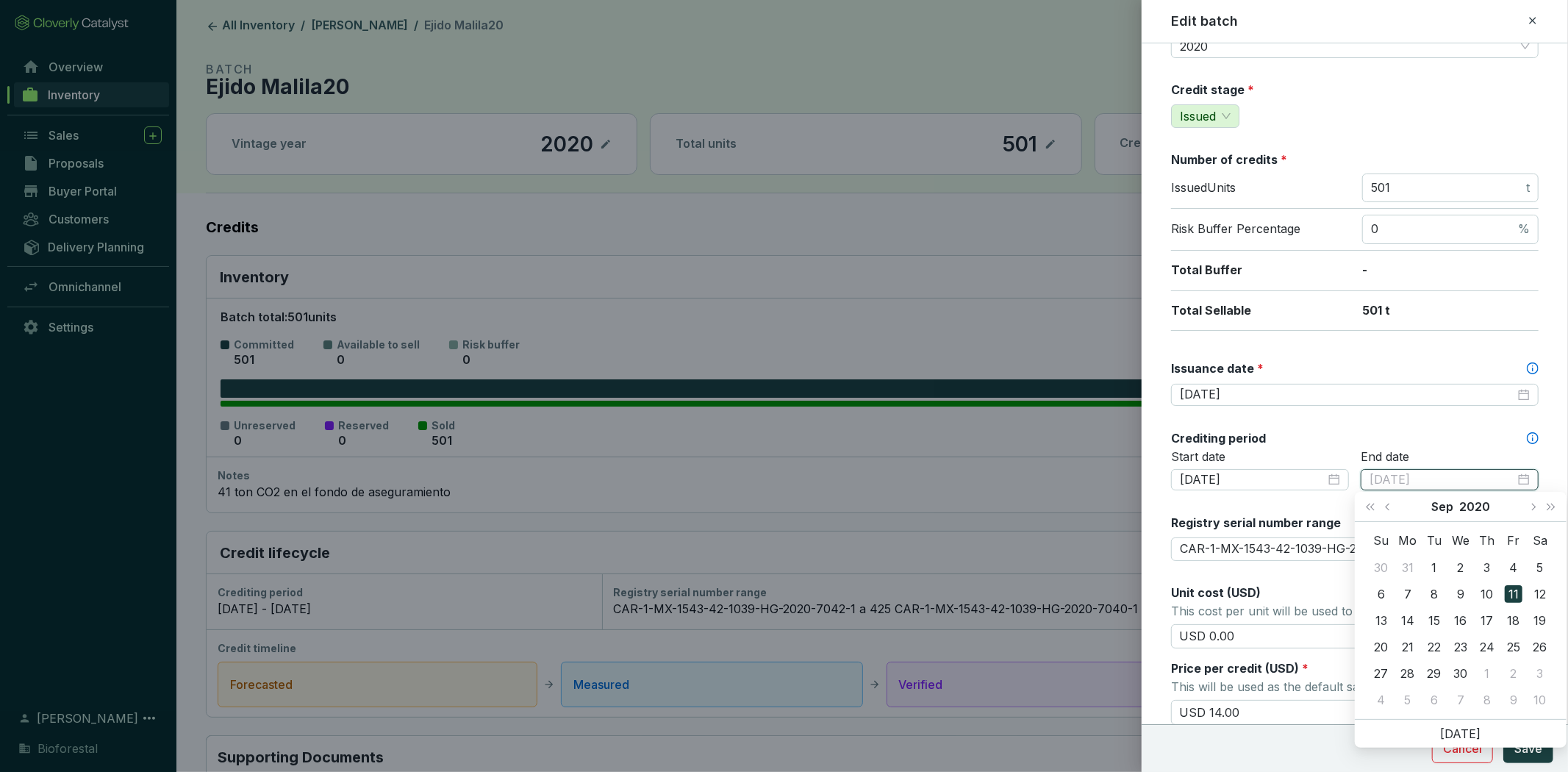
type input "2020-09-11"
type input "CAR-1-MX-1543-42-1039-HG-2020-7042-1 a 425CAR-1-MX-1543-42-1039-HG-2020-7040-1 …"
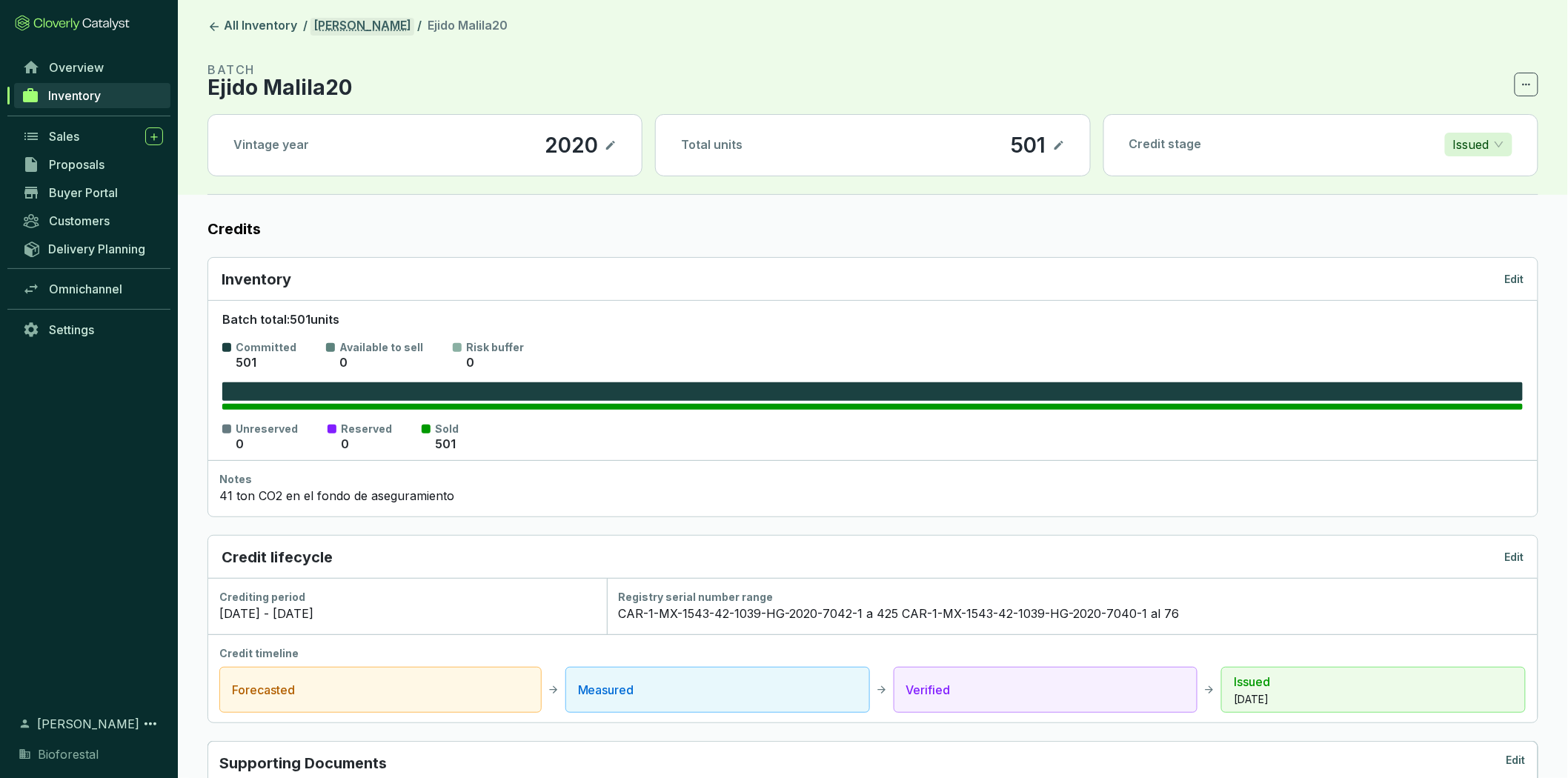
click at [363, 23] on link "[PERSON_NAME]" at bounding box center [362, 27] width 104 height 18
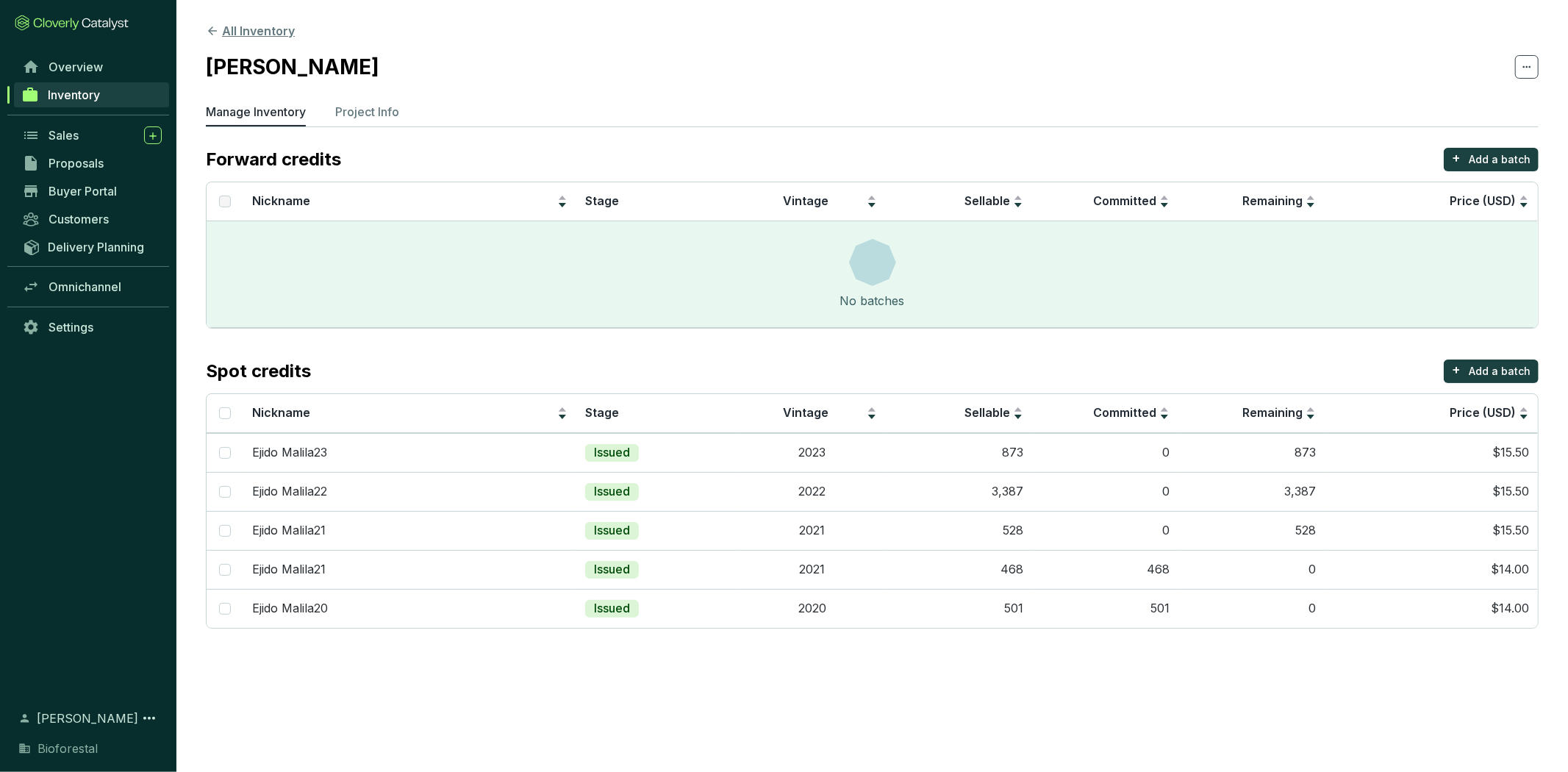
click at [289, 30] on button "All Inventory" at bounding box center [250, 31] width 89 height 18
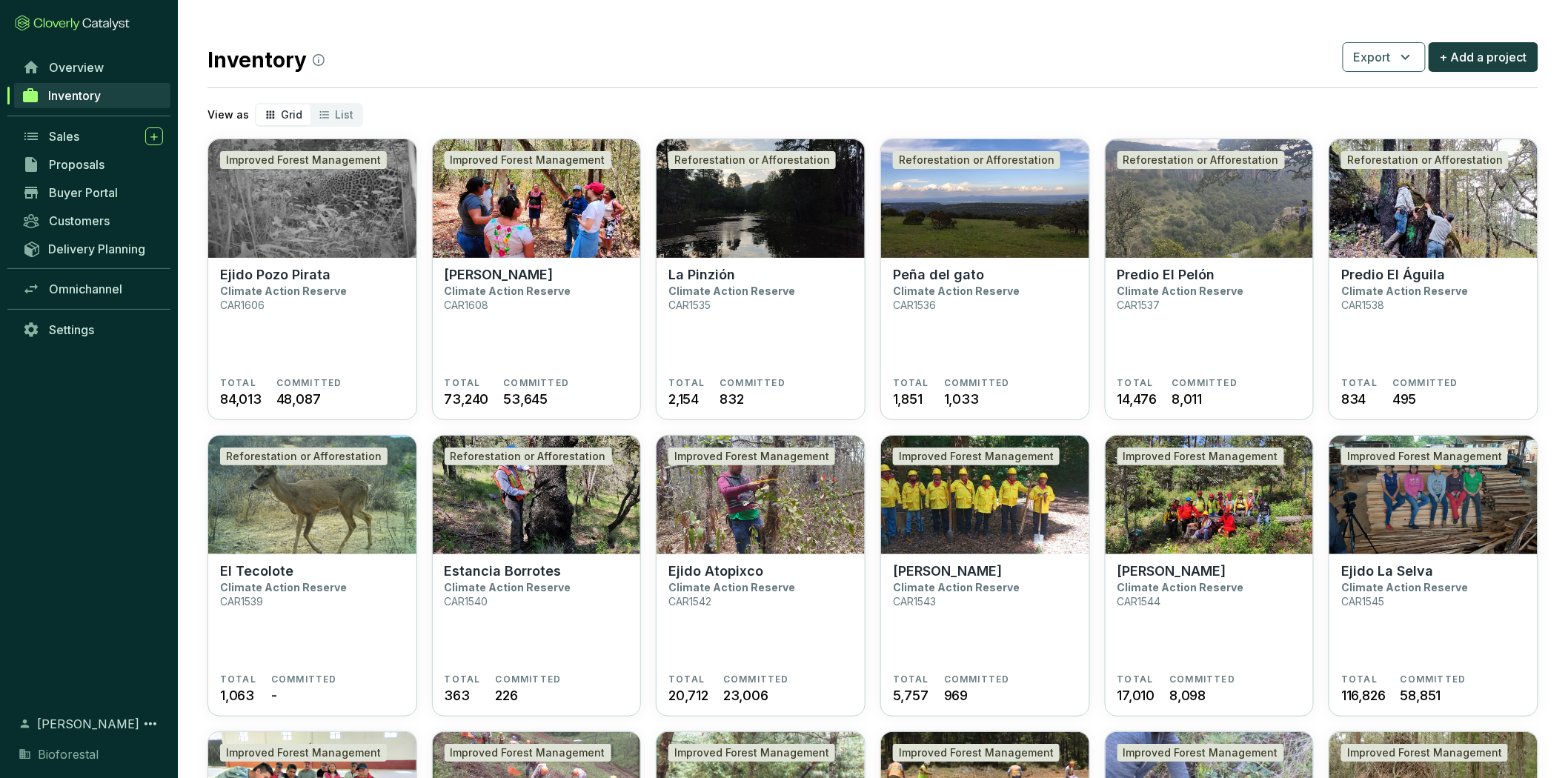
click at [136, 91] on link "Inventory" at bounding box center [92, 95] width 156 height 25
